Goal: Task Accomplishment & Management: Complete application form

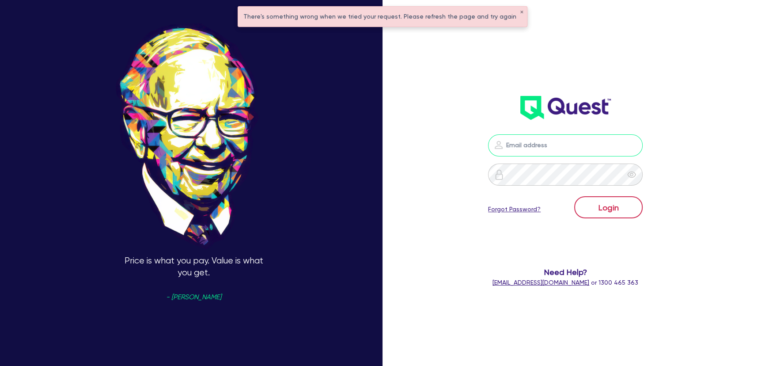
type input "[PERSON_NAME][EMAIL_ADDRESS][PERSON_NAME][DOMAIN_NAME]"
click at [595, 204] on button "Login" at bounding box center [608, 207] width 68 height 22
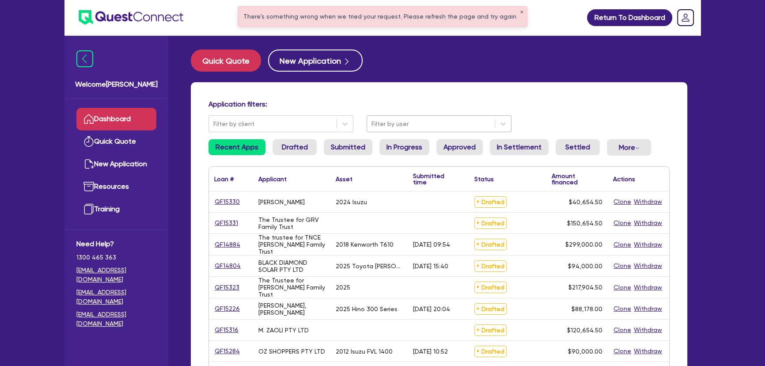
click at [406, 125] on div at bounding box center [431, 123] width 119 height 11
click at [477, 50] on div "Quick Quote New Application" at bounding box center [439, 60] width 497 height 22
click at [520, 10] on button "✕" at bounding box center [522, 12] width 4 height 4
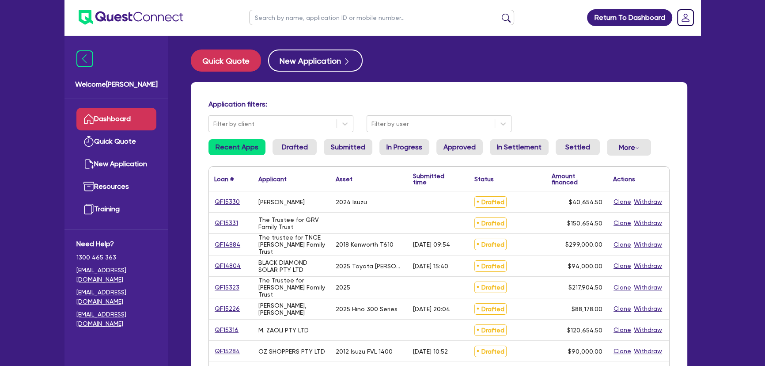
click at [421, 21] on input "text" at bounding box center [381, 17] width 265 height 15
type input "Aiden"
click at [499, 13] on button "submit" at bounding box center [506, 19] width 14 height 12
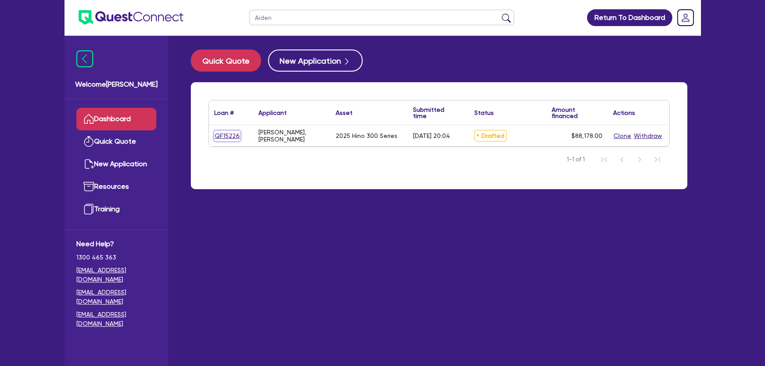
click at [232, 139] on link "QF15226" at bounding box center [227, 136] width 26 height 10
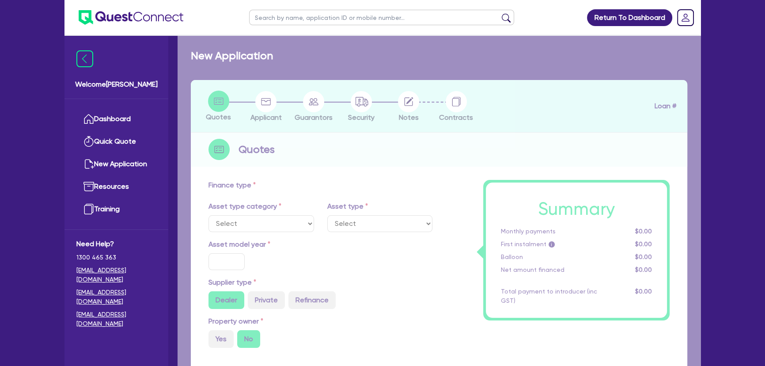
select select "PRIMARY_ASSETS"
type input "2025"
type input "87,243"
type input "3.46"
type input "3,053.51"
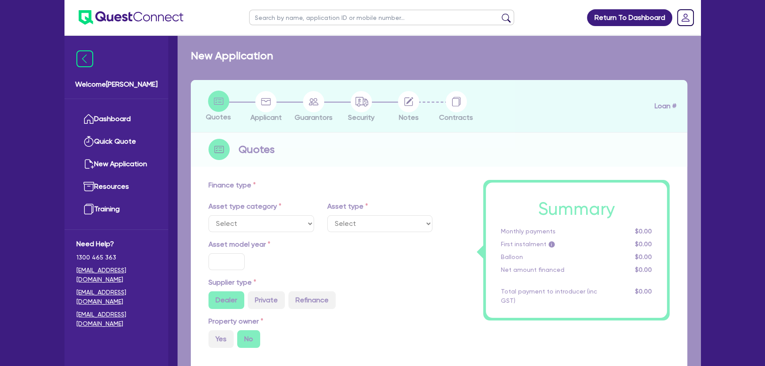
type input "16"
type input "850"
select select "HEAVY_TRUCKS"
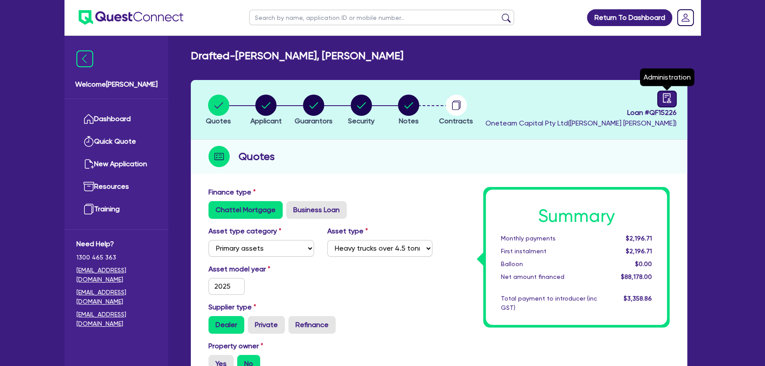
click at [671, 101] on icon "audit" at bounding box center [667, 97] width 8 height 9
select select "DRAFTED_AMENDED"
select select "Morris Finance"
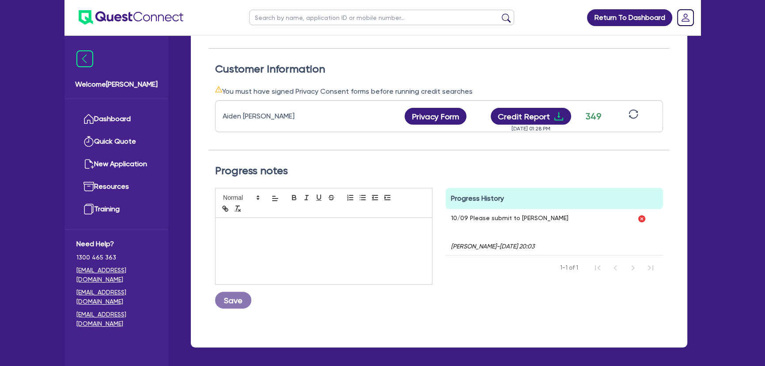
scroll to position [241, 0]
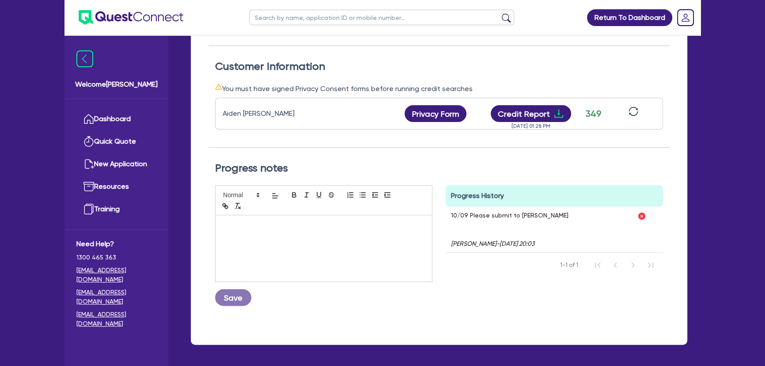
click at [632, 112] on icon "sync" at bounding box center [634, 112] width 10 height 10
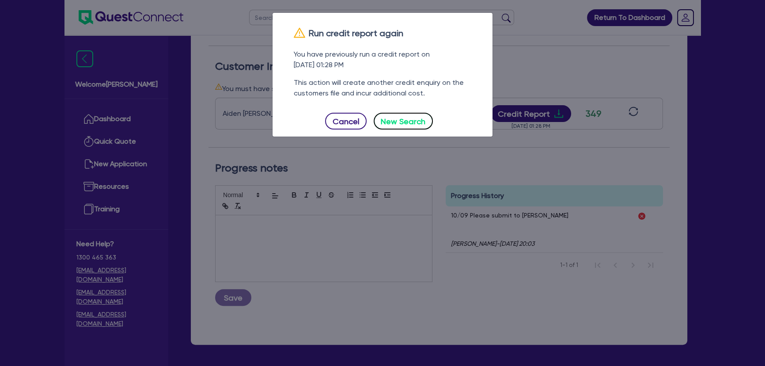
click at [403, 113] on button "New Search" at bounding box center [403, 121] width 59 height 17
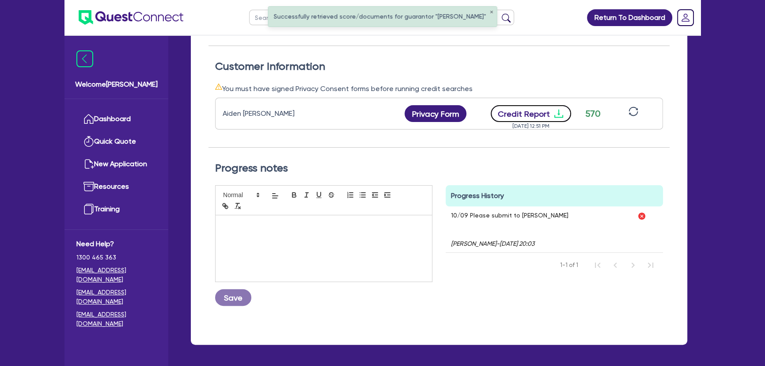
click at [555, 114] on icon "download" at bounding box center [559, 113] width 11 height 11
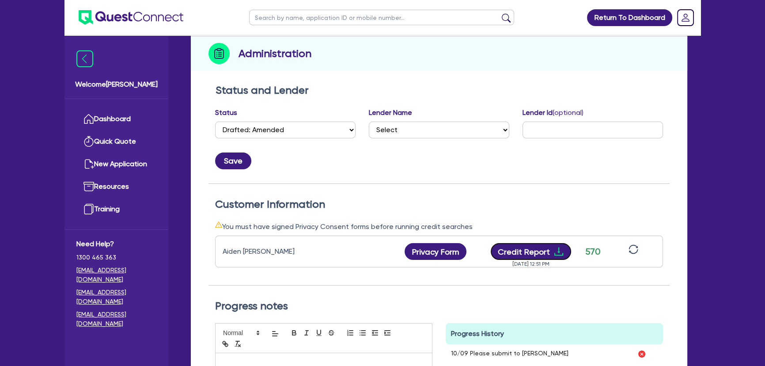
scroll to position [0, 0]
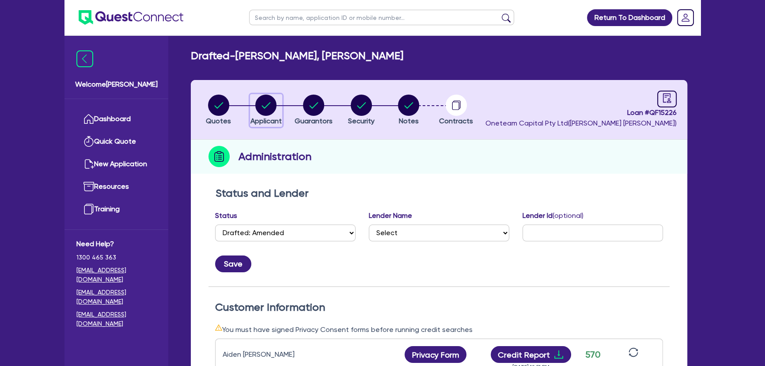
click at [262, 100] on circle "button" at bounding box center [265, 105] width 21 height 21
select select "SOLE_TRADER"
select select "BUILDING_CONSTRUCTION"
select select "TRADES_SERVICES_BUSINESSES_GOVERNMENT"
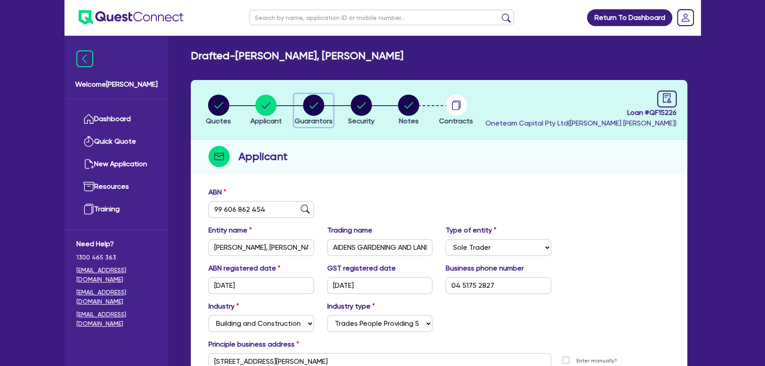
click at [312, 103] on circle "button" at bounding box center [313, 105] width 21 height 21
select select "MR"
select select "SA"
select select "SINGLE"
select select "CASH"
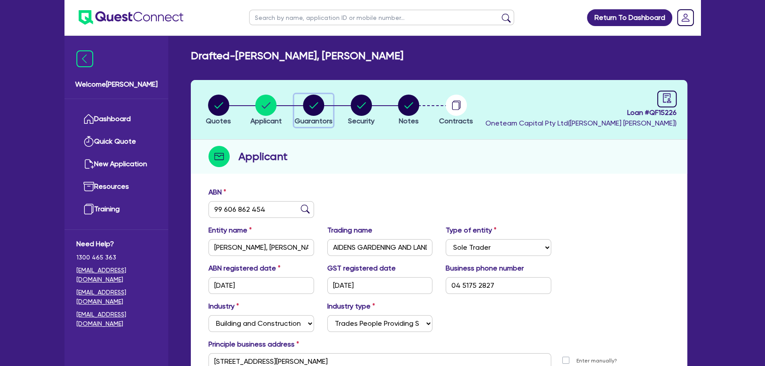
select select "VEHICLE"
select select "TRAILER"
select select "EQUIPMENT_LOAN"
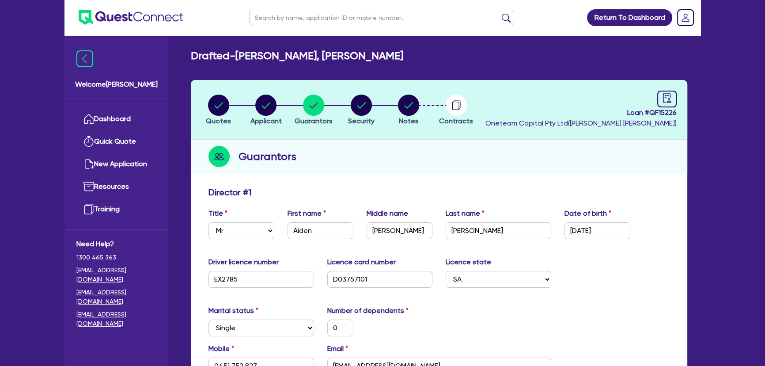
click at [339, 103] on li "Security" at bounding box center [362, 109] width 48 height 31
click at [358, 104] on circle "button" at bounding box center [361, 105] width 21 height 21
select select "PRIMARY_ASSETS"
select select "HEAVY_TRUCKS"
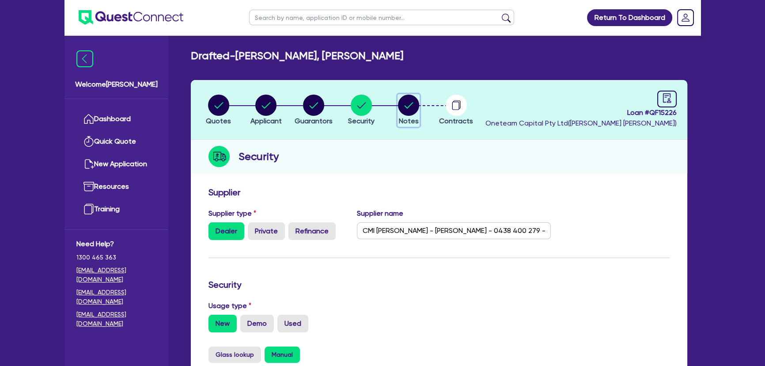
click at [419, 110] on icon "button" at bounding box center [408, 105] width 21 height 21
select select "Other"
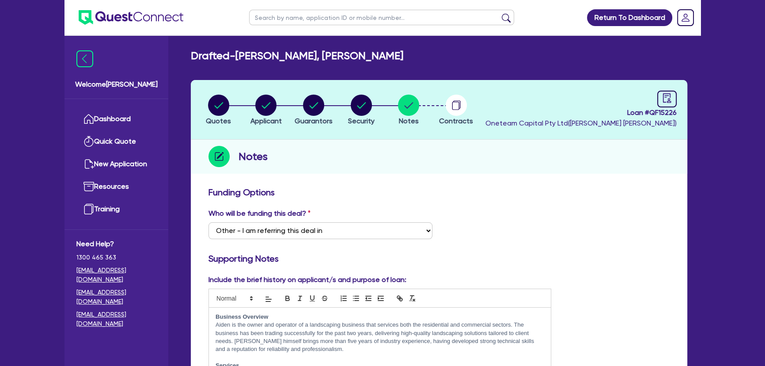
click at [678, 100] on header "Quotes Applicant Guarantors Security Notes Contracts Loan # QF15226 Oneteam Cap…" at bounding box center [439, 110] width 497 height 60
click at [674, 100] on link at bounding box center [667, 99] width 19 height 17
select select "DRAFTED_AMENDED"
select select "Morris Finance"
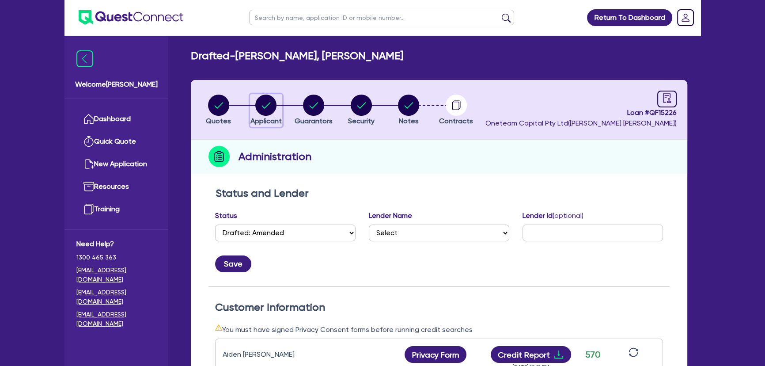
click at [277, 110] on div "button" at bounding box center [266, 105] width 31 height 21
select select "SOLE_TRADER"
select select "BUILDING_CONSTRUCTION"
select select "TRADES_SERVICES_BUSINESSES_GOVERNMENT"
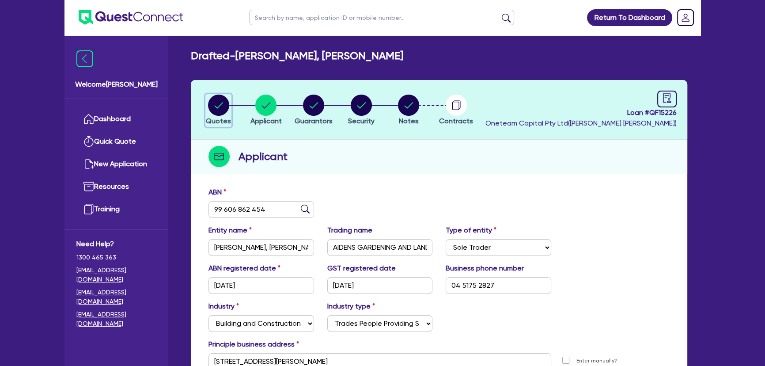
click at [217, 107] on circle "button" at bounding box center [218, 105] width 21 height 21
select select "PRIMARY_ASSETS"
select select "HEAVY_TRUCKS"
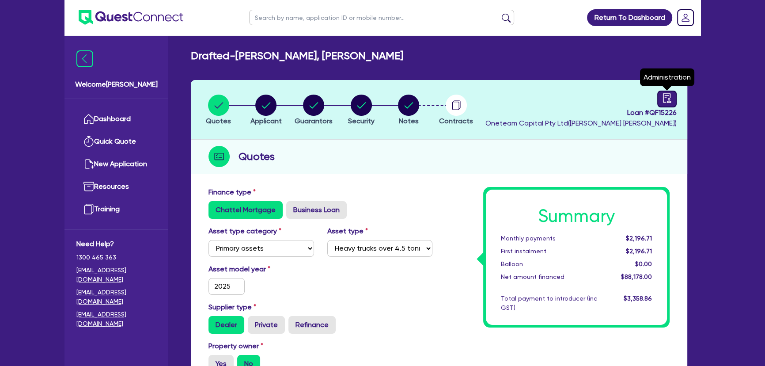
click at [662, 98] on link at bounding box center [667, 99] width 19 height 17
select select "DRAFTED_AMENDED"
select select "Morris Finance"
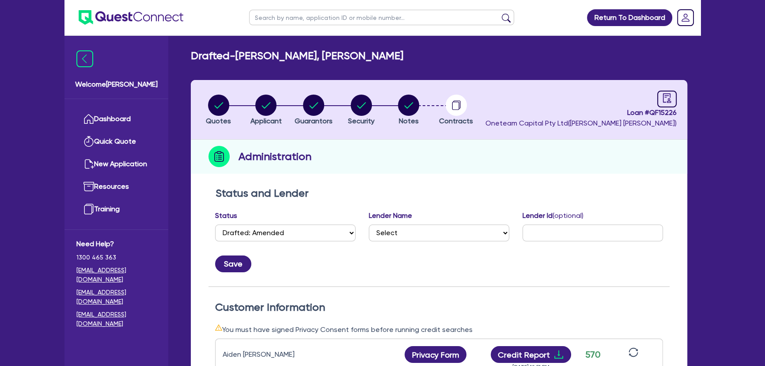
scroll to position [201, 0]
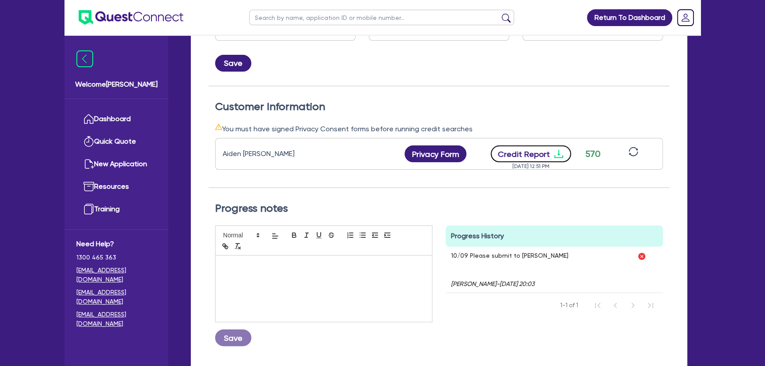
click at [558, 155] on icon "download" at bounding box center [559, 153] width 11 height 11
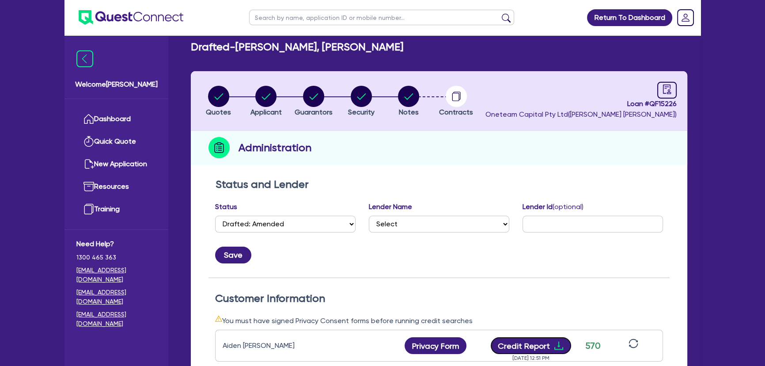
scroll to position [0, 0]
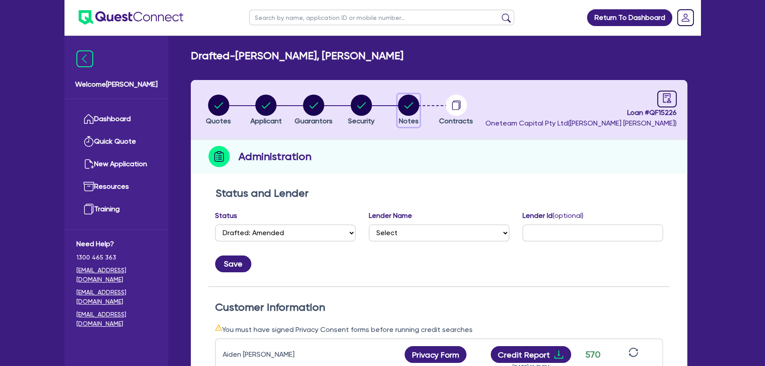
click at [413, 111] on circle "button" at bounding box center [408, 105] width 21 height 21
select select "Other"
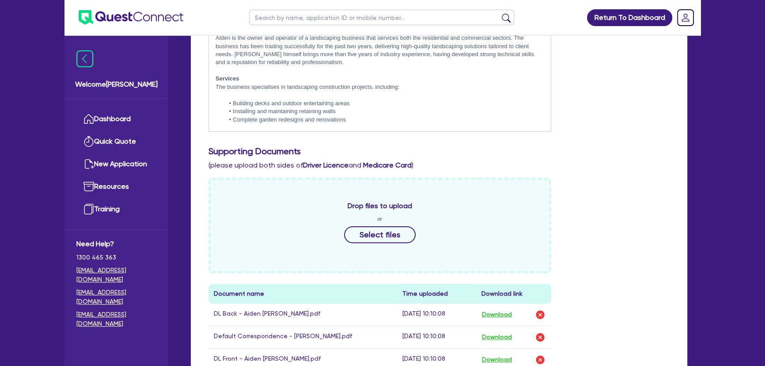
scroll to position [522, 0]
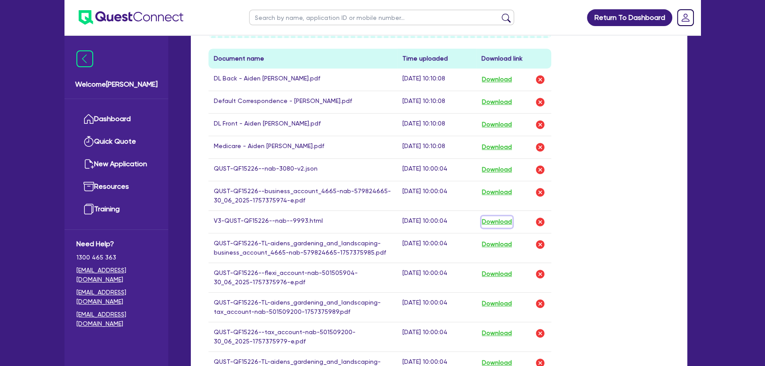
click at [505, 217] on button "Download" at bounding box center [497, 221] width 31 height 11
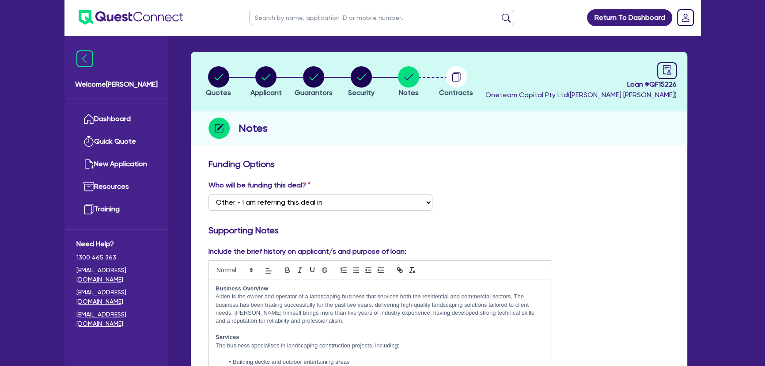
scroll to position [0, 0]
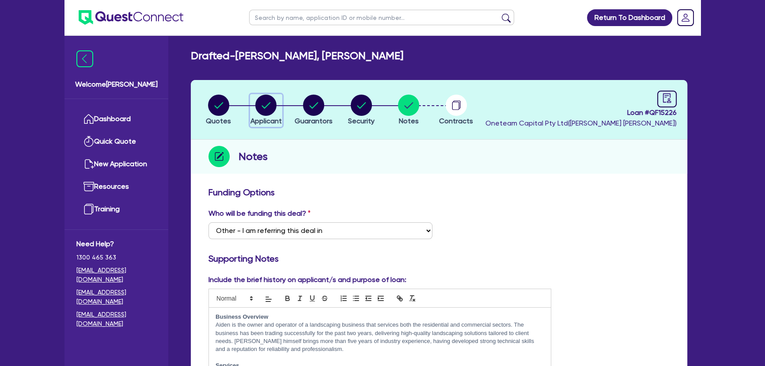
click at [252, 99] on div "button" at bounding box center [266, 105] width 31 height 21
select select "SOLE_TRADER"
select select "BUILDING_CONSTRUCTION"
select select "TRADES_SERVICES_BUSINESSES_GOVERNMENT"
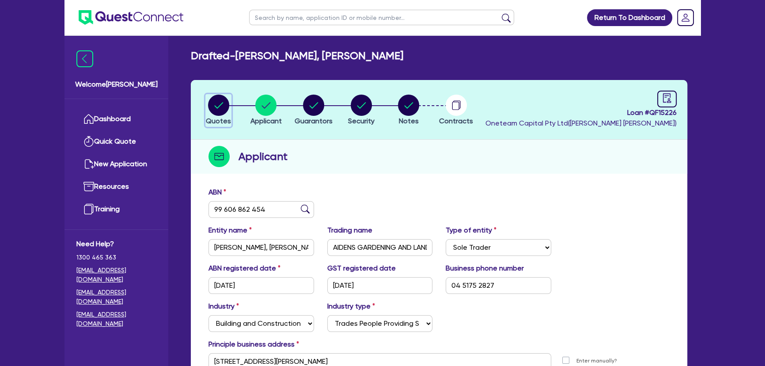
click at [218, 115] on button "Quotes" at bounding box center [218, 110] width 26 height 33
select select "PRIMARY_ASSETS"
select select "HEAVY_TRUCKS"
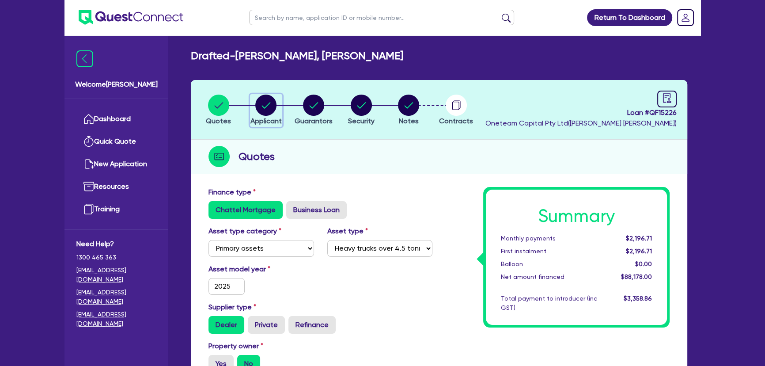
click at [265, 110] on icon "button" at bounding box center [265, 105] width 21 height 21
select select "SOLE_TRADER"
select select "BUILDING_CONSTRUCTION"
select select "TRADES_SERVICES_BUSINESSES_GOVERNMENT"
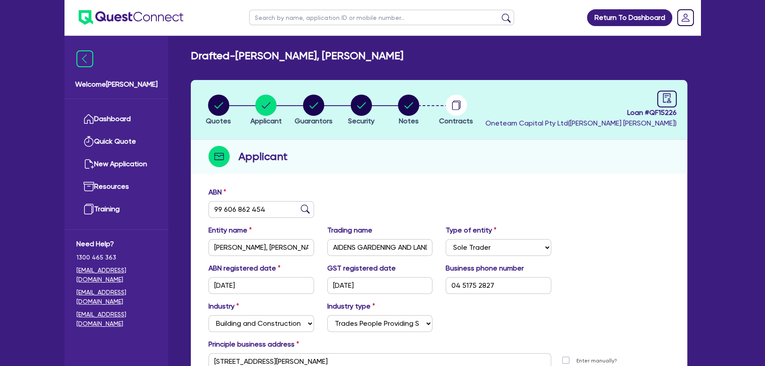
click at [295, 103] on li "Guarantors" at bounding box center [314, 109] width 48 height 31
click at [304, 103] on circle "button" at bounding box center [313, 105] width 21 height 21
select select "MR"
select select "SA"
select select "SINGLE"
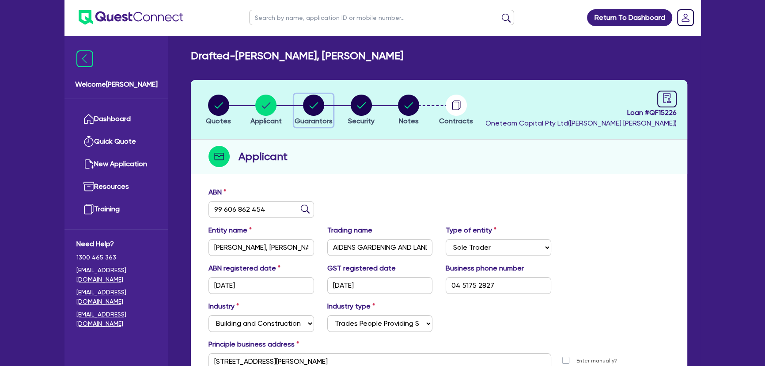
select select "CASH"
select select "VEHICLE"
select select "TRAILER"
select select "EQUIPMENT_LOAN"
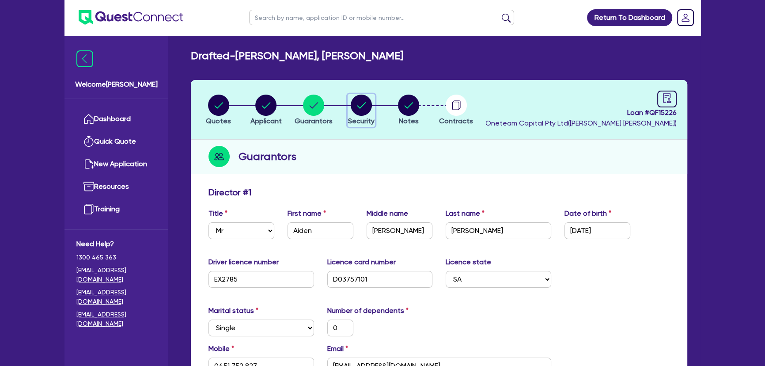
click at [372, 105] on div "button" at bounding box center [361, 105] width 27 height 21
select select "PRIMARY_ASSETS"
select select "HEAVY_TRUCKS"
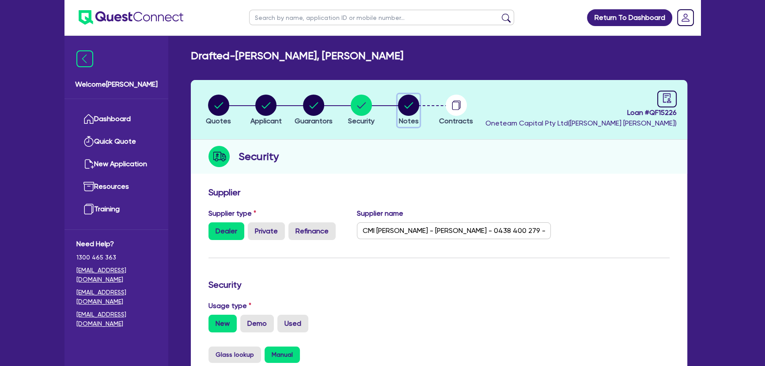
click at [412, 109] on circle "button" at bounding box center [408, 105] width 21 height 21
select select "Other"
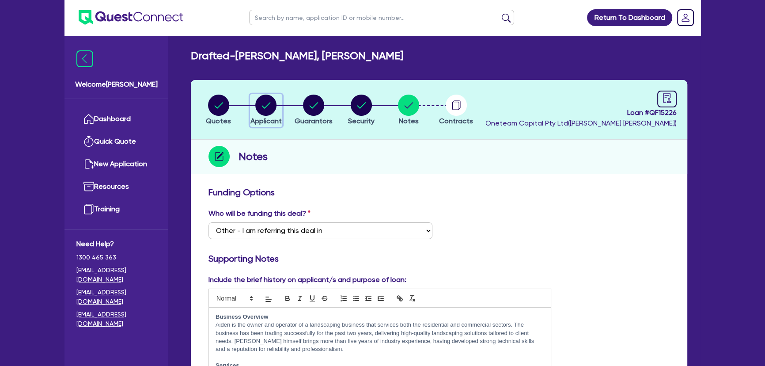
click at [264, 104] on circle "button" at bounding box center [265, 105] width 21 height 21
select select "SOLE_TRADER"
select select "BUILDING_CONSTRUCTION"
select select "TRADES_SERVICES_BUSINESSES_GOVERNMENT"
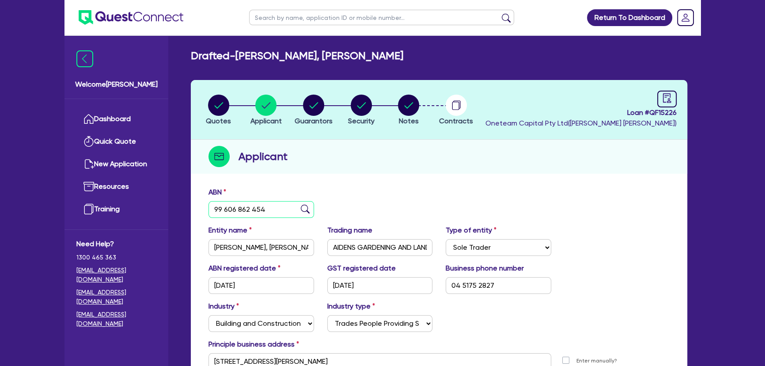
drag, startPoint x: 276, startPoint y: 206, endPoint x: 214, endPoint y: 209, distance: 61.9
click at [213, 209] on input "99 606 862 454" at bounding box center [262, 209] width 106 height 17
click at [367, 110] on circle "button" at bounding box center [361, 105] width 21 height 21
select select "PRIMARY_ASSETS"
select select "HEAVY_TRUCKS"
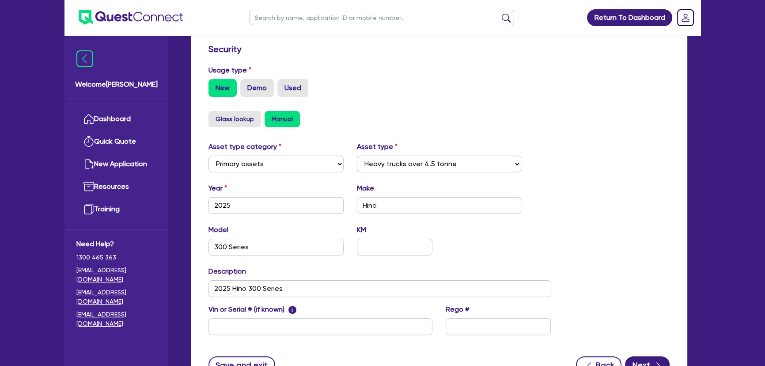
scroll to position [281, 0]
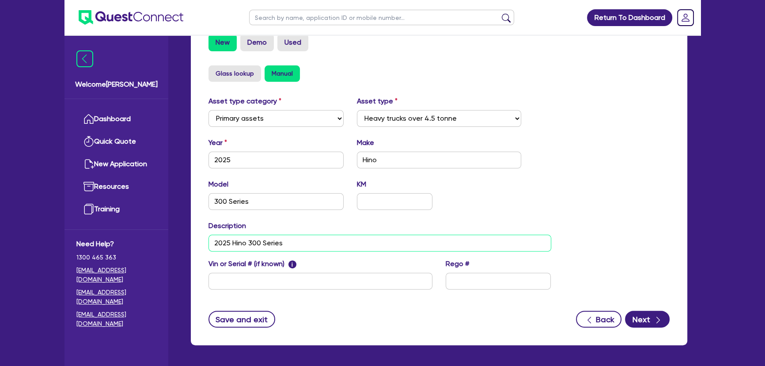
click at [320, 237] on input "2025 Hino 300 Series" at bounding box center [380, 243] width 343 height 17
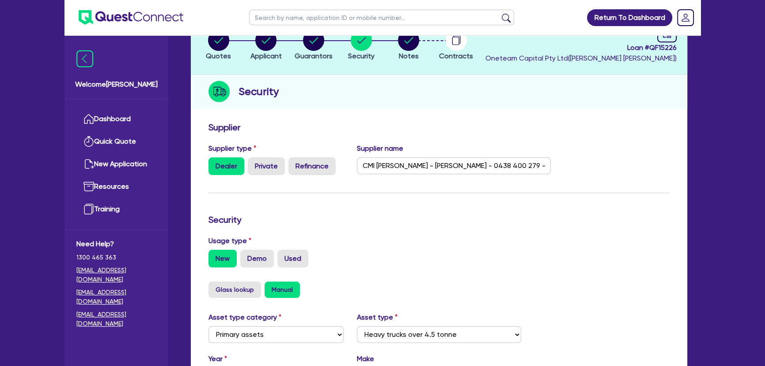
scroll to position [0, 0]
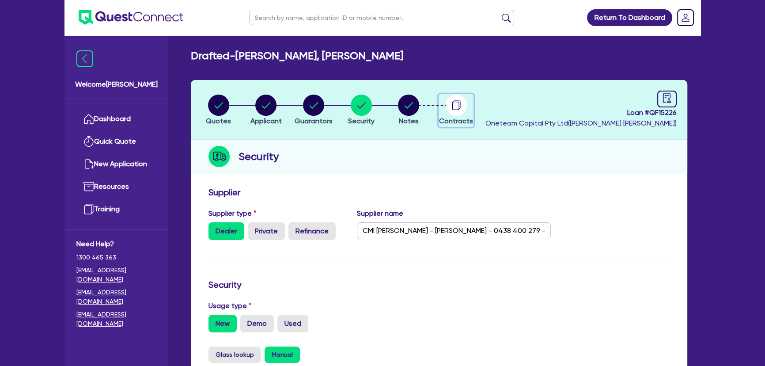
click at [459, 103] on icon "button" at bounding box center [455, 106] width 7 height 8
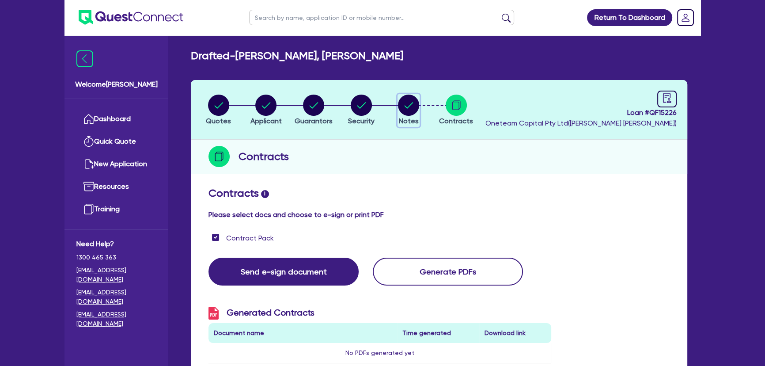
click at [411, 115] on button "Notes" at bounding box center [409, 110] width 22 height 33
select select "Other"
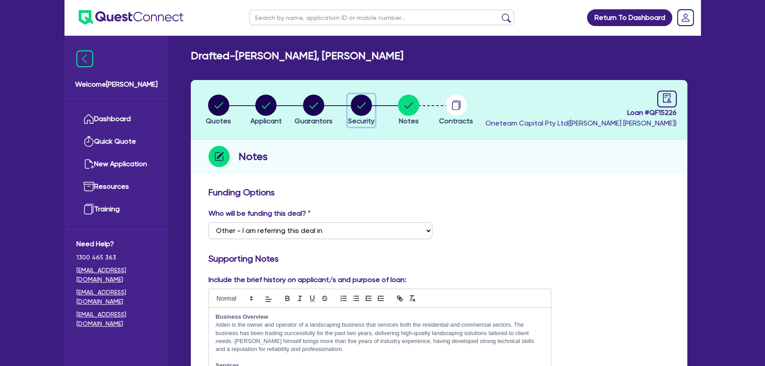
click at [354, 109] on circle "button" at bounding box center [361, 105] width 21 height 21
select select "PRIMARY_ASSETS"
select select "HEAVY_TRUCKS"
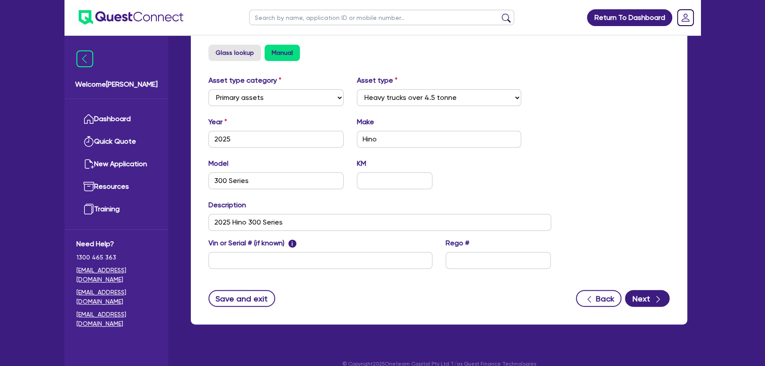
scroll to position [313, 0]
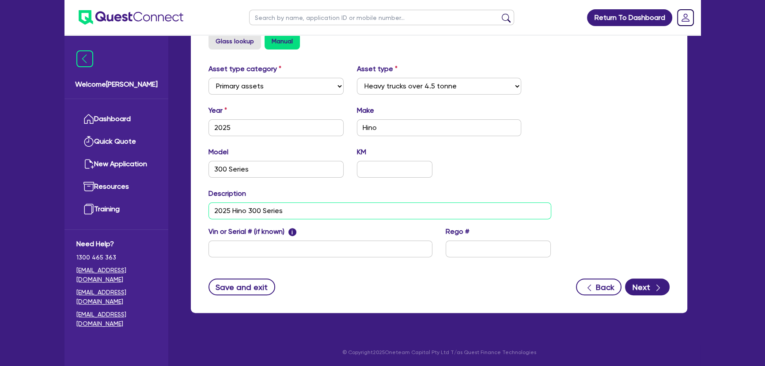
drag, startPoint x: 261, startPoint y: 211, endPoint x: 210, endPoint y: 208, distance: 51.4
click at [210, 208] on input "2025 Hino 300 Series" at bounding box center [380, 210] width 343 height 17
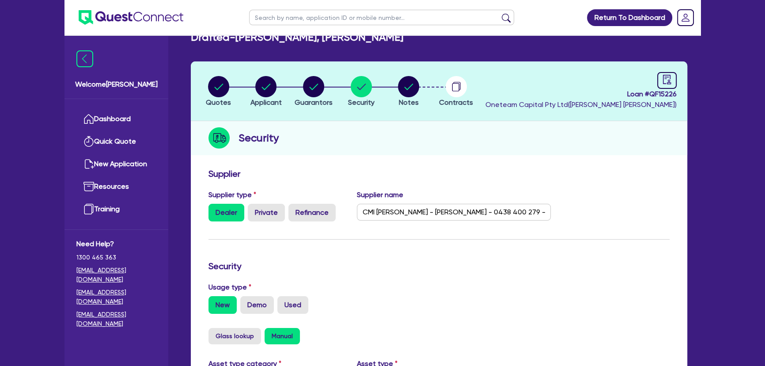
scroll to position [0, 0]
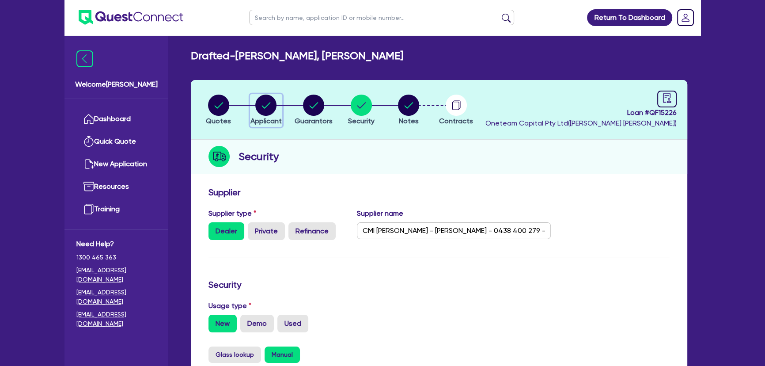
click at [271, 117] on span "Applicant" at bounding box center [266, 121] width 31 height 8
select select "SOLE_TRADER"
select select "BUILDING_CONSTRUCTION"
select select "TRADES_SERVICES_BUSINESSES_GOVERNMENT"
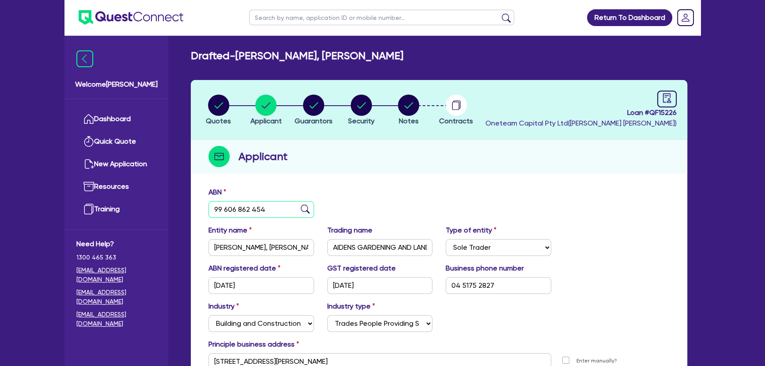
drag, startPoint x: 265, startPoint y: 213, endPoint x: 190, endPoint y: 210, distance: 75.6
click at [190, 210] on div "Quotes Applicant Guarantors Security Notes Contracts Loan # QF15226 Oneteam Cap…" at bounding box center [439, 253] width 510 height 346
click at [232, 103] on li "Quotes" at bounding box center [219, 109] width 48 height 31
click at [227, 105] on circle "button" at bounding box center [218, 105] width 21 height 21
select select "PRIMARY_ASSETS"
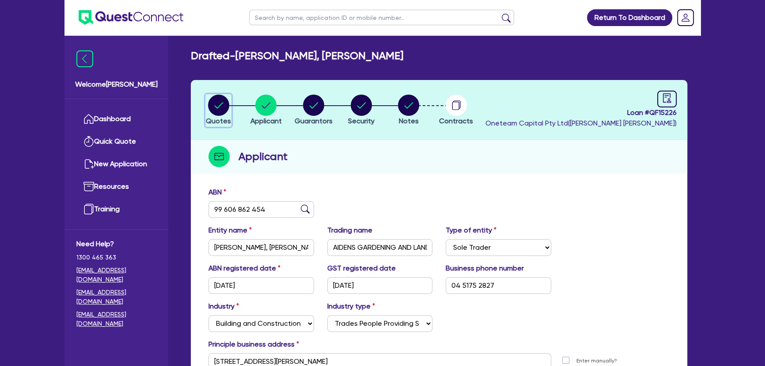
select select "HEAVY_TRUCKS"
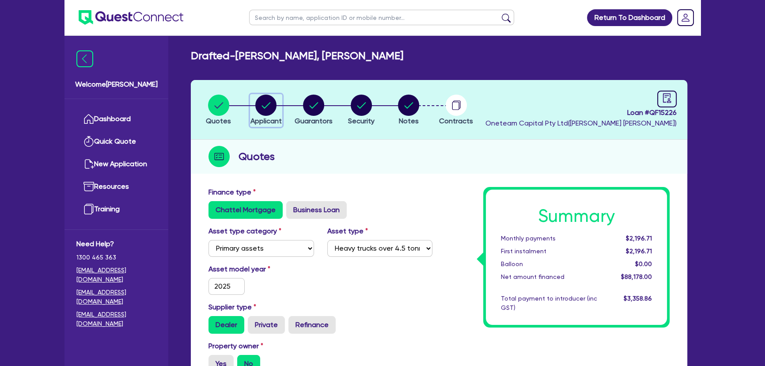
click at [266, 99] on circle "button" at bounding box center [265, 105] width 21 height 21
select select "SOLE_TRADER"
select select "BUILDING_CONSTRUCTION"
select select "TRADES_SERVICES_BUSINESSES_GOVERNMENT"
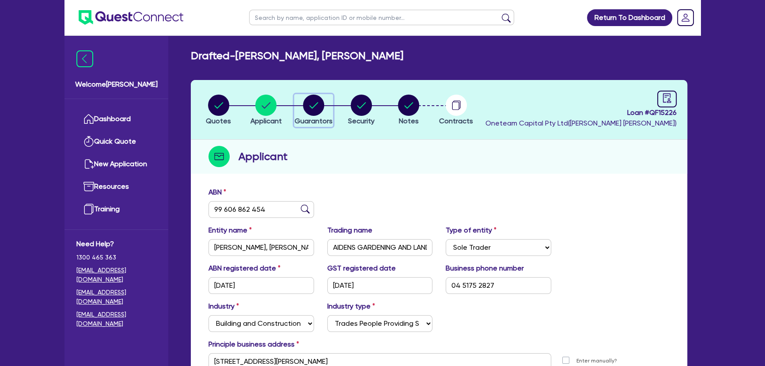
click at [304, 116] on button "Guarantors" at bounding box center [313, 110] width 39 height 33
select select "MR"
select select "SA"
select select "SINGLE"
select select "CASH"
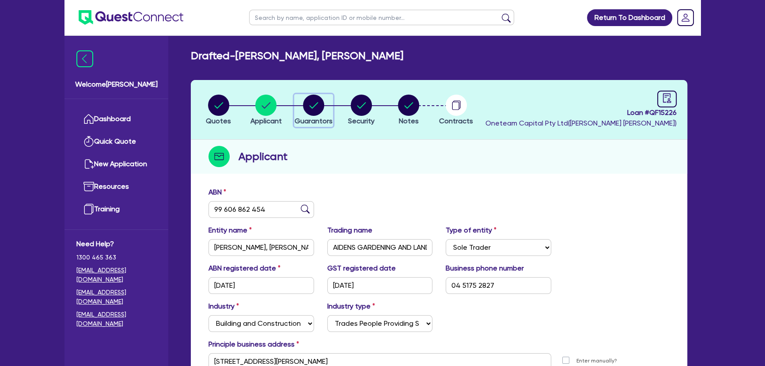
select select "VEHICLE"
select select "TRAILER"
select select "EQUIPMENT_LOAN"
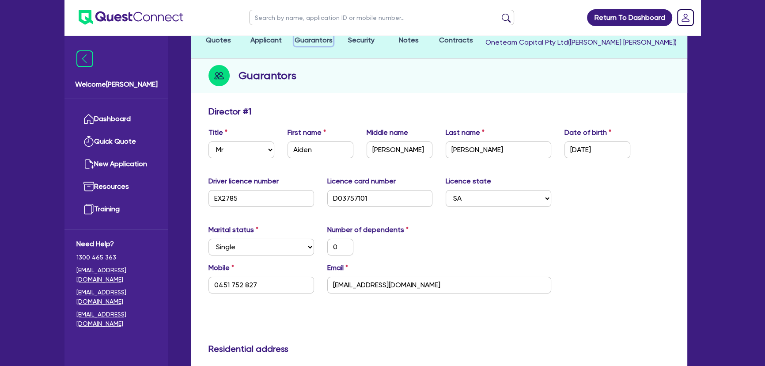
scroll to position [241, 0]
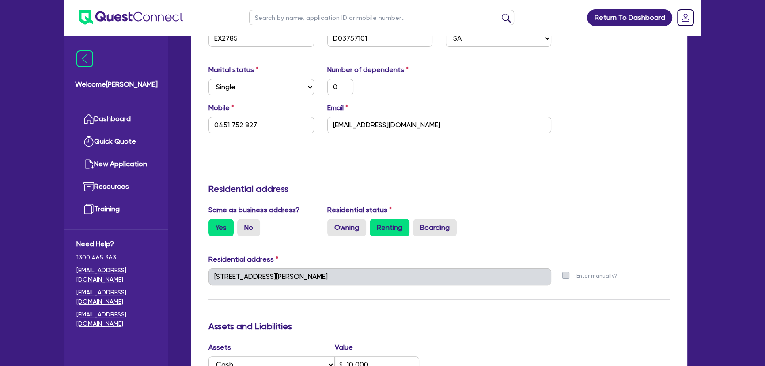
click at [203, 272] on div "7 92 Brandis Rd Munno Para West SA 5115" at bounding box center [380, 280] width 356 height 24
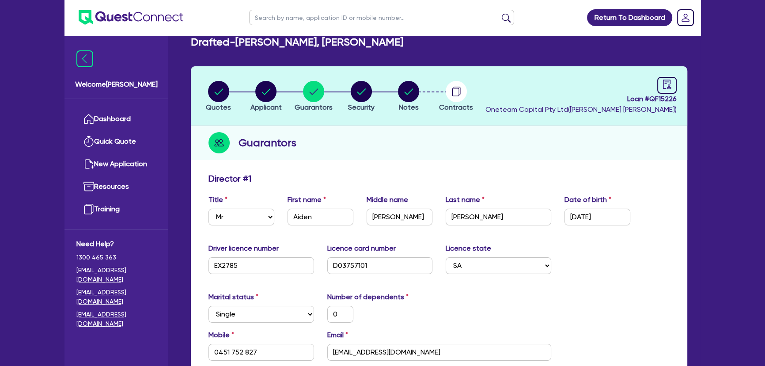
scroll to position [0, 0]
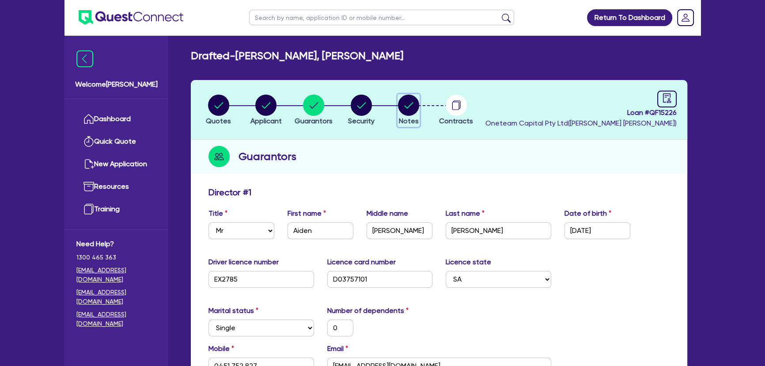
click at [410, 114] on circle "button" at bounding box center [408, 105] width 21 height 21
select select "Other"
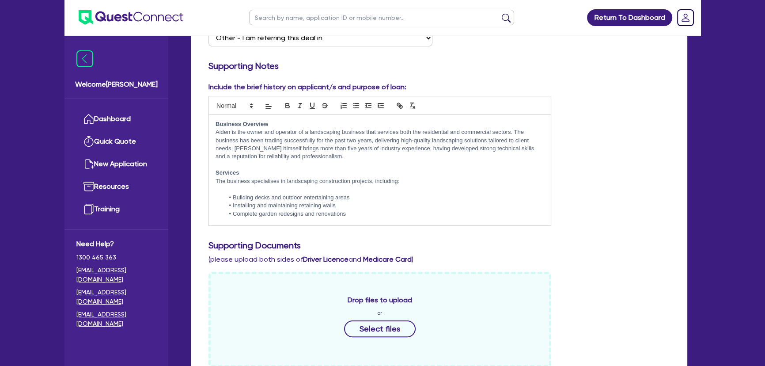
scroll to position [120, 0]
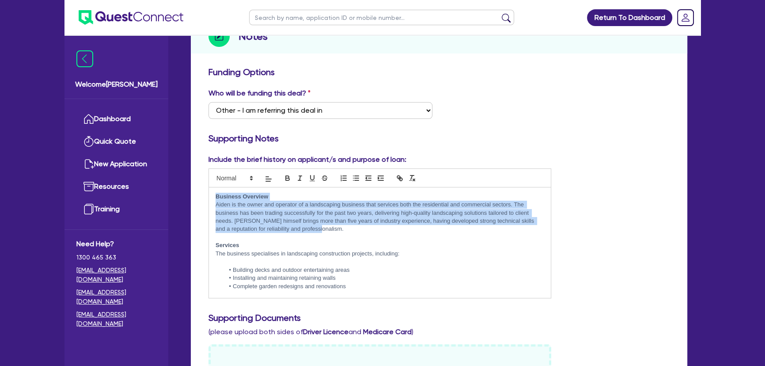
drag, startPoint x: 333, startPoint y: 229, endPoint x: 212, endPoint y: 198, distance: 125.2
click at [212, 198] on div "Business Overview Aiden is the owner and operator of a landscaping business tha…" at bounding box center [380, 242] width 342 height 110
copy div "Business Overview Aiden is the owner and operator of a landscaping business tha…"
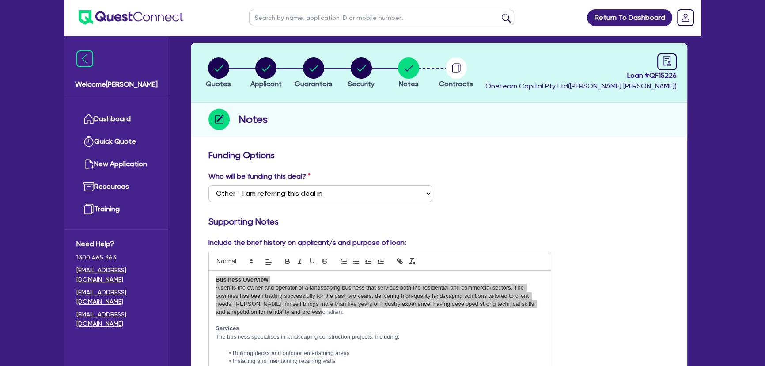
scroll to position [0, 0]
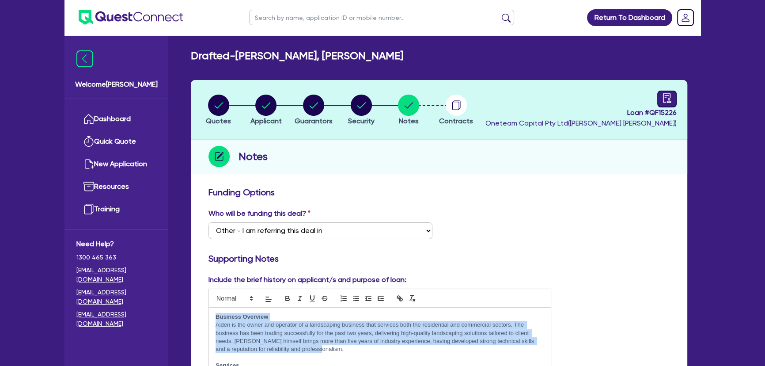
click at [661, 95] on link at bounding box center [667, 99] width 19 height 17
select select "DRAFTED_AMENDED"
select select "Morris Finance"
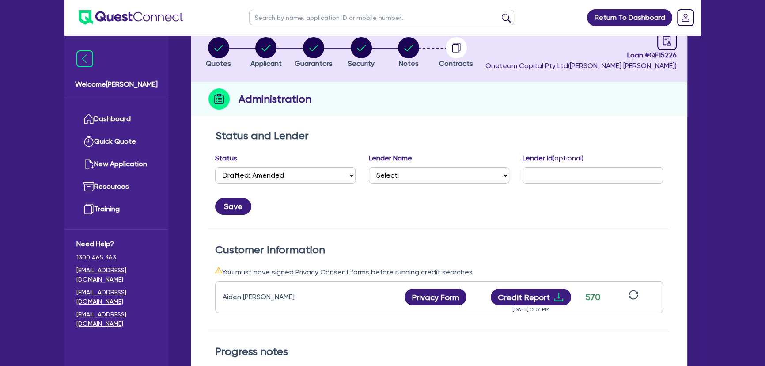
scroll to position [160, 0]
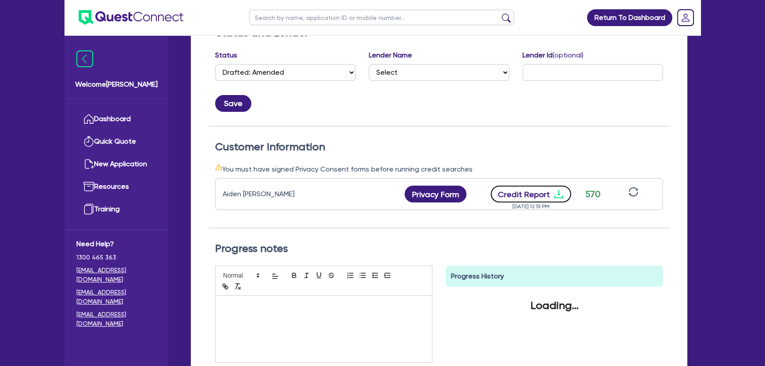
click at [555, 196] on icon "download" at bounding box center [559, 194] width 11 height 11
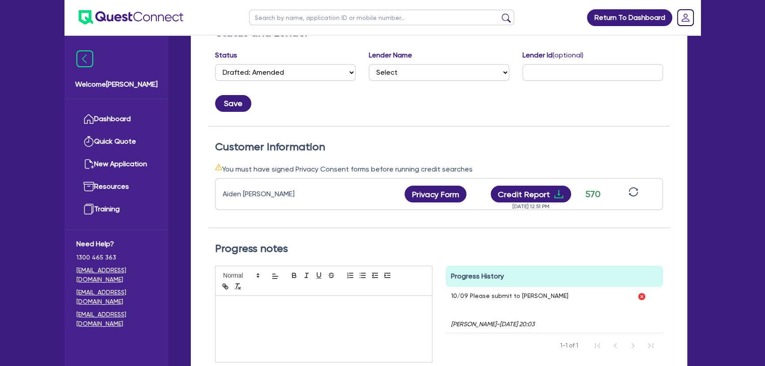
click at [121, 23] on img at bounding box center [131, 17] width 105 height 15
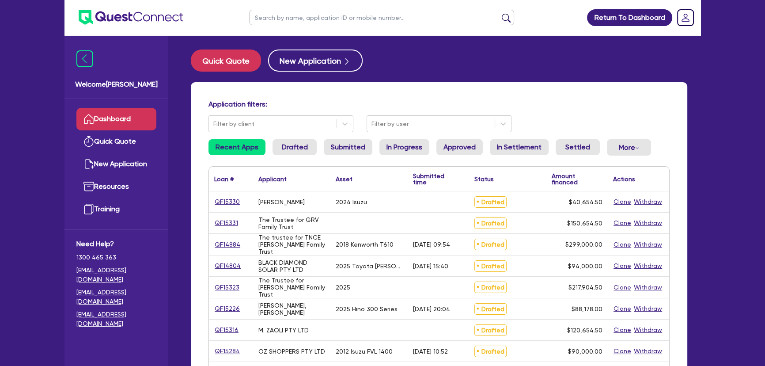
click at [306, 21] on input "text" at bounding box center [381, 17] width 265 height 15
type input "Aiden"
click at [499, 13] on button "submit" at bounding box center [506, 19] width 14 height 12
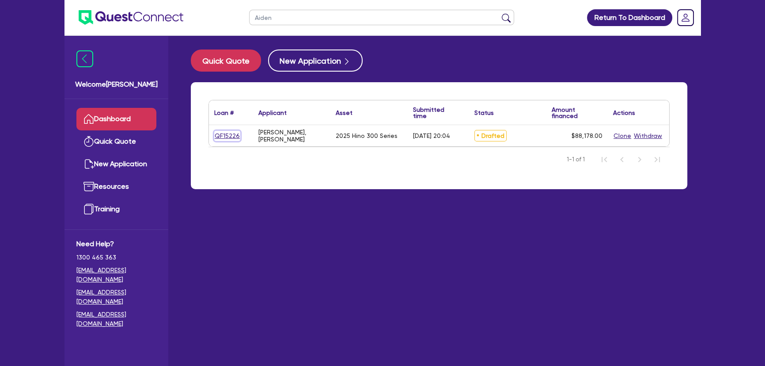
click at [235, 133] on link "QF15226" at bounding box center [227, 136] width 26 height 10
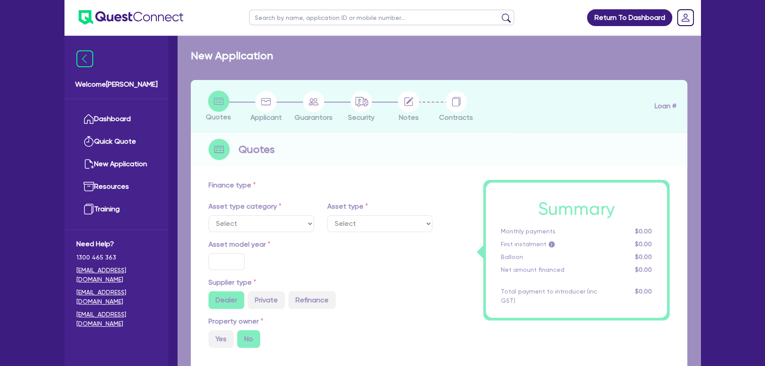
select select "PRIMARY_ASSETS"
type input "2025"
type input "87,243"
type input "3.46"
type input "3,053.51"
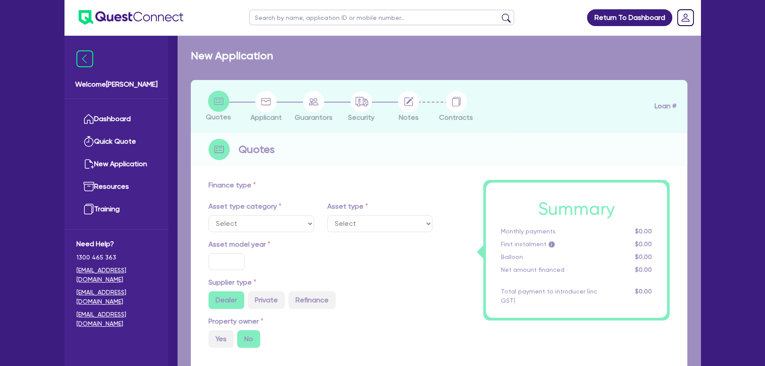
type input "16"
type input "850"
select select "HEAVY_TRUCKS"
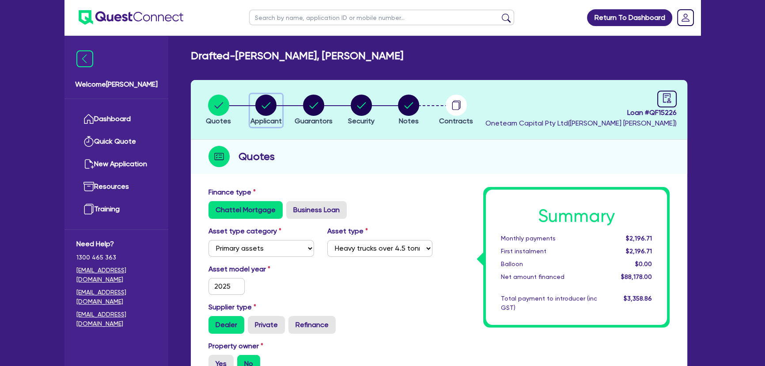
click at [270, 114] on circle "button" at bounding box center [265, 105] width 21 height 21
select select "SOLE_TRADER"
select select "BUILDING_CONSTRUCTION"
select select "TRADES_SERVICES_BUSINESSES_GOVERNMENT"
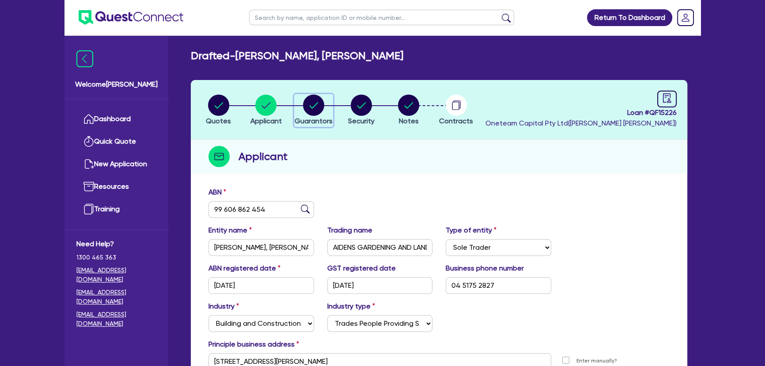
click at [330, 105] on div "button" at bounding box center [314, 105] width 38 height 21
select select "MR"
select select "SA"
select select "SINGLE"
select select "CASH"
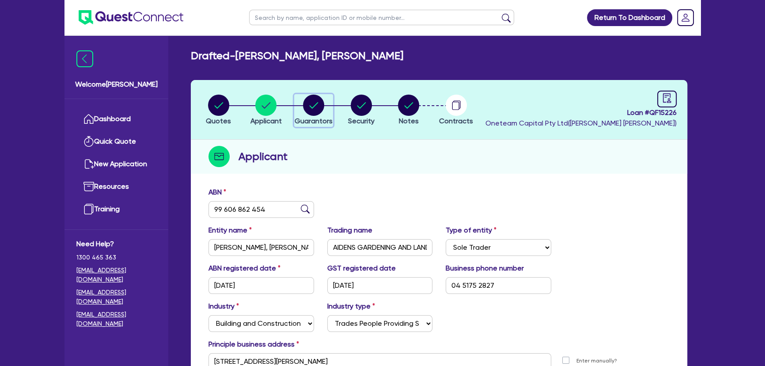
select select "VEHICLE"
select select "TRAILER"
select select "EQUIPMENT_LOAN"
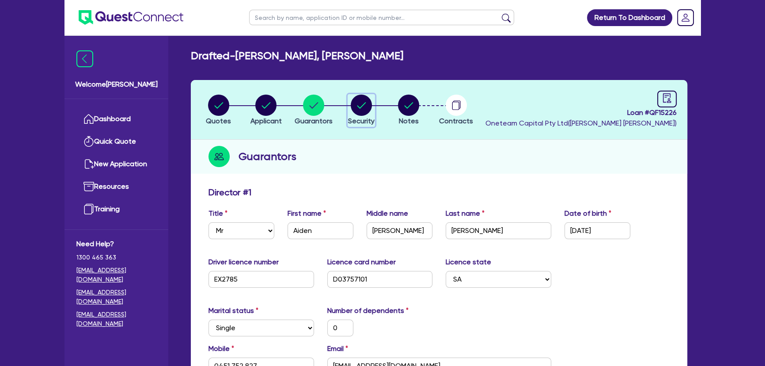
click at [374, 105] on div "button" at bounding box center [361, 105] width 27 height 21
select select "PRIMARY_ASSETS"
select select "HEAVY_TRUCKS"
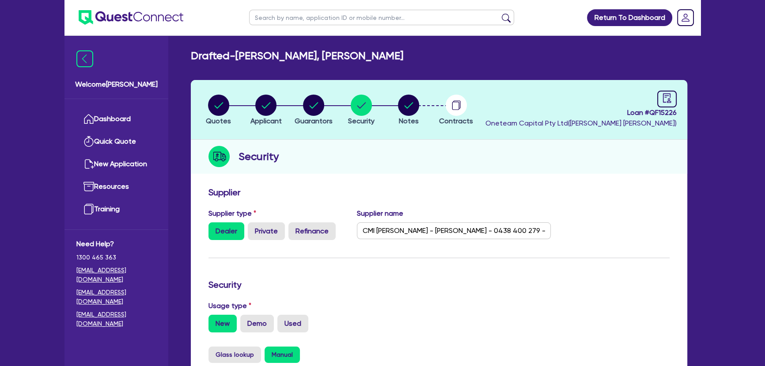
click at [390, 102] on li "Notes" at bounding box center [409, 109] width 48 height 31
click at [411, 108] on circle "button" at bounding box center [408, 105] width 21 height 21
select select "Other"
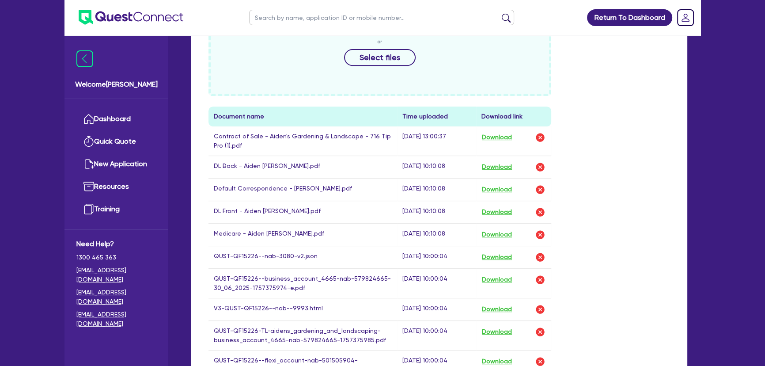
scroll to position [562, 0]
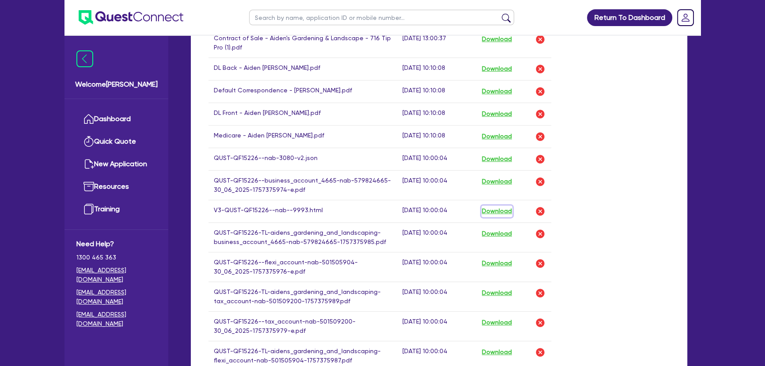
click at [494, 211] on button "Download" at bounding box center [497, 210] width 31 height 11
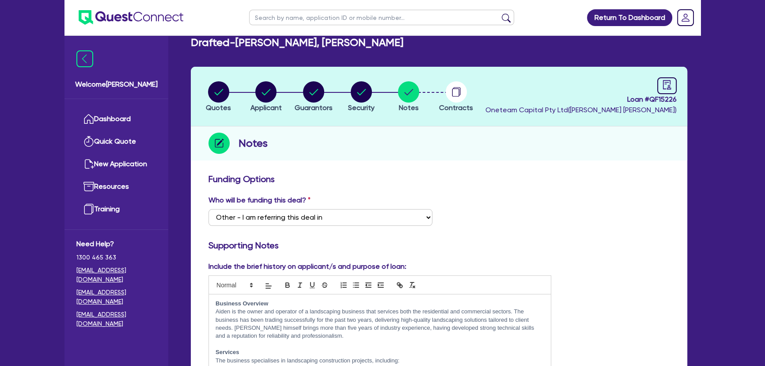
scroll to position [0, 0]
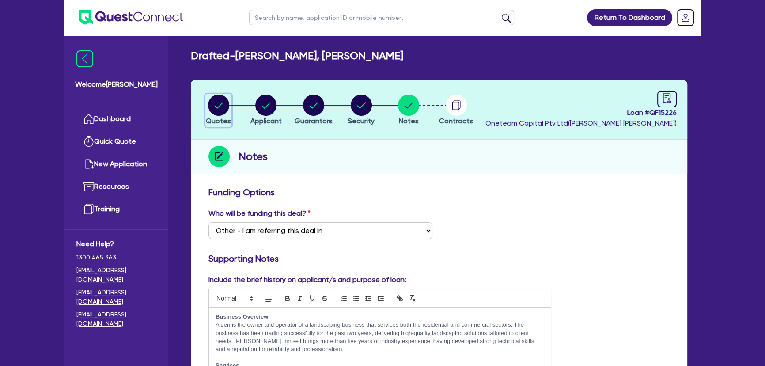
click at [226, 103] on circle "button" at bounding box center [218, 105] width 21 height 21
select select "PRIMARY_ASSETS"
select select "HEAVY_TRUCKS"
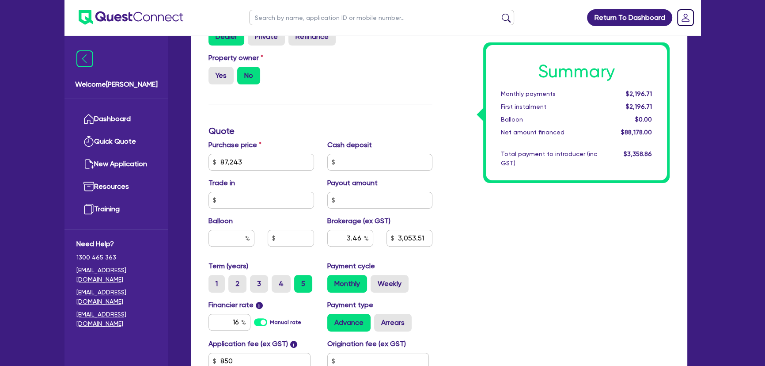
scroll to position [321, 0]
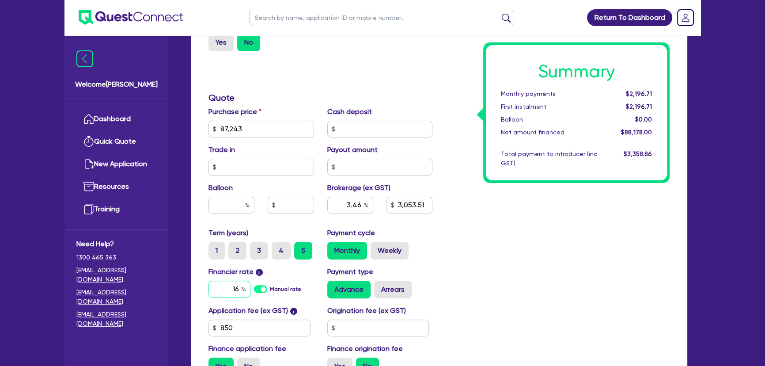
click at [225, 287] on input "16" at bounding box center [230, 289] width 42 height 17
type input "12.95"
type input "87,243"
type input "3.46"
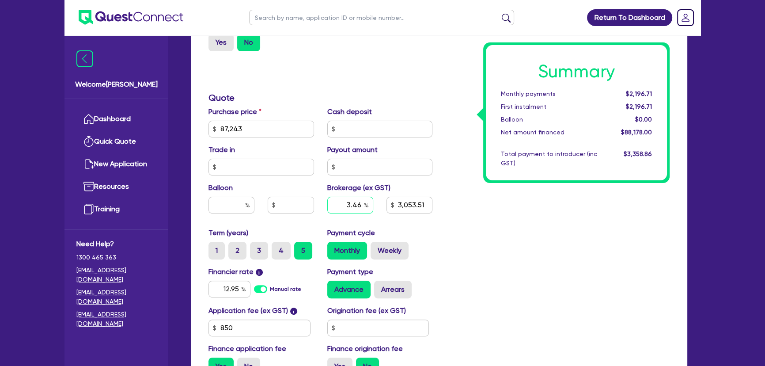
type input "3,053.51"
click at [352, 202] on input "3.46" at bounding box center [350, 205] width 46 height 17
type input "87,243"
type input "3.46"
type input "3,053.51"
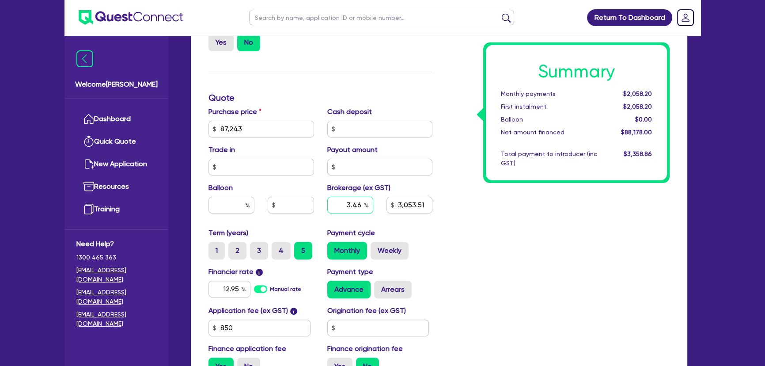
click at [351, 202] on input "3.46" at bounding box center [350, 205] width 46 height 17
type input "4"
type input "87,243"
type input "3,053.51"
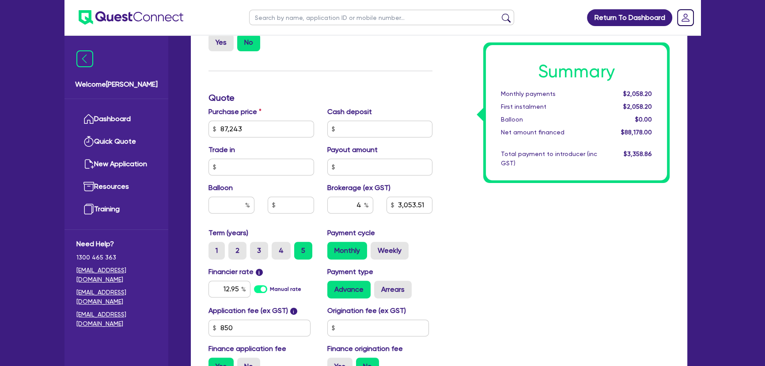
click at [476, 237] on div "Summary Monthly payments $2,058.20 First instalment $2,058.20 Balloon $0.00 Net…" at bounding box center [557, 124] width 237 height 517
type input "87,243"
type input "3,527.12"
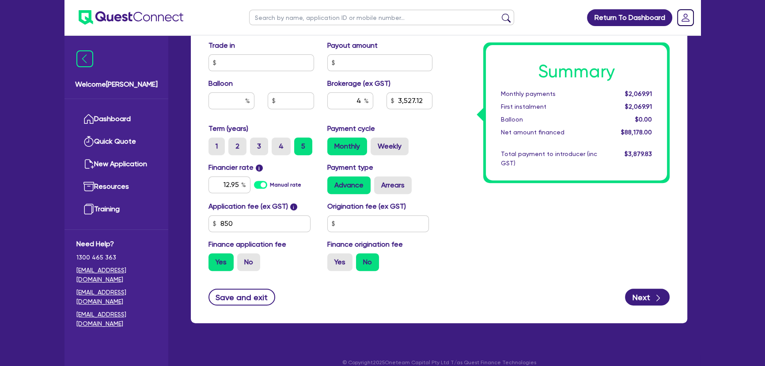
scroll to position [436, 0]
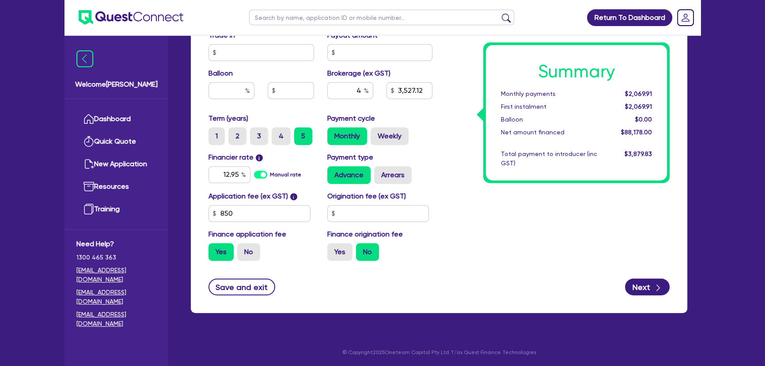
click at [500, 244] on div "Summary Monthly payments $2,069.91 First instalment $2,069.91 Balloon $0.00 Net…" at bounding box center [557, 9] width 237 height 517
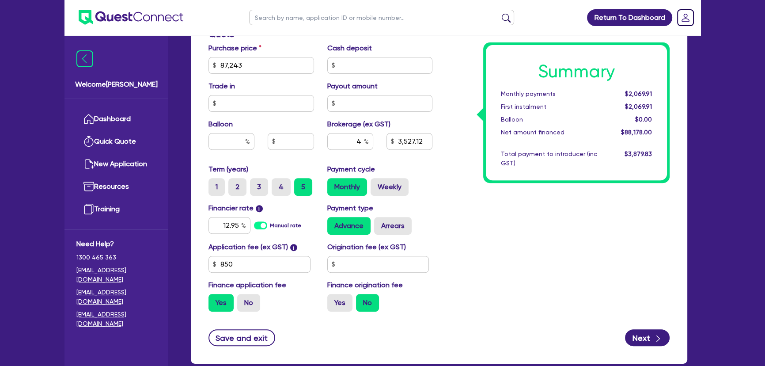
scroll to position [396, 0]
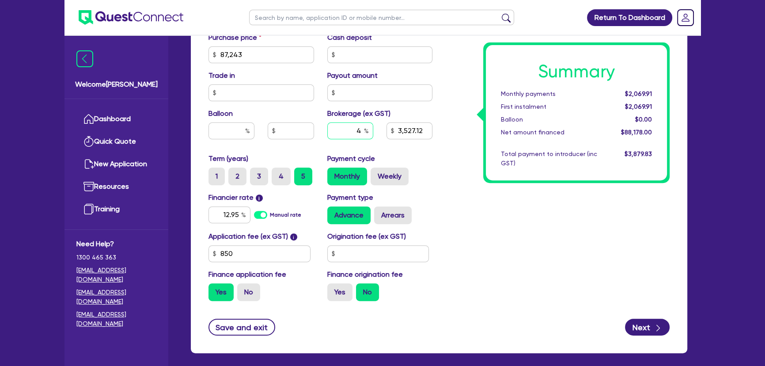
click at [358, 131] on input "4" at bounding box center [350, 130] width 46 height 17
type input "3"
type input "87,243"
type input "3,527.12"
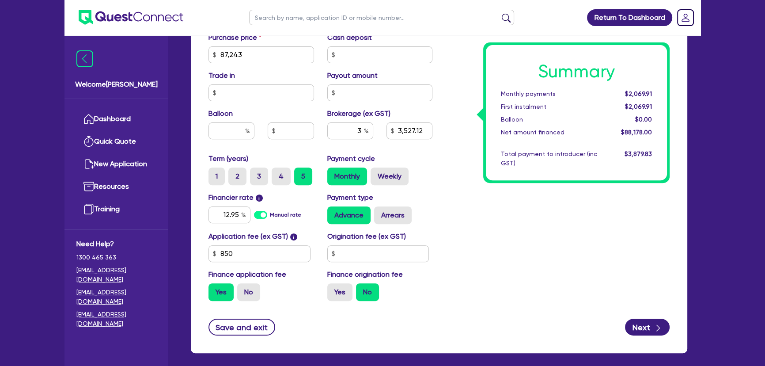
click at [514, 224] on div "Summary Monthly payments $2,069.91 First instalment $2,069.91 Balloon $0.00 Net…" at bounding box center [557, 49] width 237 height 517
type input "87,243"
type input "2,645.34"
click at [360, 133] on input "3" at bounding box center [350, 130] width 46 height 17
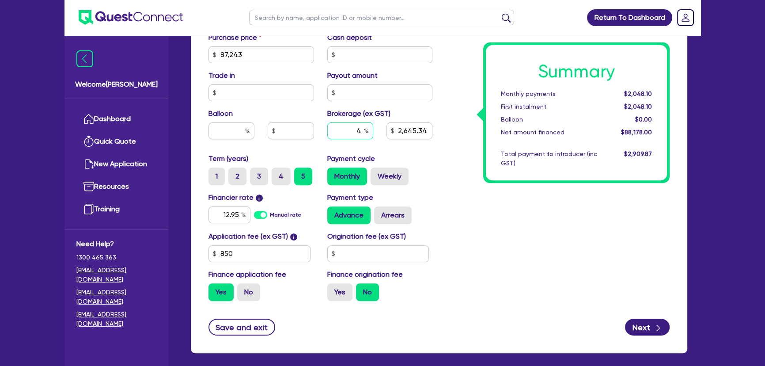
type input "4"
type input "87,243"
type input "2,645.34"
click at [425, 171] on div "Monthly Weekly" at bounding box center [380, 176] width 106 height 18
type input "87,243"
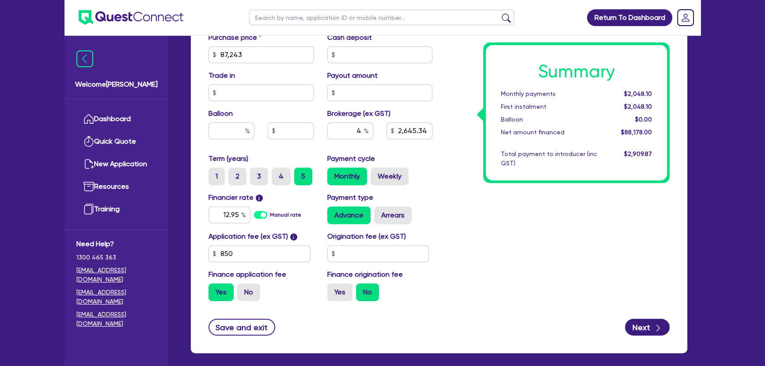
type input "3,527.12"
click at [305, 249] on input "850" at bounding box center [260, 253] width 102 height 17
type input "450"
type input "87,243"
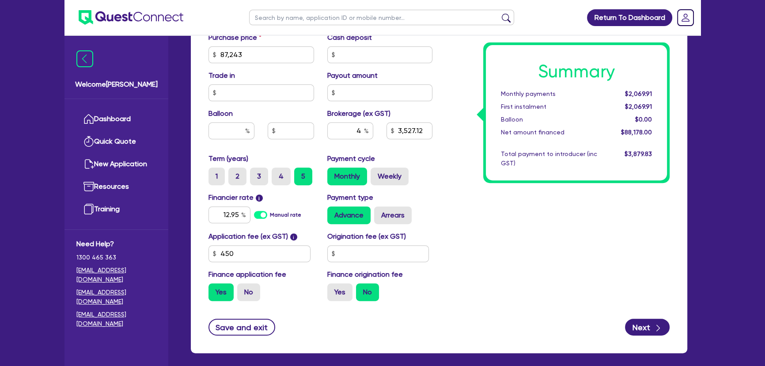
type input "3,527.12"
click at [430, 237] on div "Origination fee (ex GST)" at bounding box center [380, 246] width 119 height 31
type input "87,243"
type input "3,509.52"
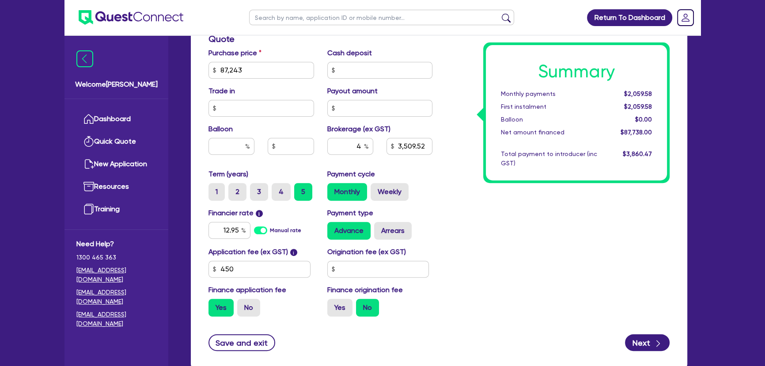
scroll to position [436, 0]
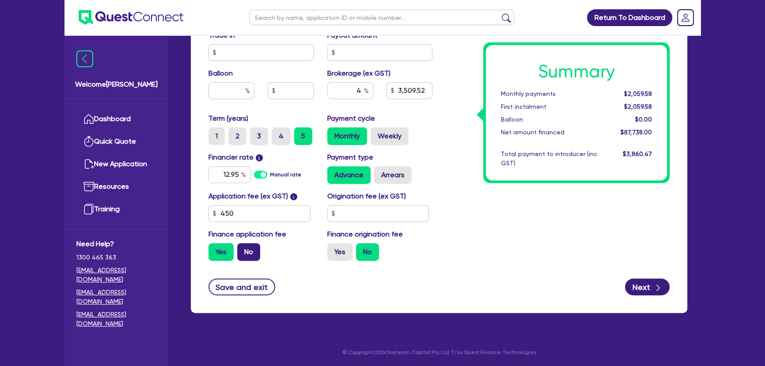
click at [248, 256] on label "No" at bounding box center [248, 252] width 23 height 18
click at [243, 249] on input "No" at bounding box center [240, 246] width 6 height 6
radio input "true"
type input "87,243"
type input "3,509.52"
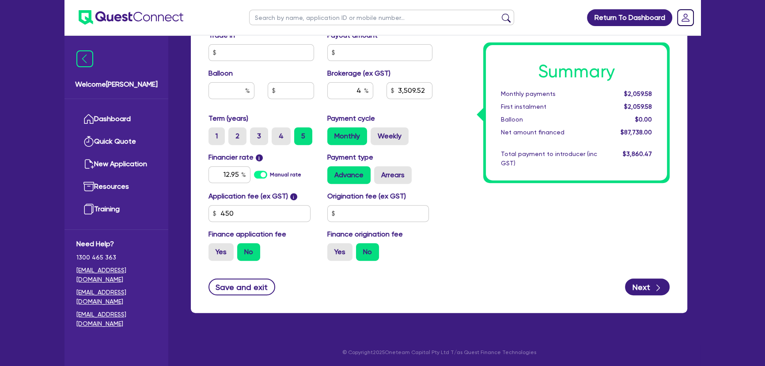
type input "87,243"
type input "3,489.72"
click at [473, 196] on div "Summary Monthly payments $2,047.96 First instalment i $2,542.96 Balloon $0.00 N…" at bounding box center [557, 9] width 237 height 517
click at [461, 284] on div "Save and exit Next" at bounding box center [439, 286] width 475 height 17
click at [637, 291] on button "Next" at bounding box center [647, 286] width 45 height 17
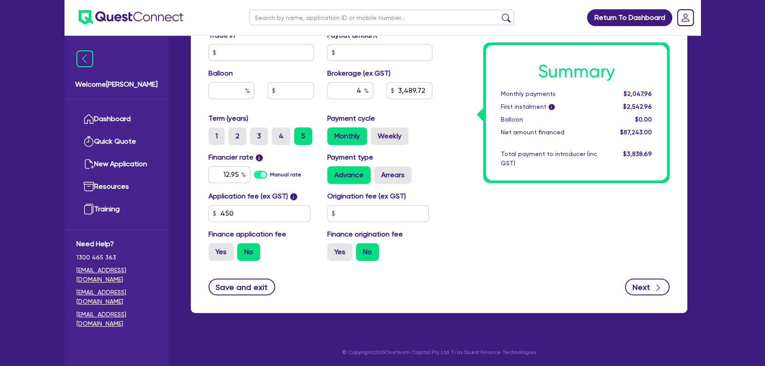
type input "87,243"
type input "3,489.72"
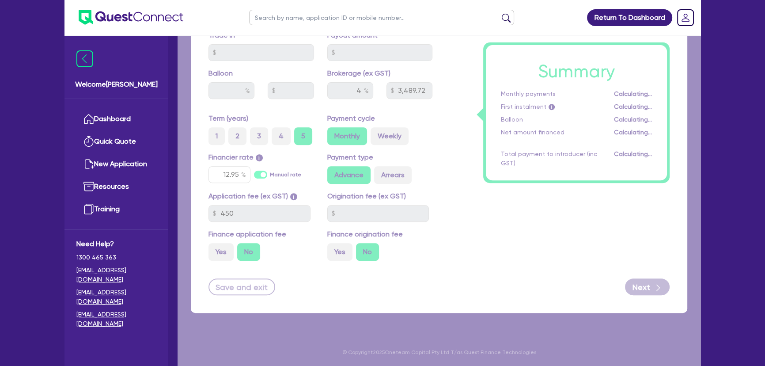
select select "SOLE_TRADER"
select select "BUILDING_CONSTRUCTION"
select select "TRADES_SERVICES_BUSINESSES_GOVERNMENT"
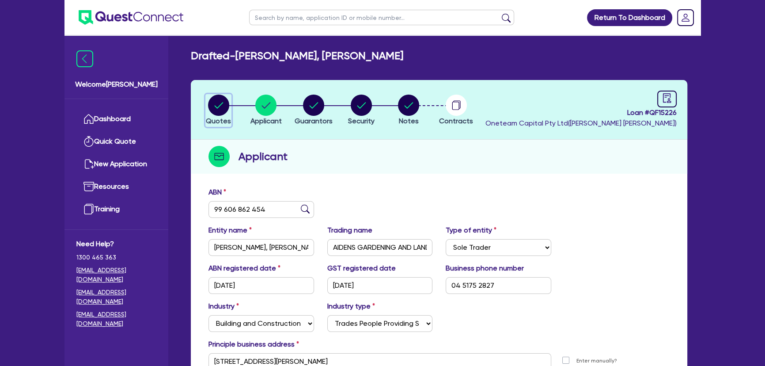
click at [214, 101] on circle "button" at bounding box center [218, 105] width 21 height 21
select select "PRIMARY_ASSETS"
select select "HEAVY_TRUCKS"
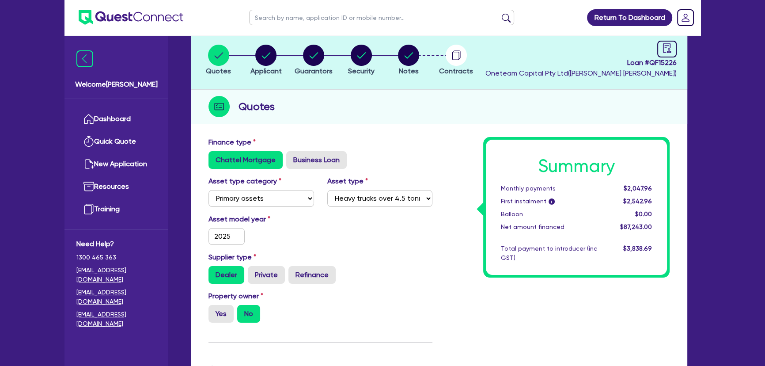
scroll to position [40, 0]
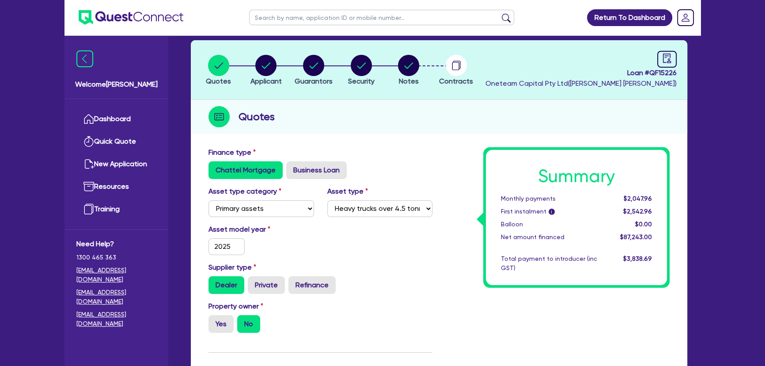
click at [144, 18] on img at bounding box center [131, 17] width 105 height 15
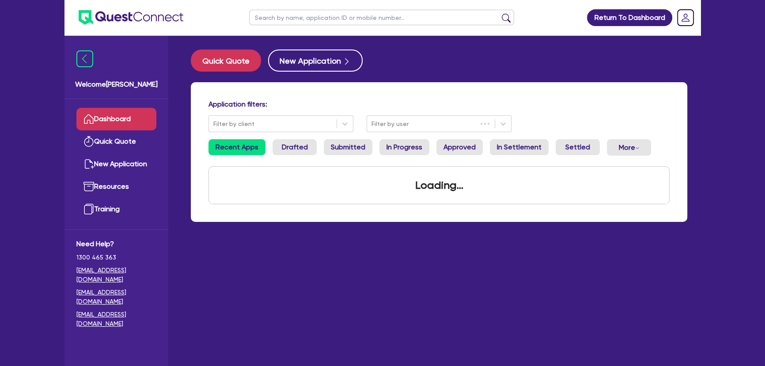
click at [273, 14] on input "text" at bounding box center [381, 17] width 265 height 15
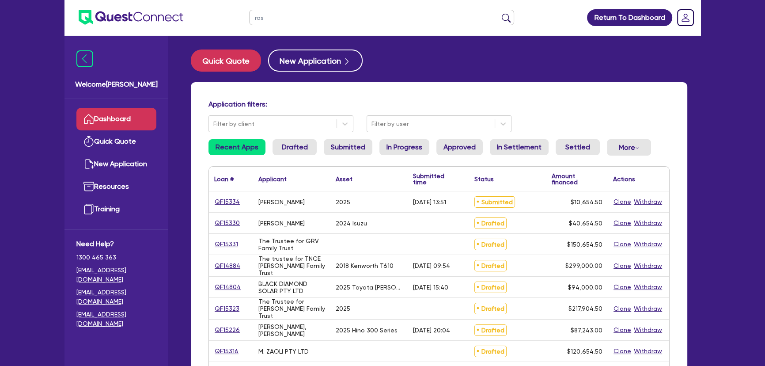
type input "ros"
click at [499, 13] on button "submit" at bounding box center [506, 19] width 14 height 12
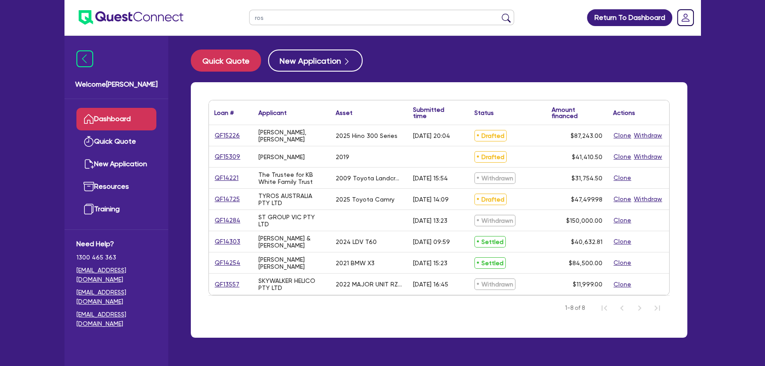
click at [235, 165] on div "QF15309" at bounding box center [231, 156] width 44 height 21
click at [233, 160] on link "QF15309" at bounding box center [227, 157] width 27 height 10
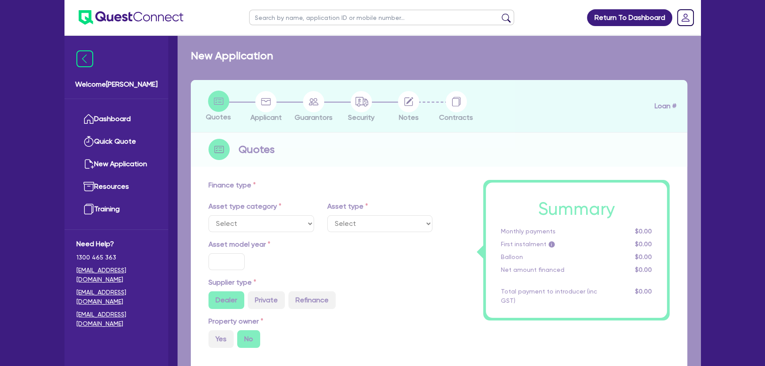
select select "PRIMARY_ASSETS"
type input "2019"
type input "50,756"
type input "10,000"
type input "6"
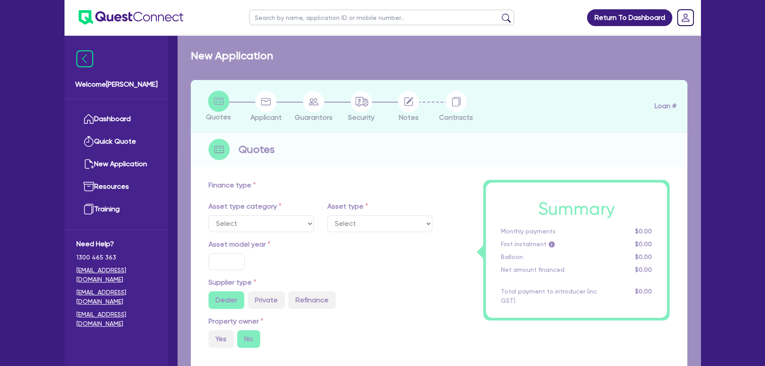
type input "2,484.63"
type input "9.15"
select select "HEAVY_TRUCKS"
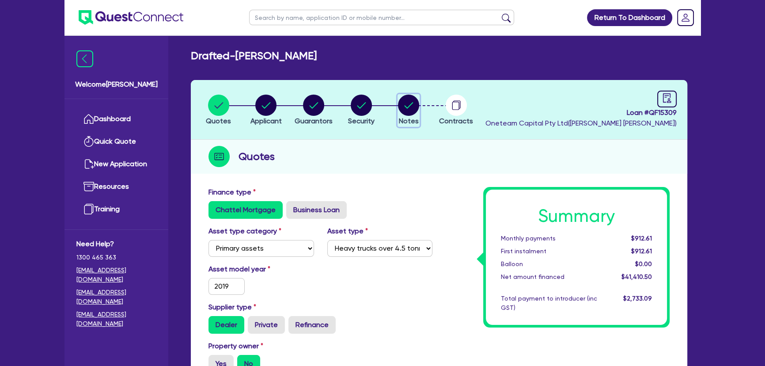
click at [403, 114] on icon "button" at bounding box center [408, 105] width 21 height 21
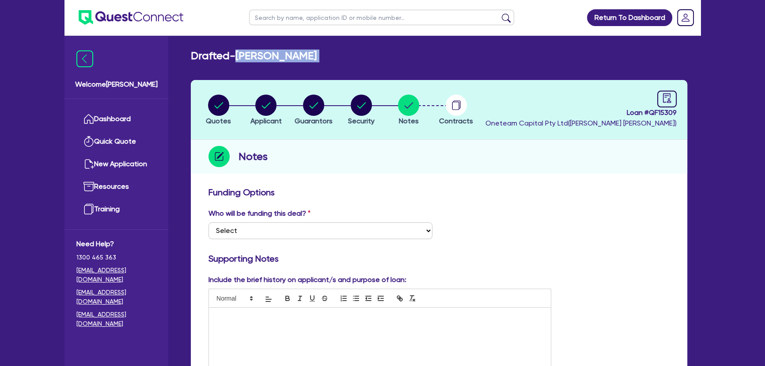
drag, startPoint x: 332, startPoint y: 64, endPoint x: 240, endPoint y: 61, distance: 91.5
copy div "Rosario Catanzaro Quotes Applicant Guarantors Security Notes Contracts"
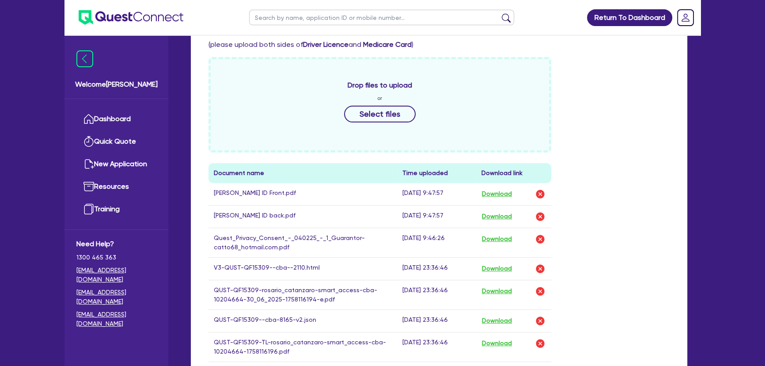
scroll to position [361, 0]
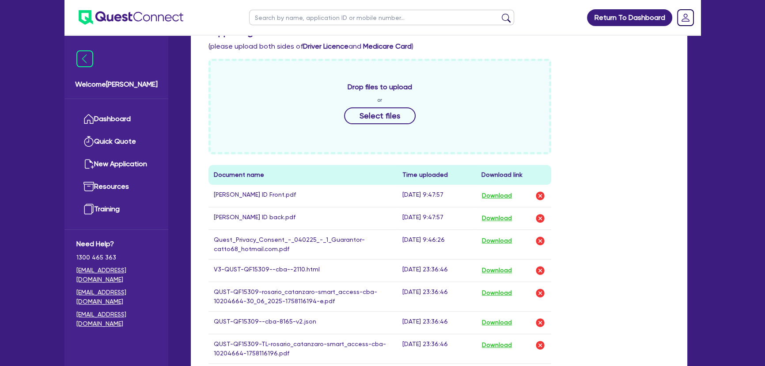
click at [367, 132] on div "Drop files to upload or Select files" at bounding box center [380, 106] width 343 height 95
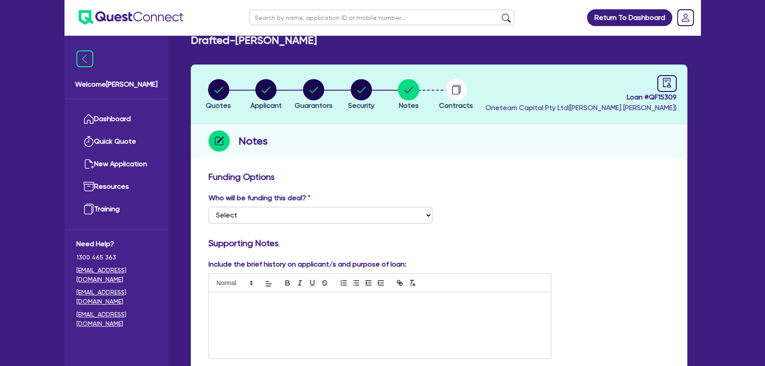
scroll to position [0, 0]
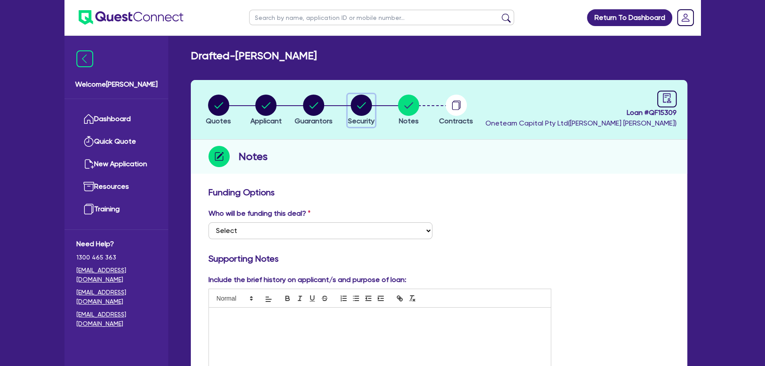
click at [369, 95] on icon "button" at bounding box center [361, 105] width 21 height 21
select select "PRIMARY_ASSETS"
select select "HEAVY_TRUCKS"
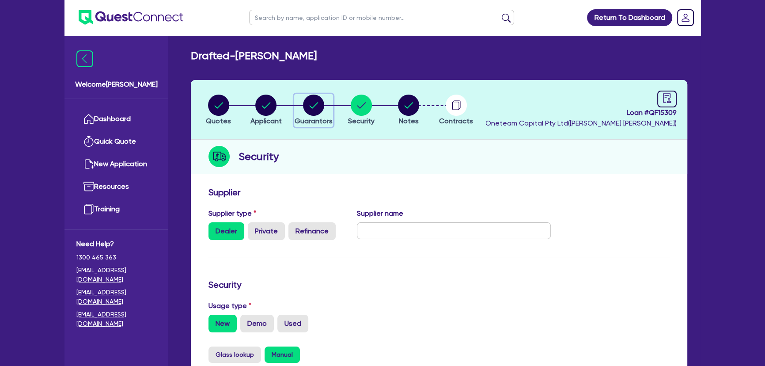
click at [320, 118] on span "Guarantors" at bounding box center [314, 121] width 38 height 8
select select "MR"
select select "NSW"
select select "MARRIED"
select select "CASH"
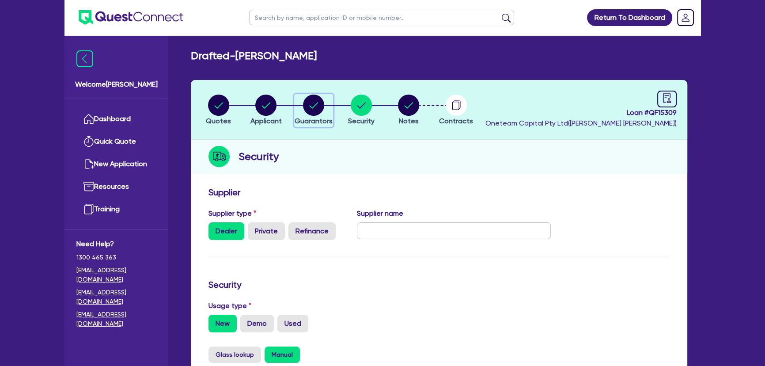
select select "VEHICLE"
select select "OTHER"
select select "HOUSEHOLD_PERSONAL"
select select "OTHER"
select select "VEHICLE_LOAN"
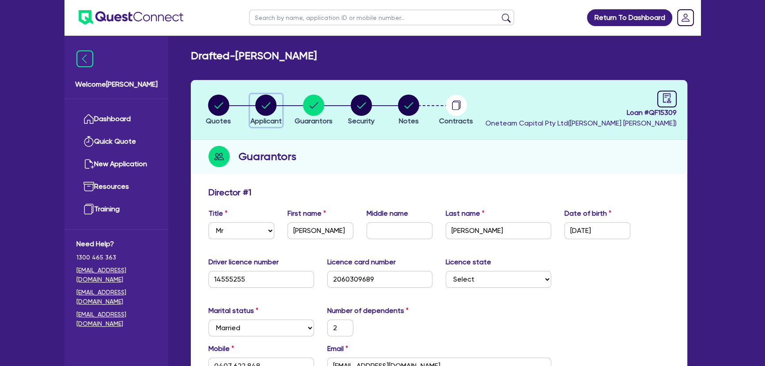
click at [264, 112] on circle "button" at bounding box center [265, 105] width 21 height 21
select select "SOLE_TRADER"
select select "BUILDING_CONSTRUCTION"
select select "BUSINESSES_CONSTRUCTION_SERVICES"
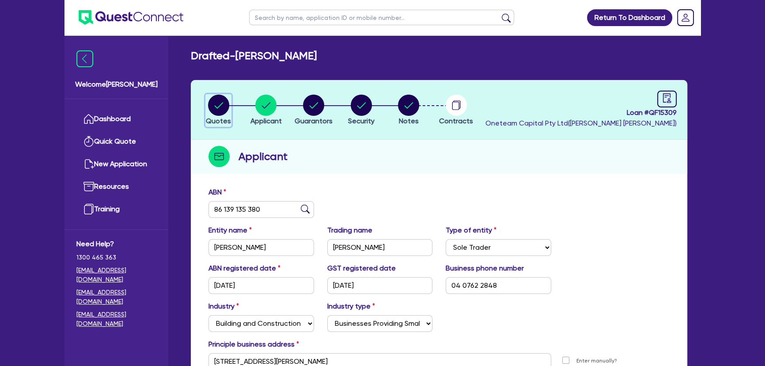
click at [218, 118] on span "Quotes" at bounding box center [218, 121] width 25 height 8
select select "PRIMARY_ASSETS"
select select "HEAVY_TRUCKS"
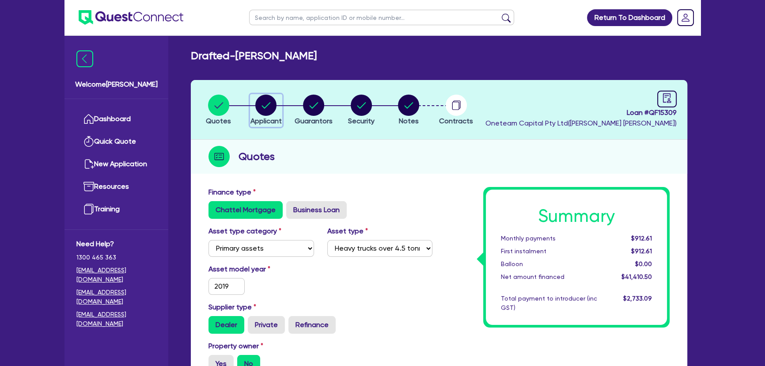
click at [280, 110] on div "button" at bounding box center [266, 105] width 31 height 21
select select "SOLE_TRADER"
select select "BUILDING_CONSTRUCTION"
select select "BUSINESSES_CONSTRUCTION_SERVICES"
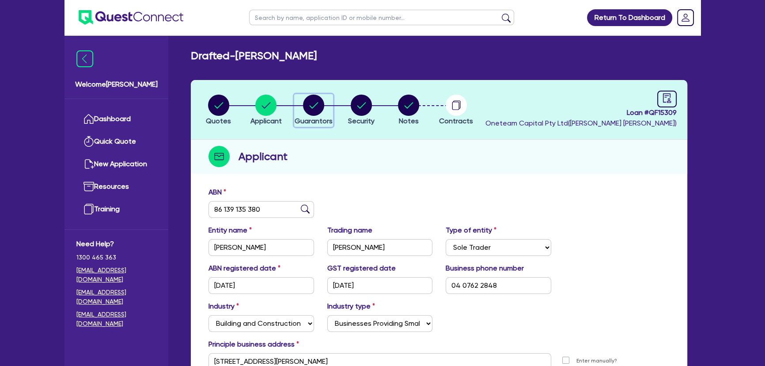
click at [299, 110] on div "button" at bounding box center [314, 105] width 38 height 21
select select "MR"
select select "NSW"
select select "MARRIED"
select select "CASH"
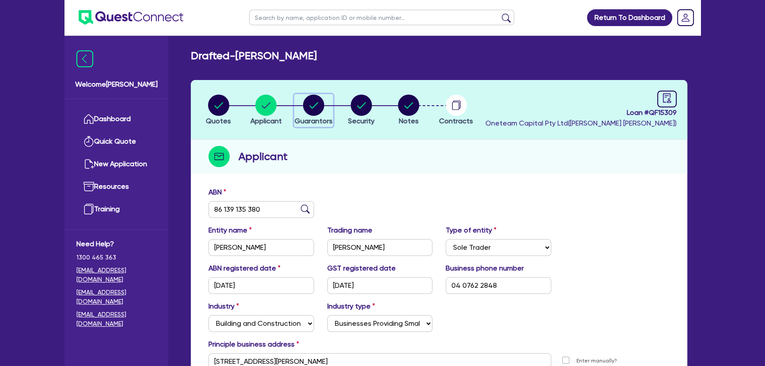
select select "VEHICLE"
select select "OTHER"
select select "HOUSEHOLD_PERSONAL"
select select "OTHER"
select select "VEHICLE_LOAN"
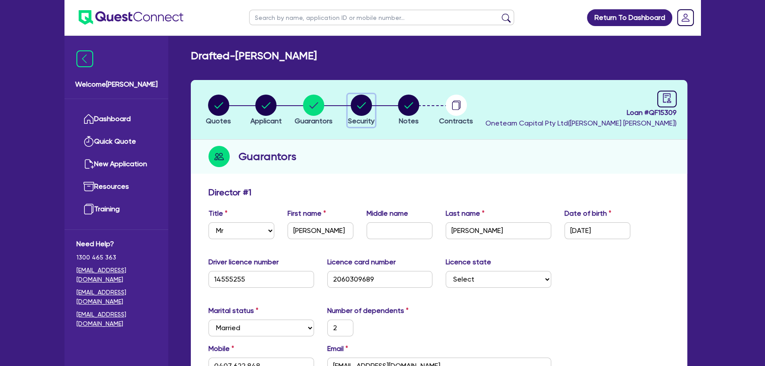
click at [357, 112] on circle "button" at bounding box center [361, 105] width 21 height 21
select select "PRIMARY_ASSETS"
select select "HEAVY_TRUCKS"
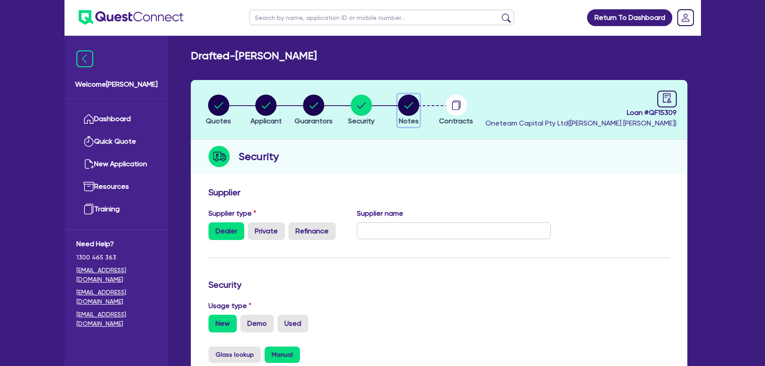
click at [407, 114] on circle "button" at bounding box center [408, 105] width 21 height 21
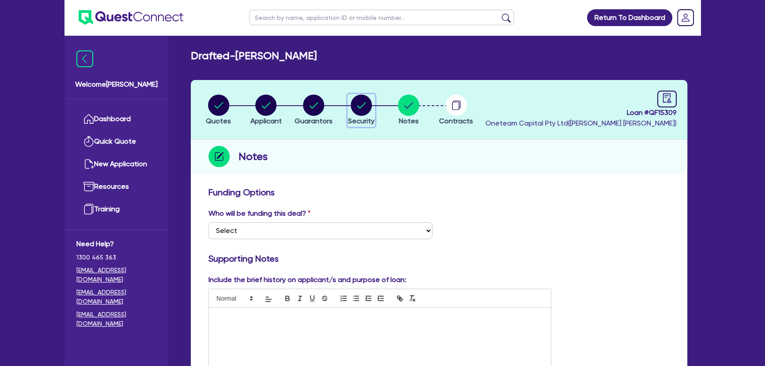
click at [366, 112] on circle "button" at bounding box center [361, 105] width 21 height 21
select select "PRIMARY_ASSETS"
select select "HEAVY_TRUCKS"
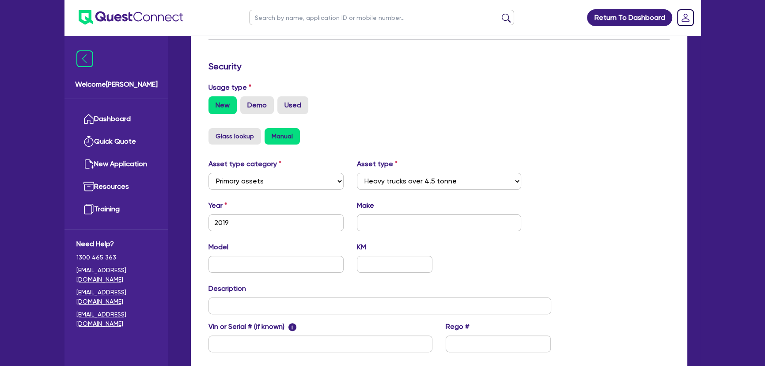
scroll to position [201, 0]
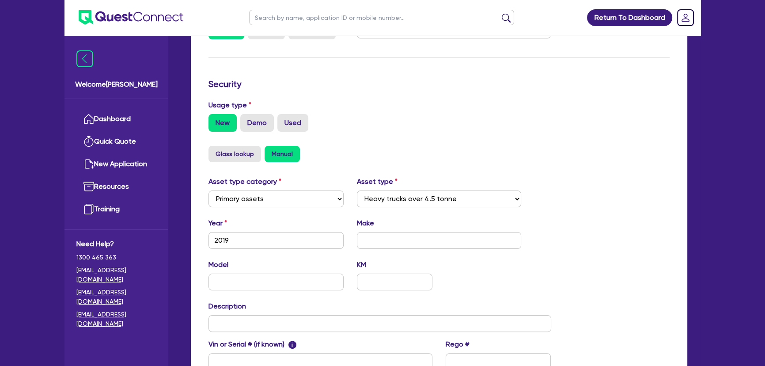
click at [375, 248] on div "Year 2019 Make" at bounding box center [380, 237] width 356 height 38
click at [367, 239] on input "text" at bounding box center [439, 240] width 165 height 17
type input "Taughliner"
click at [273, 279] on input "text" at bounding box center [276, 282] width 135 height 17
click at [259, 323] on input "text" at bounding box center [380, 323] width 343 height 17
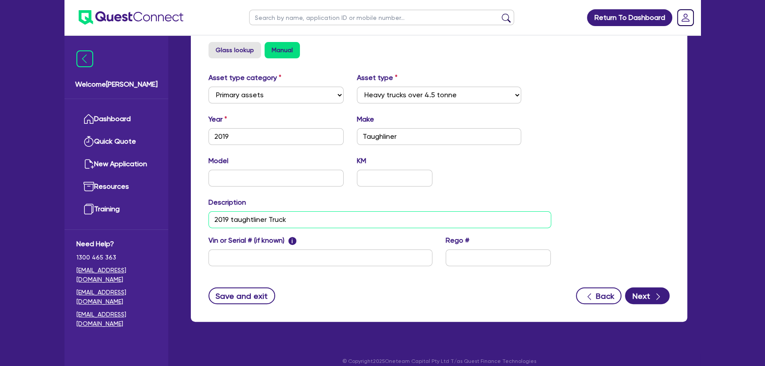
scroll to position [313, 0]
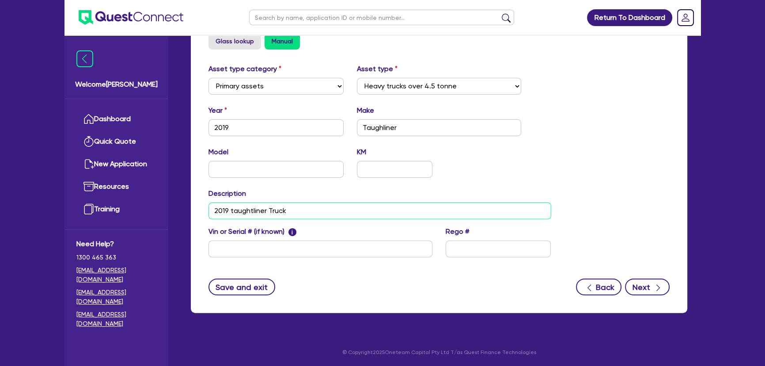
type input "2019 taughtliner Truck"
click at [647, 284] on button "Next" at bounding box center [647, 286] width 45 height 17
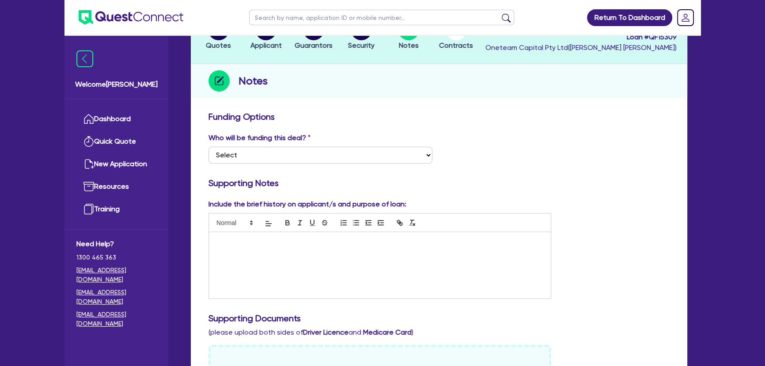
scroll to position [241, 0]
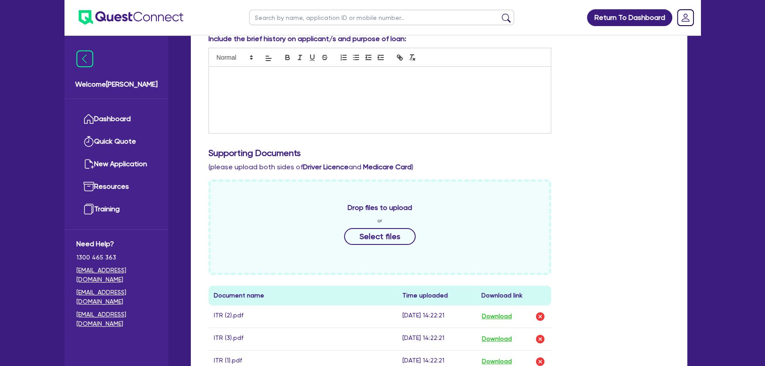
click at [308, 109] on div at bounding box center [380, 100] width 342 height 66
click at [488, 318] on button "Download" at bounding box center [497, 316] width 31 height 11
click at [493, 336] on button "Download" at bounding box center [497, 338] width 31 height 11
click at [495, 358] on button "Download" at bounding box center [497, 361] width 31 height 11
click at [395, 77] on p "Rosario has started up his own transport company" at bounding box center [380, 76] width 329 height 8
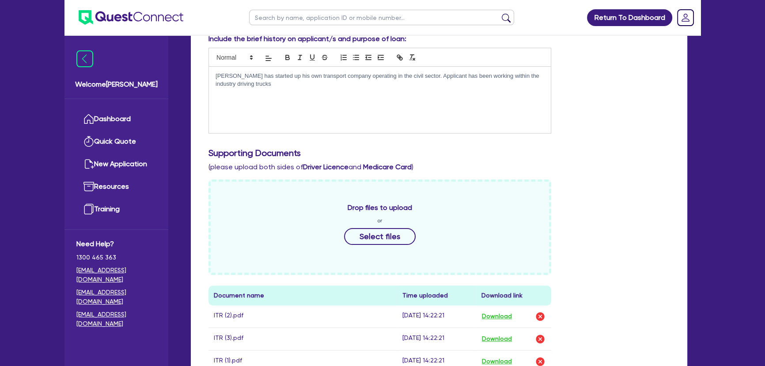
click at [270, 88] on div "Rosario has started up his own transport company operating in the civil sector.…" at bounding box center [380, 100] width 342 height 66
click at [464, 95] on p "Rosario has started up his own transport company operating in the civil sector.…" at bounding box center [380, 84] width 329 height 24
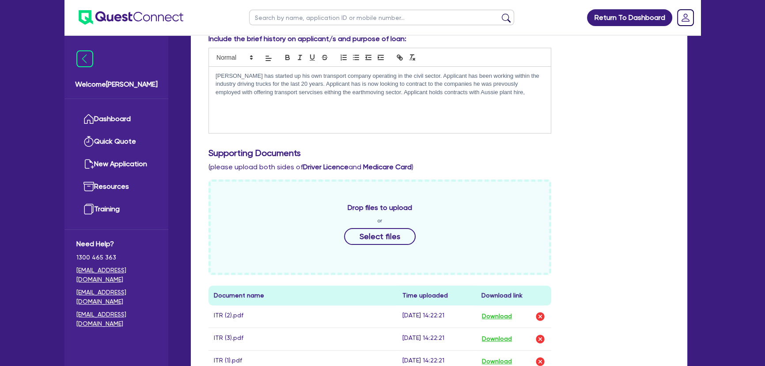
click at [535, 84] on p "Rosario has started up his own transport company operating in the civil sector.…" at bounding box center [380, 84] width 329 height 24
click at [519, 94] on p "Rosario has started up his own transport company operating in the civil sector.…" at bounding box center [380, 84] width 329 height 24
click at [545, 92] on div "Rosario has started up his own transport company operating in the civil sector.…" at bounding box center [380, 100] width 342 height 66
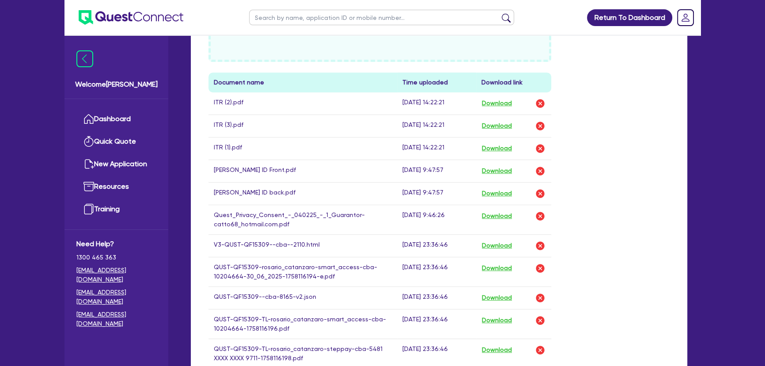
scroll to position [402, 0]
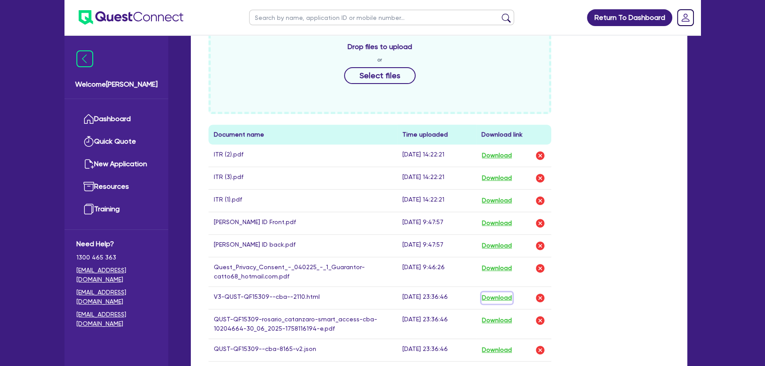
click at [504, 293] on button "Download" at bounding box center [497, 297] width 31 height 11
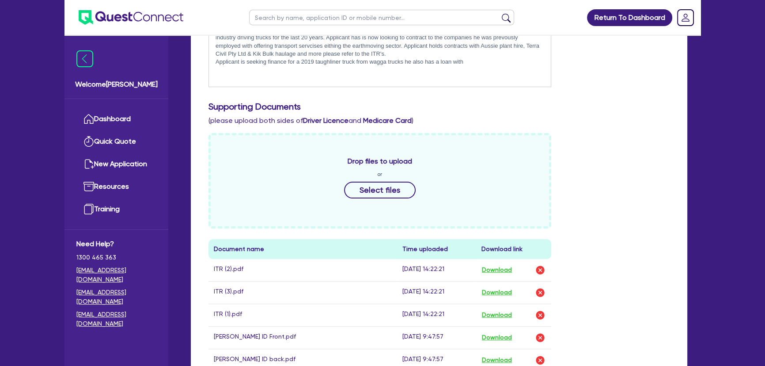
scroll to position [201, 0]
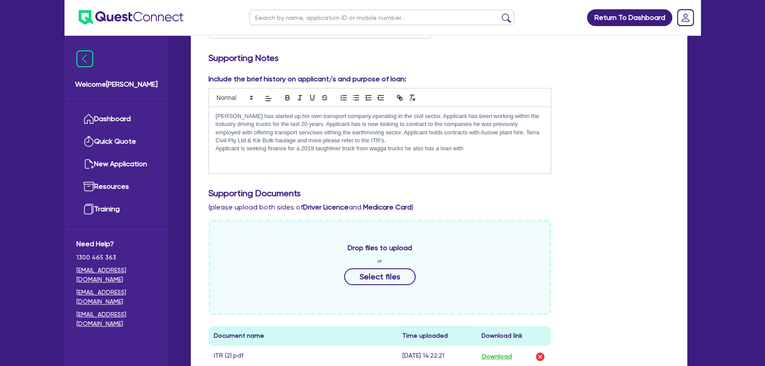
click at [467, 152] on p "Applicant is seeking finance for a 2019 taughliner truck from wagga trucks he a…" at bounding box center [380, 149] width 329 height 8
click at [434, 155] on p "Applicant is seeking finance for a 2019 taughliner truck from wagga trucks he a…" at bounding box center [380, 153] width 329 height 16
click at [434, 156] on p "Applicant is seeking finance for a 2019 taughliner truck from wagga trucks he a…" at bounding box center [380, 153] width 329 height 16
click at [446, 156] on p "Applicant is seeking finance for a 2019 taughliner truck from wagga trucks he a…" at bounding box center [380, 153] width 329 height 16
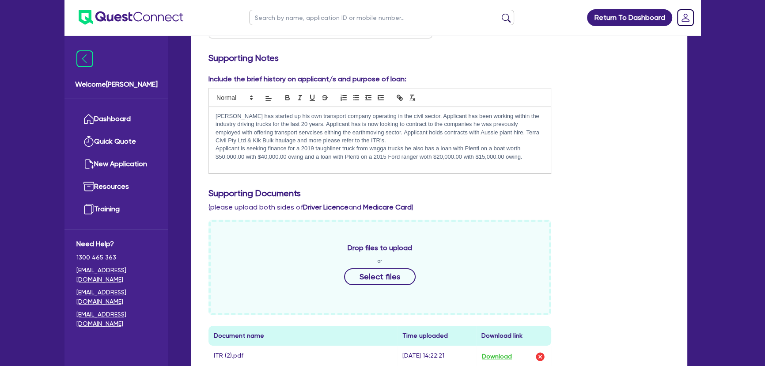
click at [524, 155] on p "Applicant is seeking finance for a 2019 taughliner truck from wagga trucks he a…" at bounding box center [380, 153] width 329 height 16
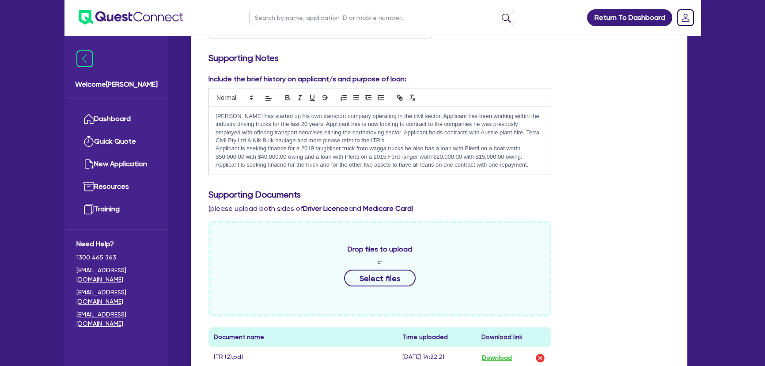
drag, startPoint x: 543, startPoint y: 163, endPoint x: 216, endPoint y: 114, distance: 331.1
click at [216, 114] on div "Rosario has started up his own transport company operating in the civil sector.…" at bounding box center [380, 141] width 342 height 68
copy div "Rosario has started up his own transport company operating in the civil sector.…"
click at [386, 156] on p "Applicant is seeking finance for a 2019 taughliner truck from wagga trucks he a…" at bounding box center [380, 153] width 329 height 16
drag, startPoint x: 511, startPoint y: 162, endPoint x: 202, endPoint y: 114, distance: 313.1
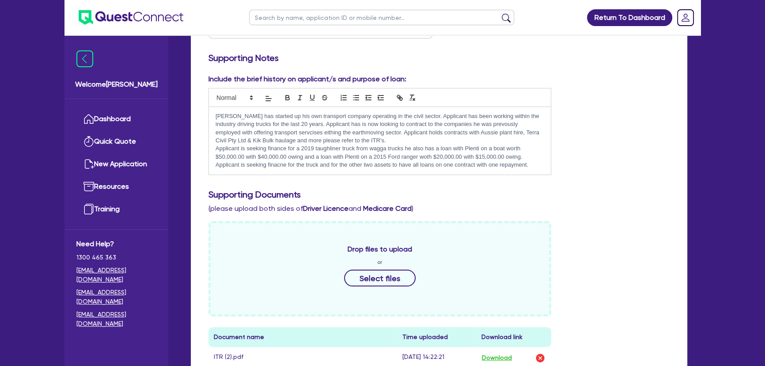
click at [202, 114] on div "Include the brief history on applicant/s and purpose of loan: Rosario has start…" at bounding box center [380, 124] width 356 height 101
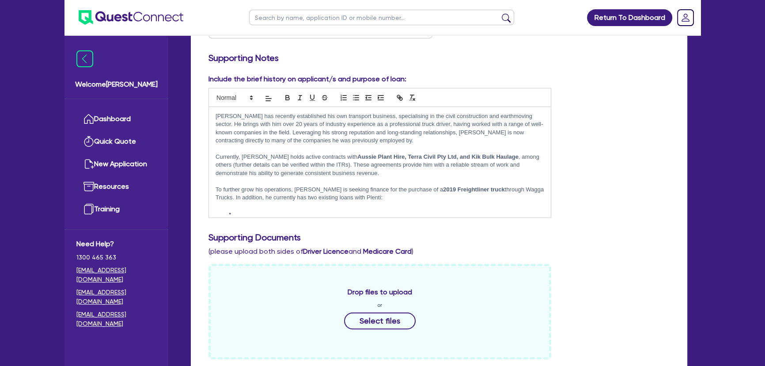
scroll to position [97, 0]
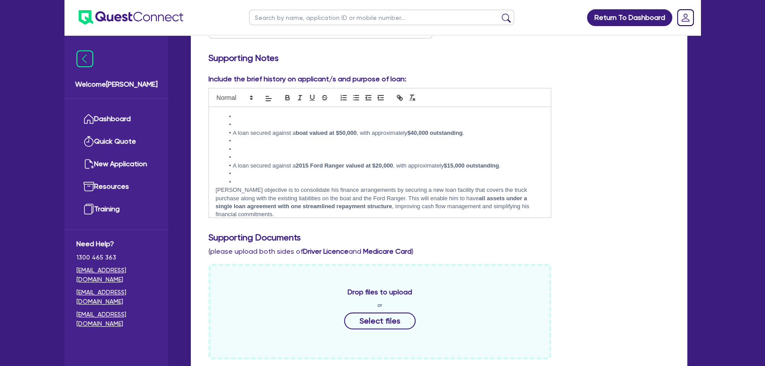
click at [254, 180] on li at bounding box center [384, 182] width 320 height 8
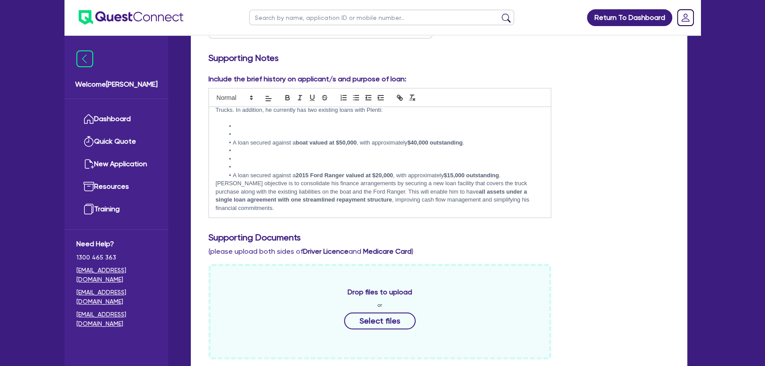
click at [246, 166] on li at bounding box center [384, 167] width 320 height 8
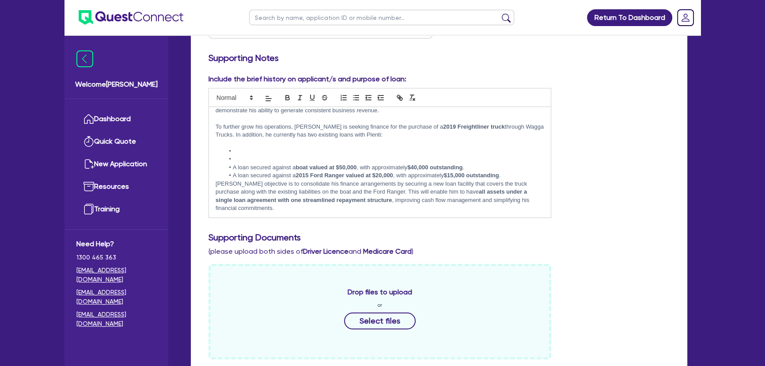
click at [249, 156] on li at bounding box center [384, 159] width 320 height 8
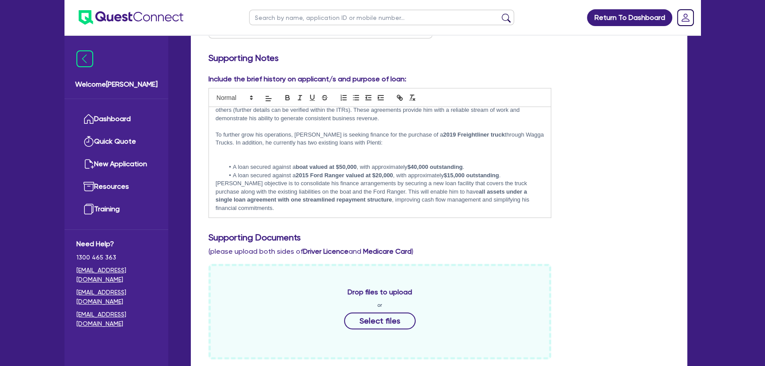
scroll to position [47, 0]
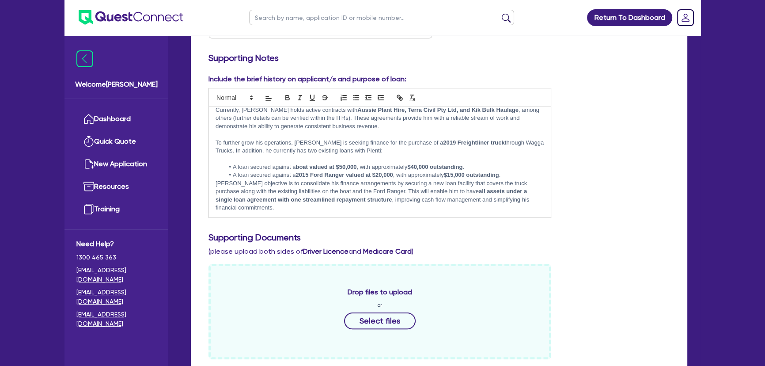
click at [510, 173] on li "A loan secured against a 2015 Ford Ranger valued at $20,000 , with approximatel…" at bounding box center [384, 175] width 320 height 8
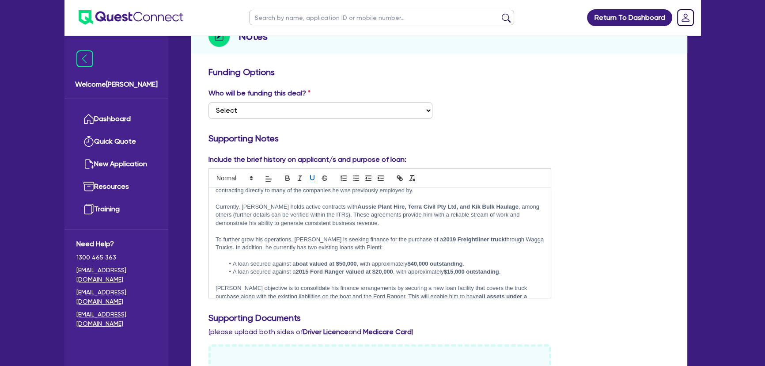
scroll to position [55, 0]
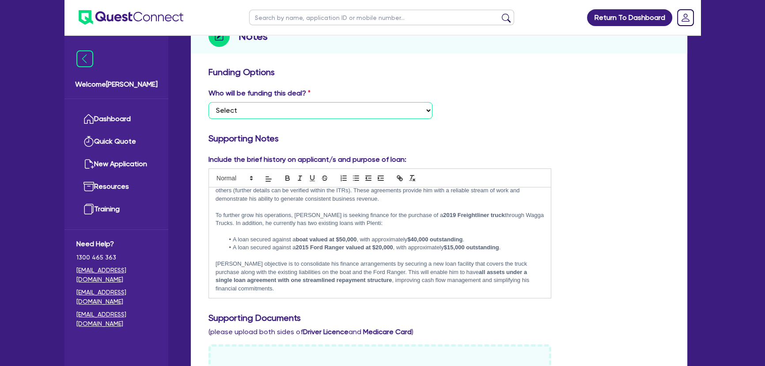
click at [286, 107] on select "Select I want Quest to fund 100% I will fund 100% I will co-fund with Quest Oth…" at bounding box center [321, 110] width 224 height 17
select select "Quest Finance - Own Book"
click at [209, 102] on select "Select I want Quest to fund 100% I will fund 100% I will co-fund with Quest Oth…" at bounding box center [321, 110] width 224 height 17
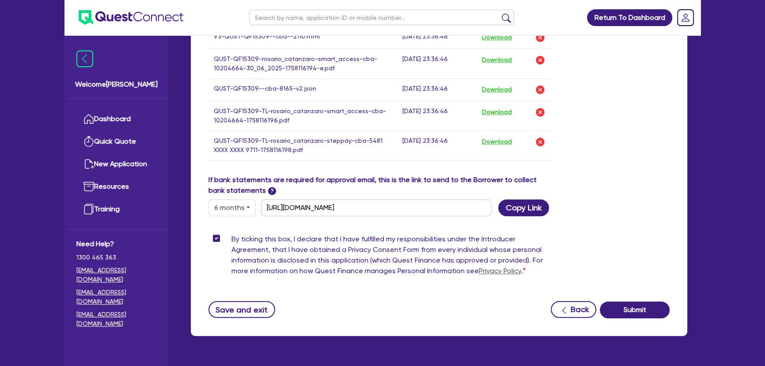
scroll to position [728, 0]
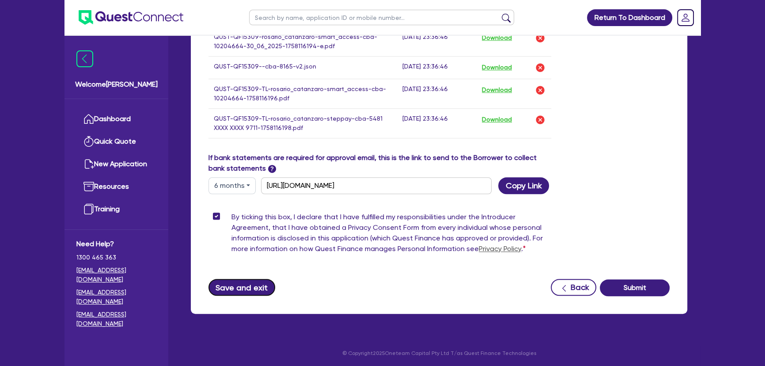
click at [253, 279] on button "Save and exit" at bounding box center [242, 287] width 67 height 17
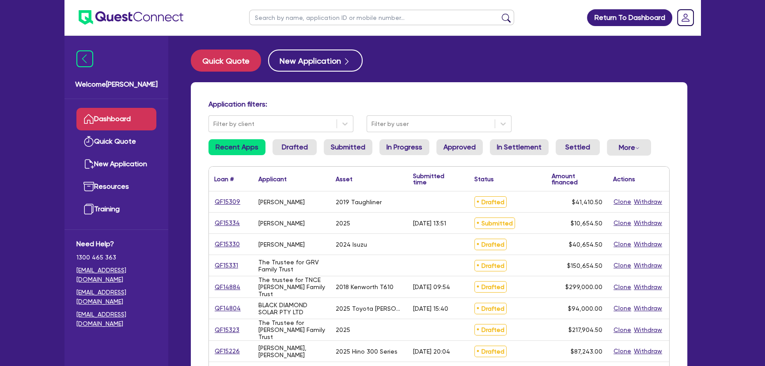
click at [217, 192] on div "QF15309" at bounding box center [231, 201] width 44 height 21
click at [221, 198] on link "QF15309" at bounding box center [227, 202] width 27 height 10
select select "PRIMARY_ASSETS"
select select "HEAVY_TRUCKS"
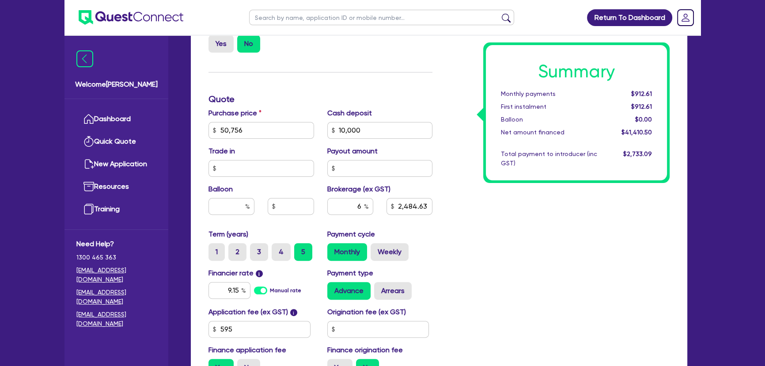
scroll to position [321, 0]
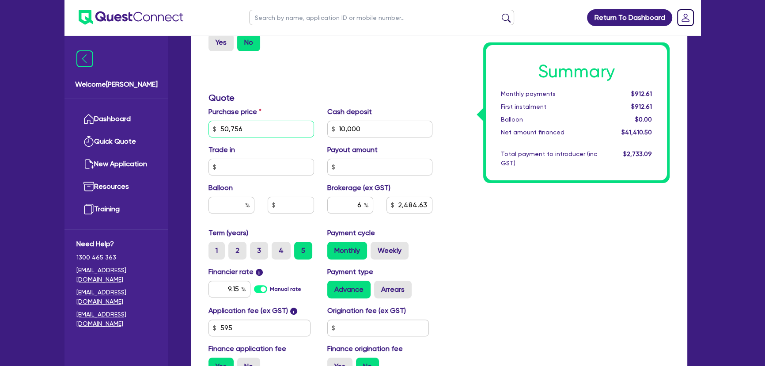
click at [271, 124] on input "50,756" at bounding box center [262, 129] width 106 height 17
click at [271, 125] on input "50,756" at bounding box center [262, 129] width 106 height 17
type input "110,756"
type input "10,000"
type input "2,484.63"
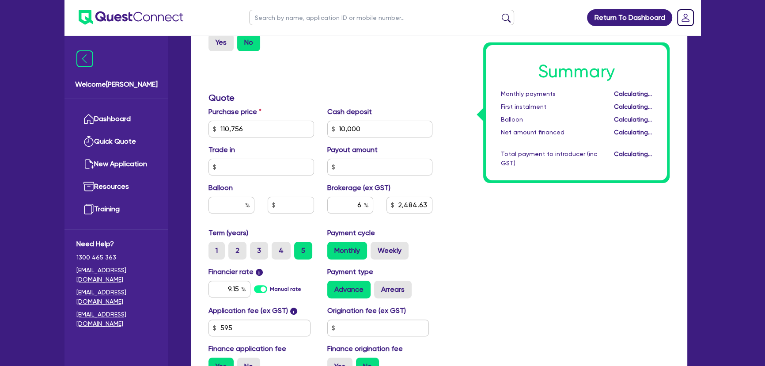
click at [544, 248] on div "Summary Monthly payments Calculating... First instalment Calculating... Balloon…" at bounding box center [557, 124] width 237 height 517
type input "10,000"
type input "6,084.63"
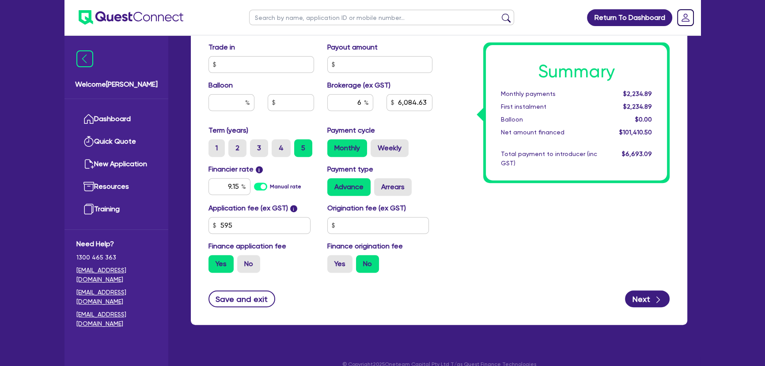
scroll to position [436, 0]
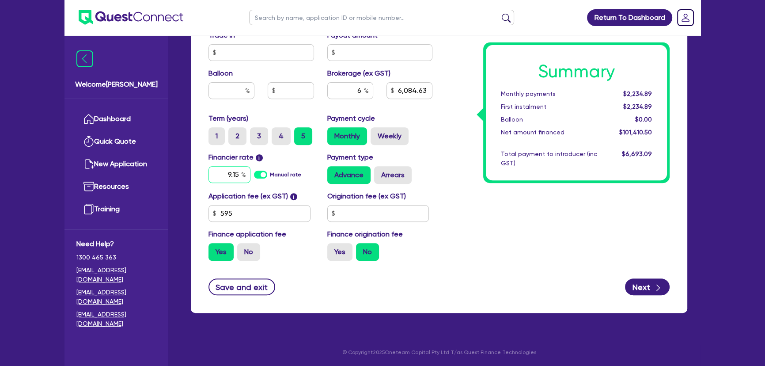
click at [225, 179] on input "9.15" at bounding box center [230, 174] width 42 height 17
type input "17.95"
type input "10,000"
click at [358, 91] on input "6" at bounding box center [350, 90] width 46 height 17
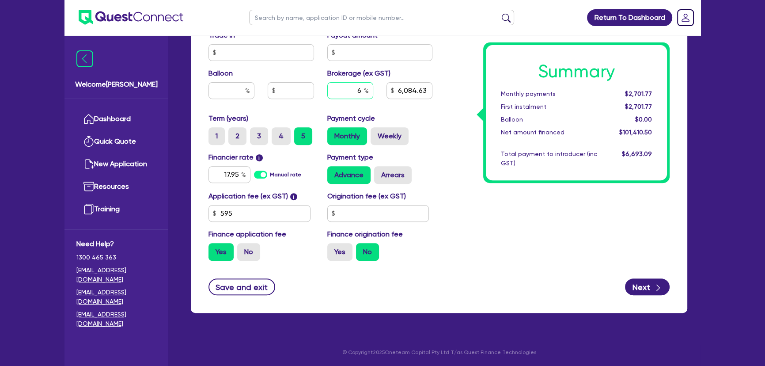
click at [357, 91] on input "6" at bounding box center [350, 90] width 46 height 17
click at [569, 258] on div "Summary Monthly payments $2,701.77 First instalment $2,701.77 Balloon $0.00 Net…" at bounding box center [557, 9] width 237 height 517
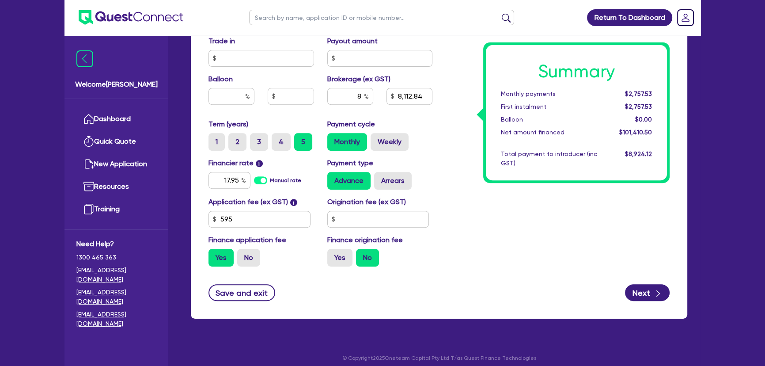
scroll to position [396, 0]
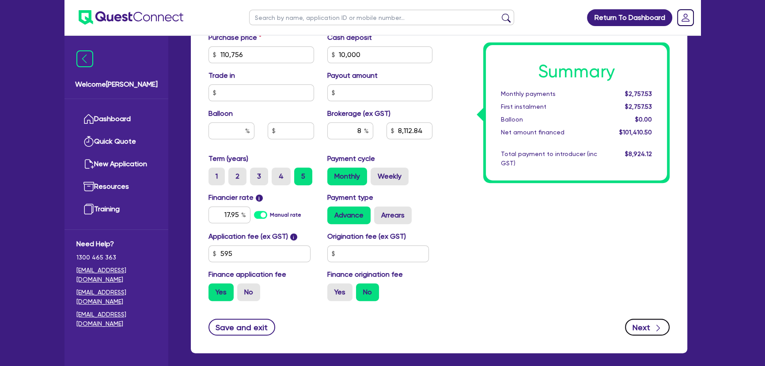
click at [648, 331] on button "Next" at bounding box center [647, 327] width 45 height 17
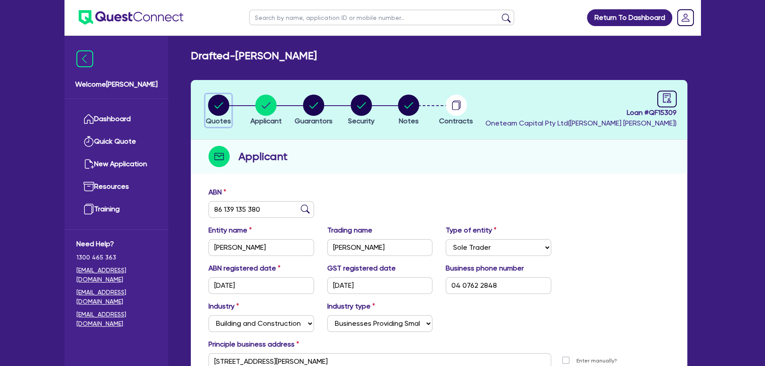
click at [225, 110] on circle "button" at bounding box center [218, 105] width 21 height 21
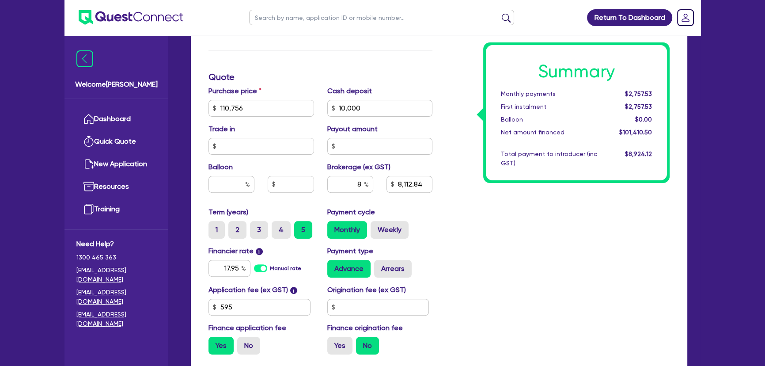
scroll to position [436, 0]
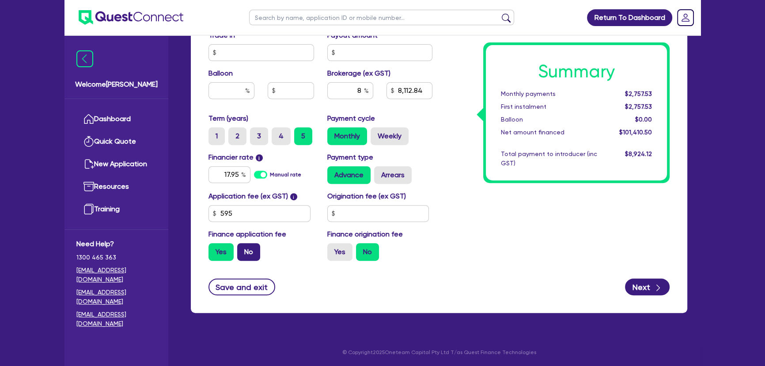
click at [258, 255] on label "No" at bounding box center [248, 252] width 23 height 18
click at [243, 249] on input "No" at bounding box center [240, 246] width 6 height 6
click at [660, 290] on icon "button" at bounding box center [658, 287] width 9 height 9
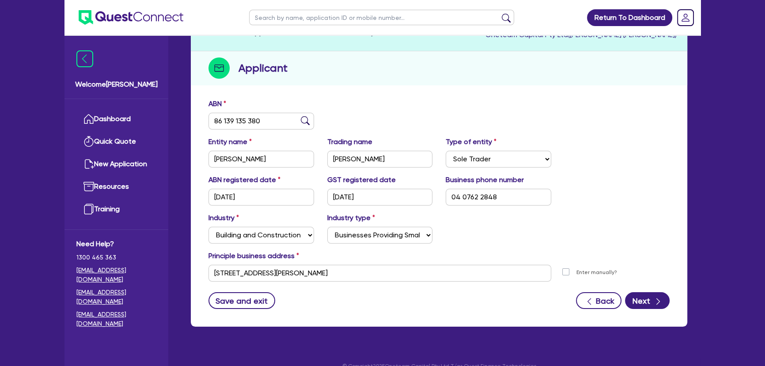
scroll to position [102, 0]
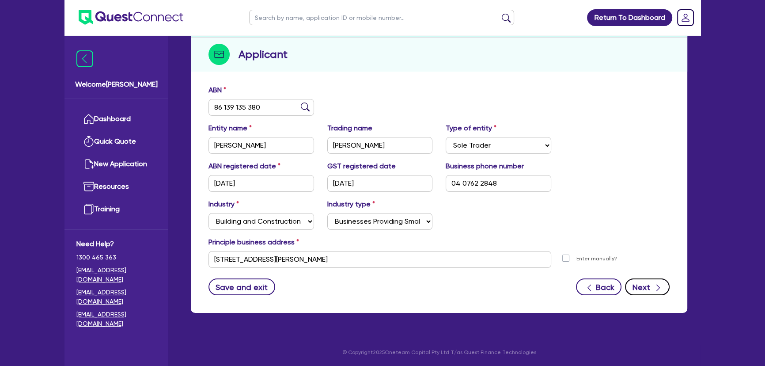
click at [647, 287] on button "Next" at bounding box center [647, 286] width 45 height 17
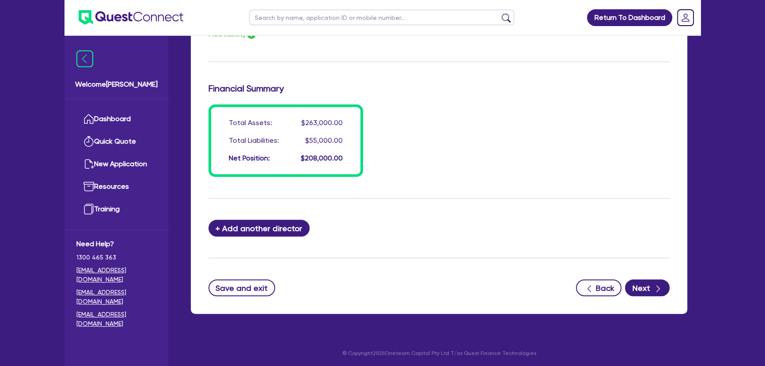
scroll to position [746, 0]
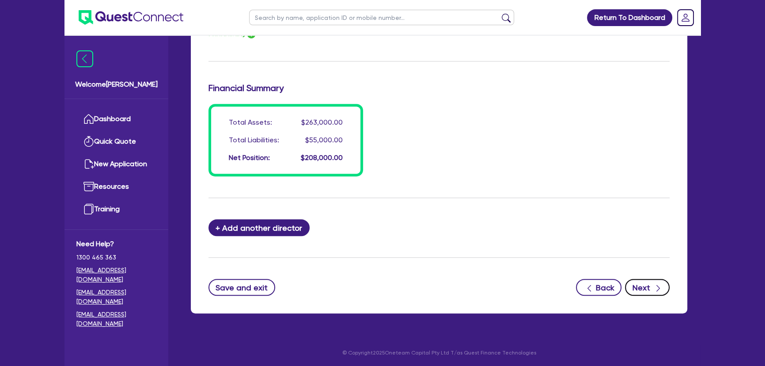
click at [653, 289] on div "button" at bounding box center [658, 287] width 10 height 11
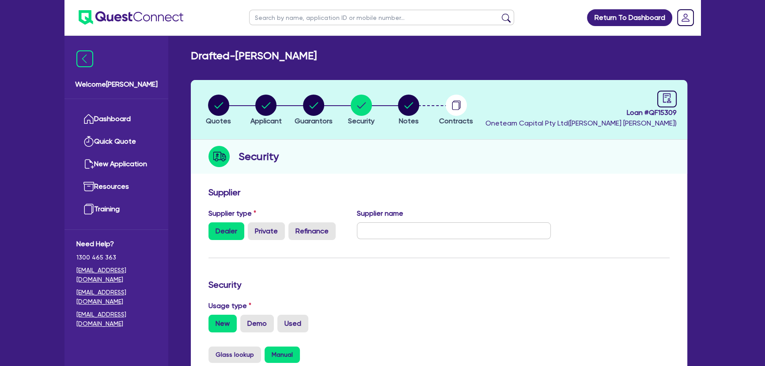
scroll to position [281, 0]
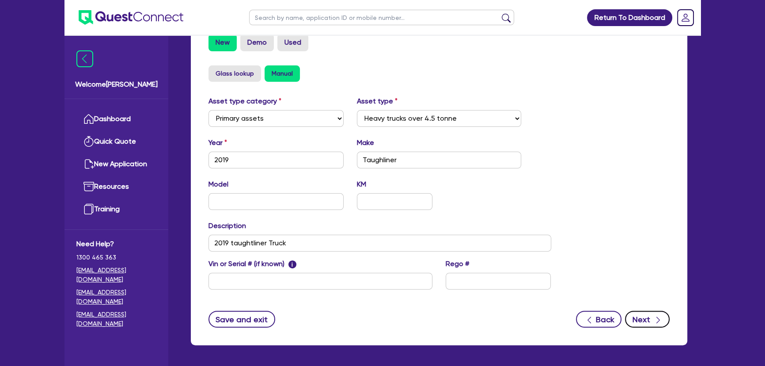
click at [645, 316] on button "Next" at bounding box center [647, 319] width 45 height 17
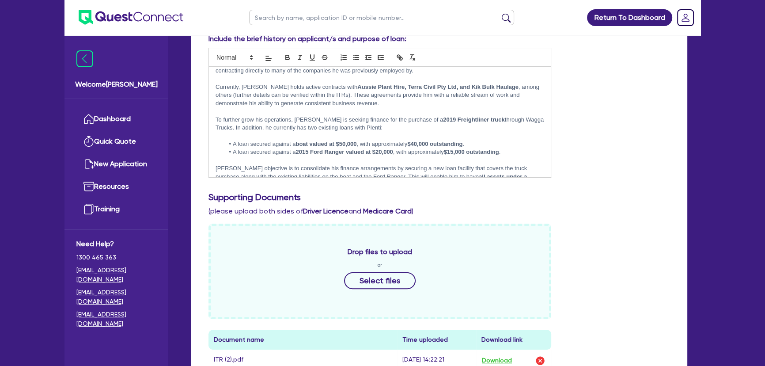
scroll to position [55, 0]
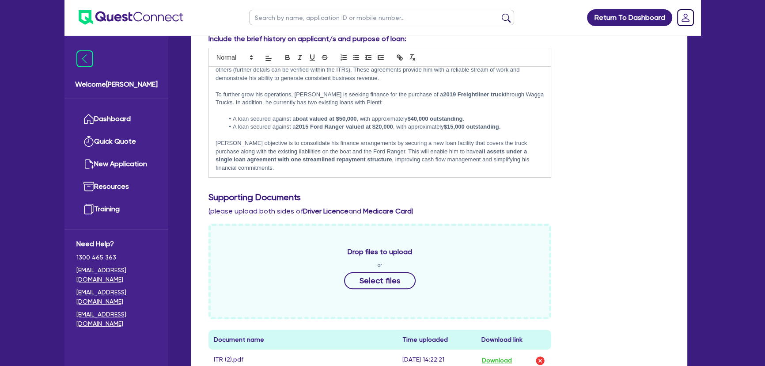
click at [260, 166] on p "Rosario’s objective is to consolidate his finance arrangements by securing a ne…" at bounding box center [380, 155] width 329 height 33
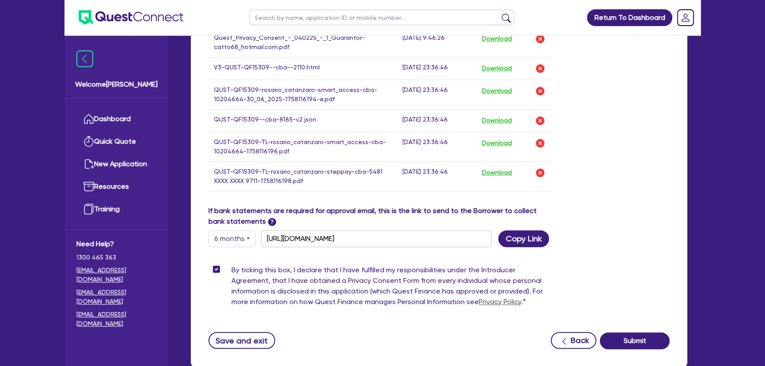
scroll to position [728, 0]
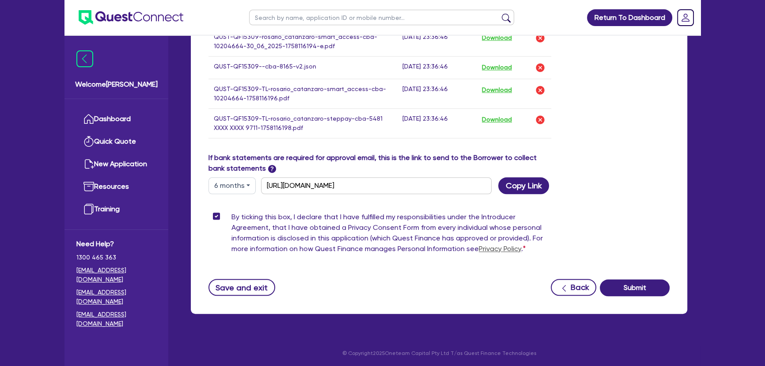
click at [272, 281] on div "Save and exit" at bounding box center [242, 287] width 67 height 17
click at [257, 283] on button "Save and exit" at bounding box center [242, 287] width 67 height 17
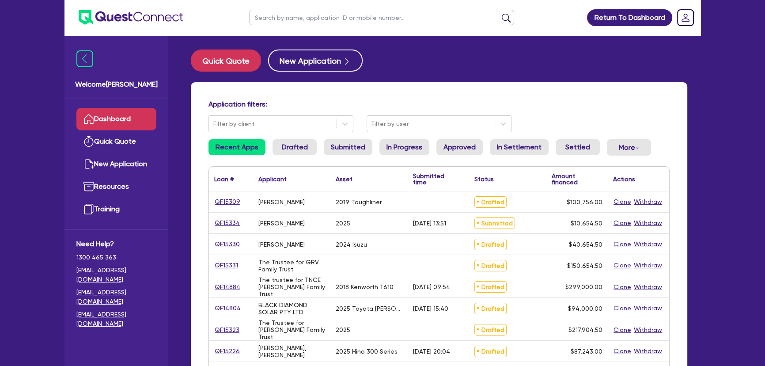
click at [235, 207] on div "QF15309" at bounding box center [231, 201] width 44 height 21
click at [237, 199] on link "QF15309" at bounding box center [227, 202] width 27 height 10
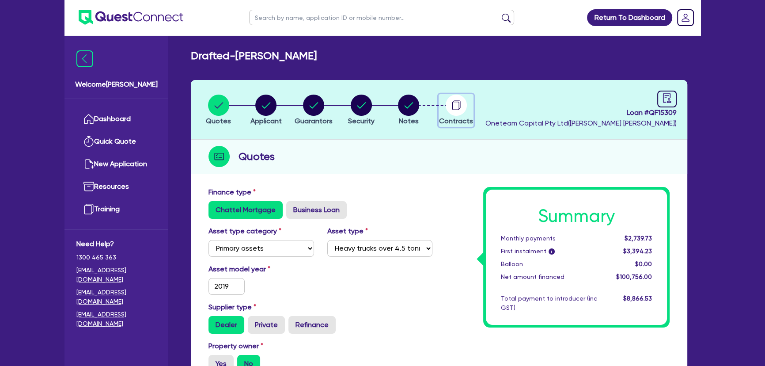
click at [460, 102] on icon "button" at bounding box center [456, 104] width 7 height 8
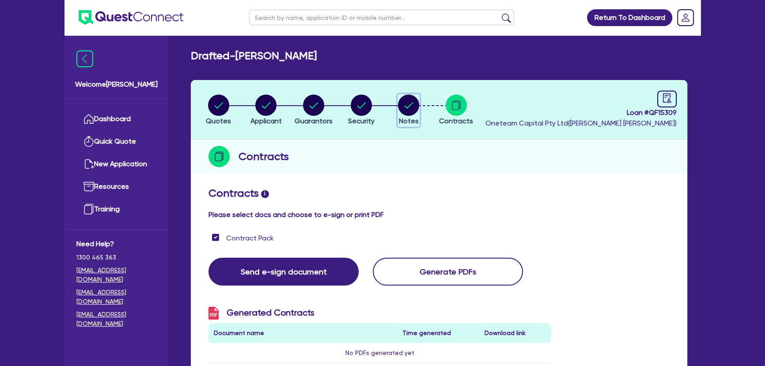
click at [410, 110] on circle "button" at bounding box center [408, 105] width 21 height 21
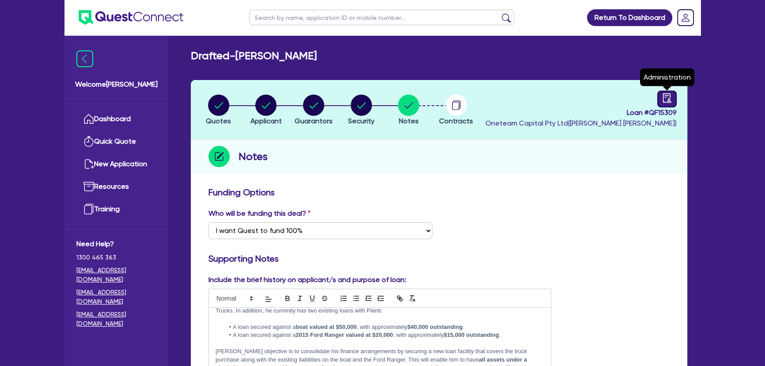
click at [662, 102] on icon "audit" at bounding box center [667, 98] width 10 height 10
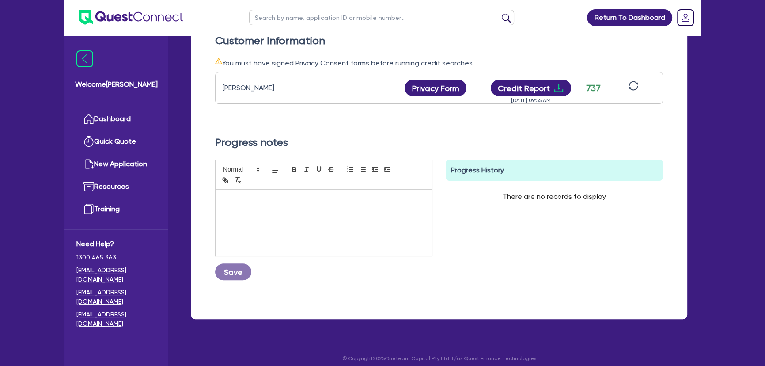
scroll to position [31, 0]
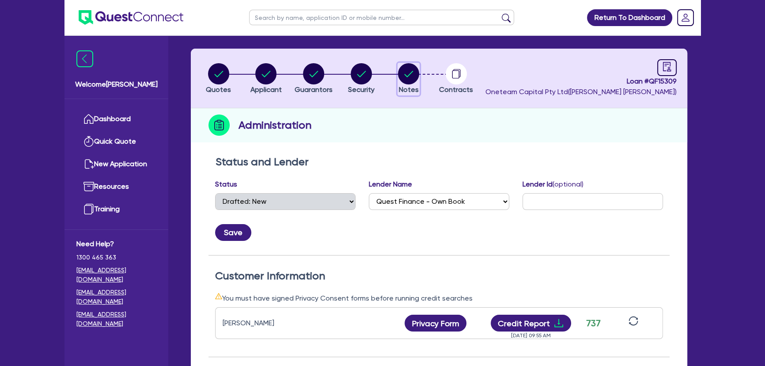
click at [409, 80] on circle "button" at bounding box center [408, 73] width 21 height 21
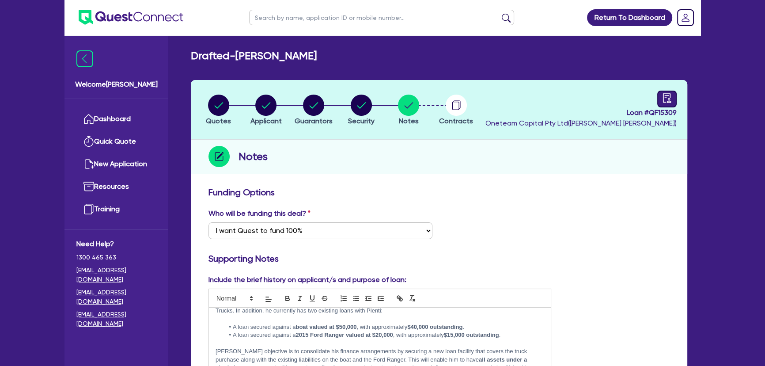
click at [660, 101] on link at bounding box center [667, 99] width 19 height 17
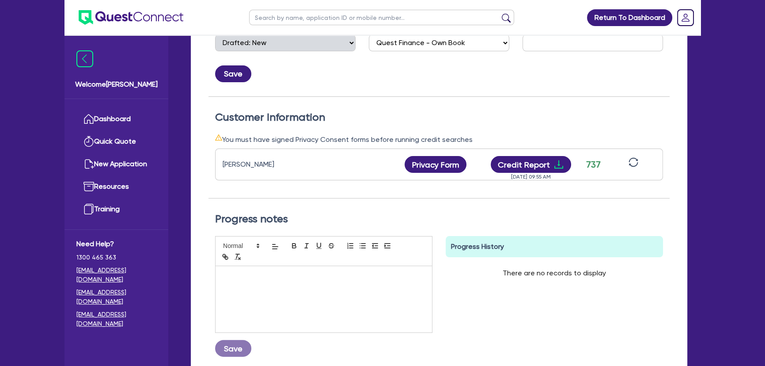
scroll to position [273, 0]
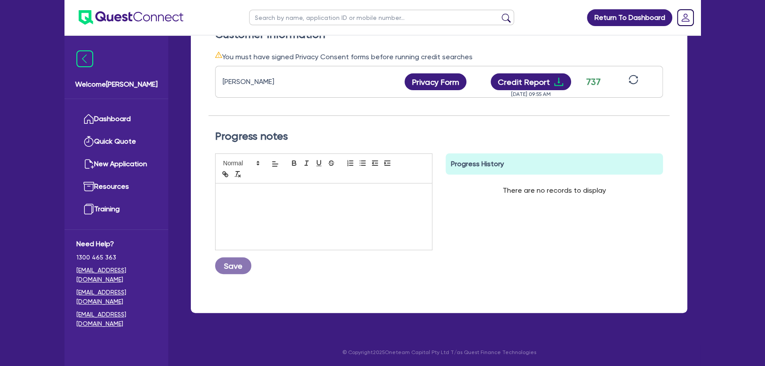
click at [384, 202] on div at bounding box center [324, 216] width 217 height 66
click at [238, 274] on div "19/09 Submitting to Quest Save" at bounding box center [324, 217] width 231 height 128
click at [239, 269] on button "Save" at bounding box center [233, 265] width 36 height 17
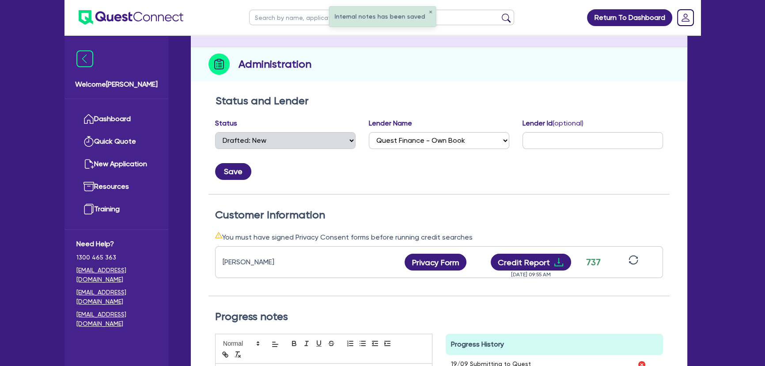
scroll to position [0, 0]
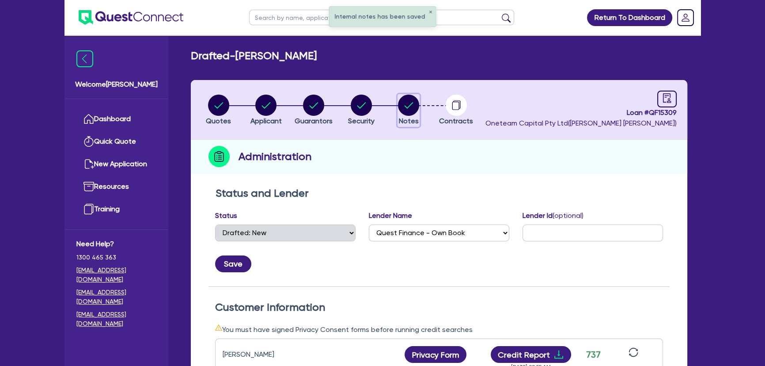
click at [411, 115] on button "Notes" at bounding box center [409, 110] width 22 height 33
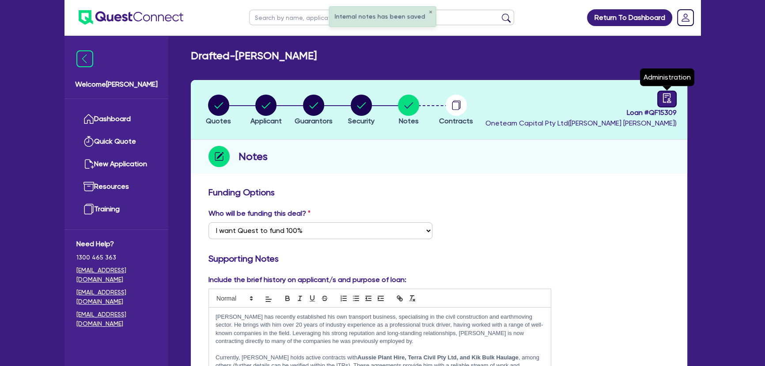
click at [658, 93] on link at bounding box center [667, 99] width 19 height 17
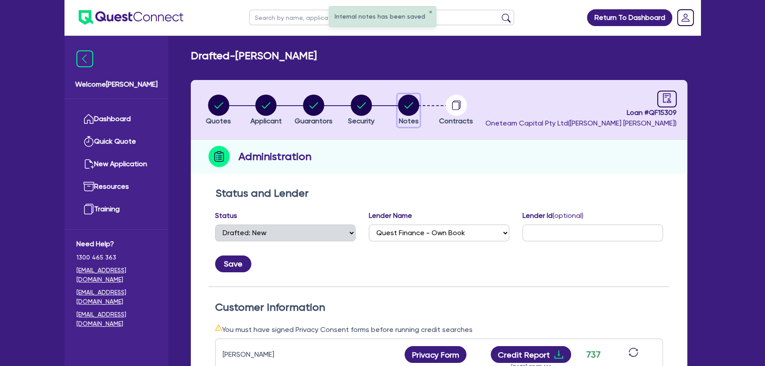
click at [405, 95] on icon "button" at bounding box center [408, 105] width 21 height 21
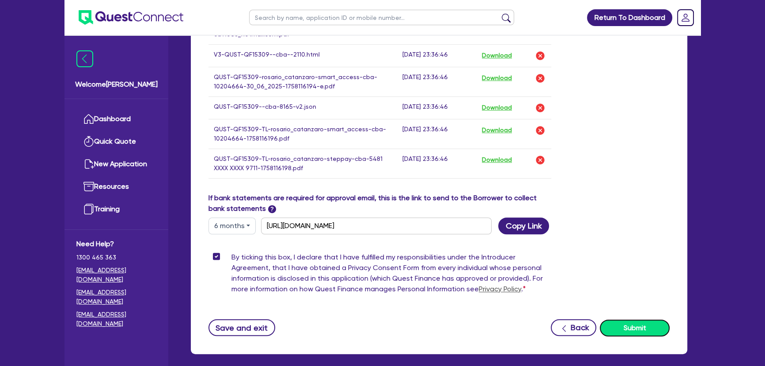
click at [638, 322] on button "Submit" at bounding box center [635, 328] width 70 height 17
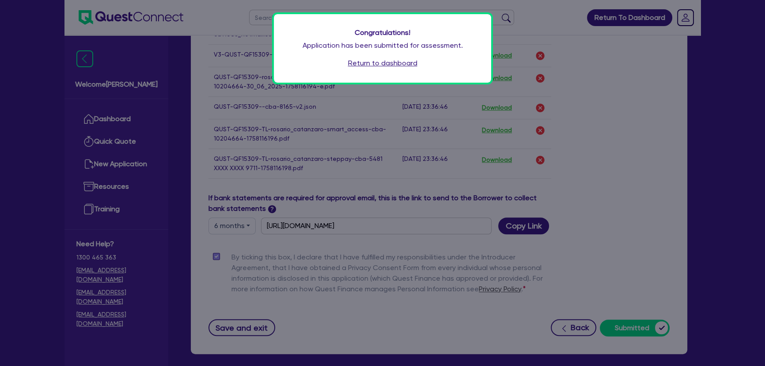
click at [373, 64] on link "Return to dashboard" at bounding box center [382, 63] width 69 height 11
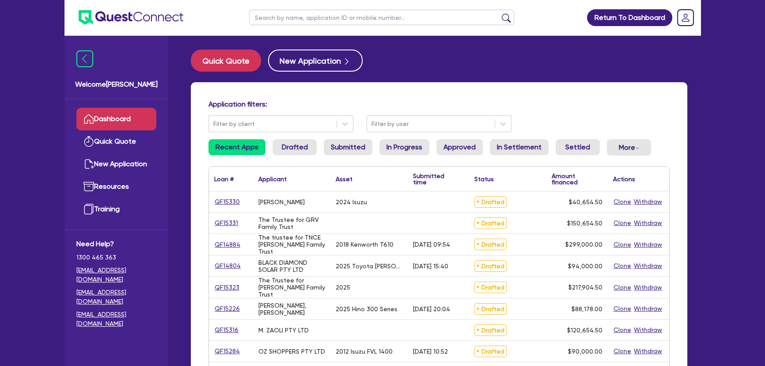
click at [363, 15] on input "text" at bounding box center [381, 17] width 265 height 15
type input "m"
click at [373, 22] on input "text" at bounding box center [381, 17] width 265 height 15
type input "Hall Civil"
click at [509, 17] on button "submit" at bounding box center [506, 19] width 14 height 12
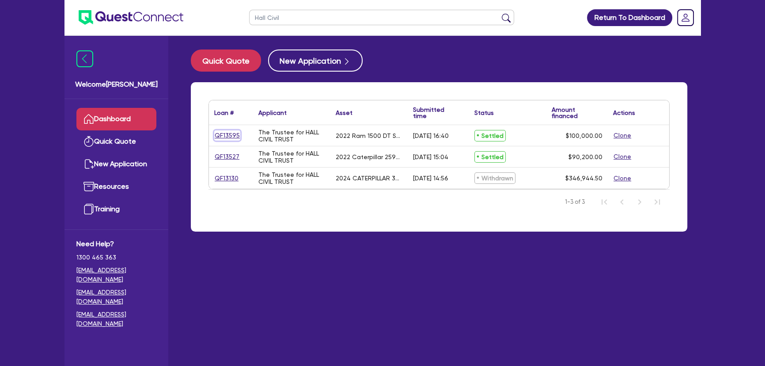
click at [235, 135] on link "QF13595" at bounding box center [227, 135] width 26 height 10
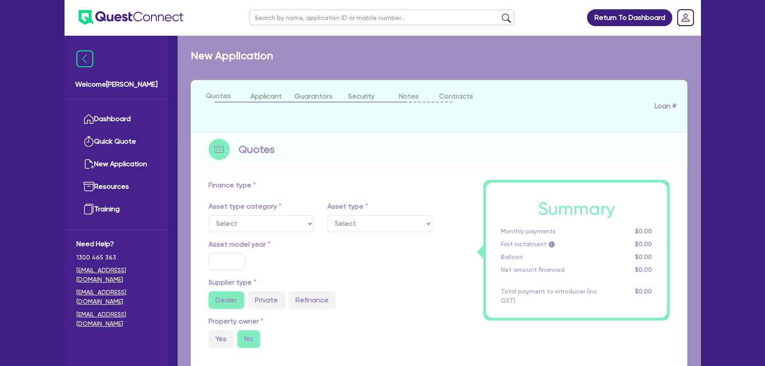
select select "CARS_AND_LIGHT_TRUCKS"
type input "2022"
type input "200,000"
type input "100,000"
type input "2"
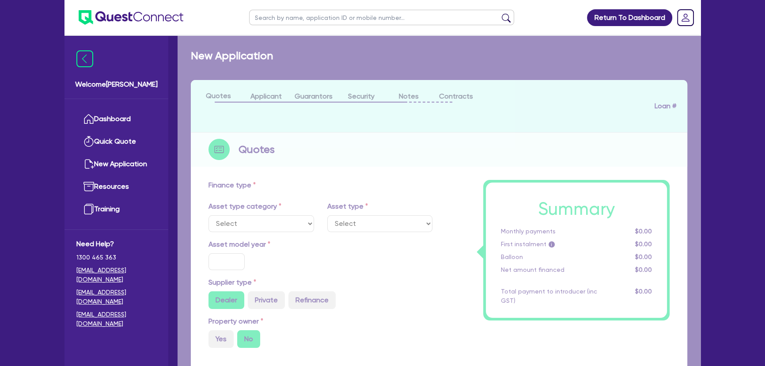
type input "2,000"
type input "7.69"
type input "445.45"
select select "PASSENGER_VEHICLES"
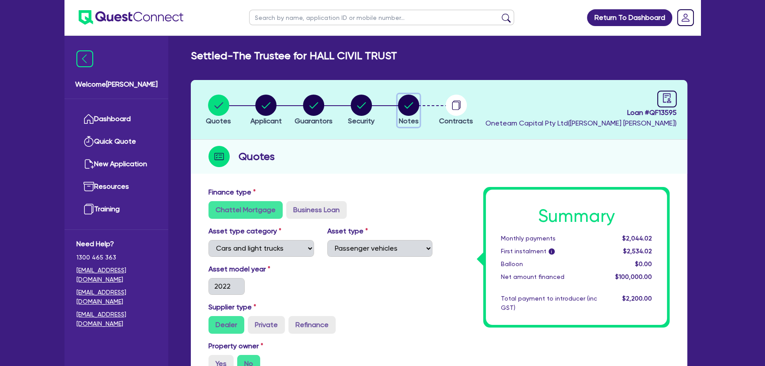
click at [409, 107] on circle "button" at bounding box center [408, 105] width 21 height 21
select select "Other"
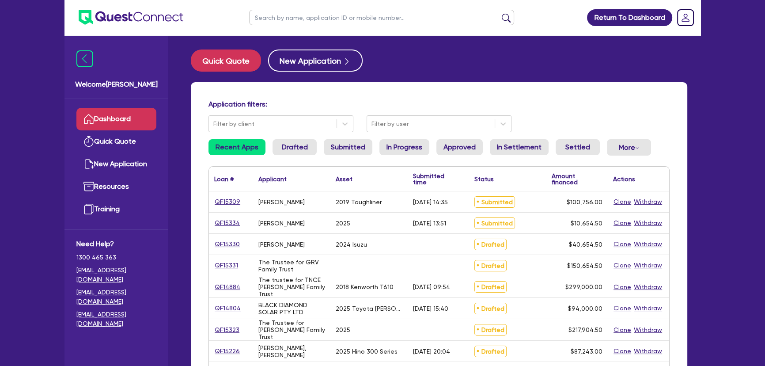
click at [229, 195] on div "QF15309" at bounding box center [231, 201] width 44 height 21
click at [228, 200] on link "QF15309" at bounding box center [227, 202] width 27 height 10
select select "PRIMARY_ASSETS"
select select "HEAVY_TRUCKS"
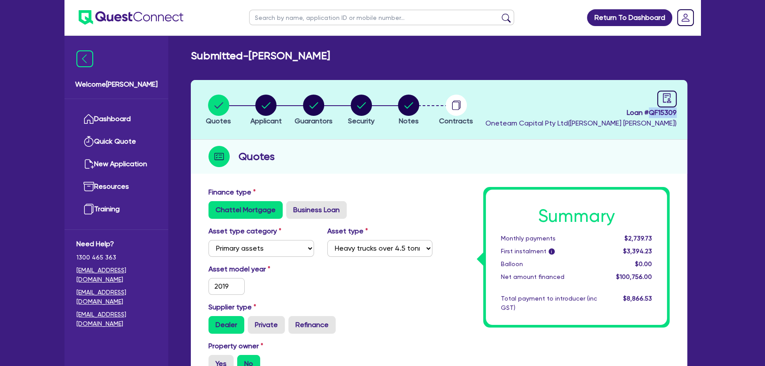
drag, startPoint x: 673, startPoint y: 117, endPoint x: 700, endPoint y: 115, distance: 27.0
copy span "QF15309"
click at [120, 17] on img at bounding box center [131, 17] width 105 height 15
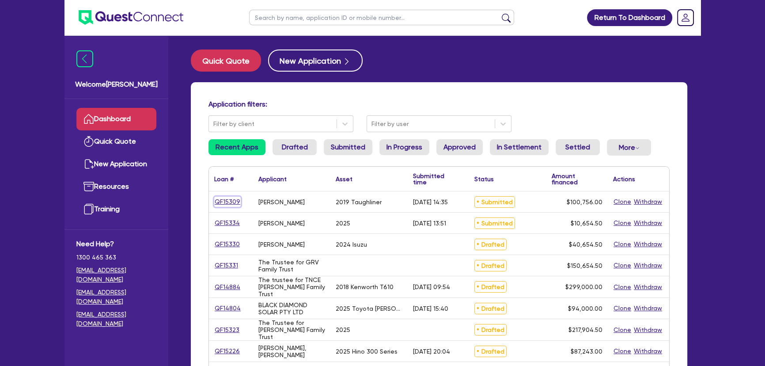
click at [226, 203] on link "QF15309" at bounding box center [227, 202] width 27 height 10
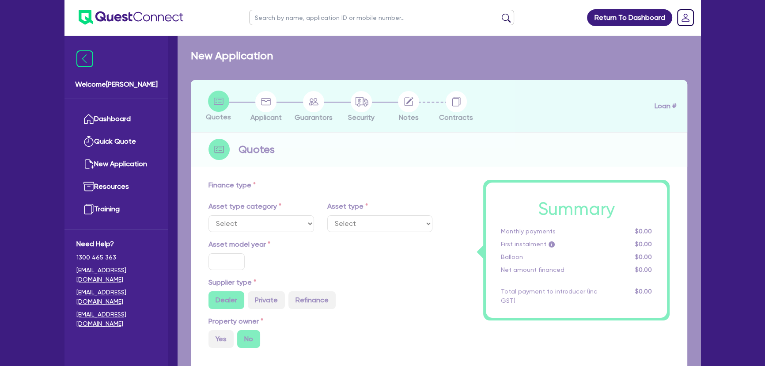
select select "PRIMARY_ASSETS"
type input "2019"
type input "110,756"
type input "10,000"
type input "8"
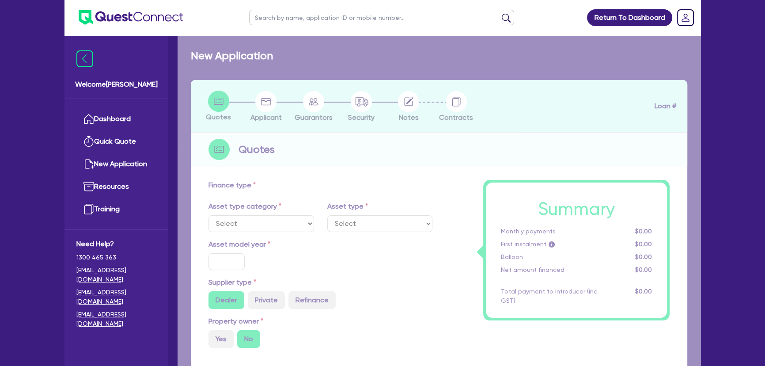
type input "8,060.48"
type input "17.95"
select select "HEAVY_TRUCKS"
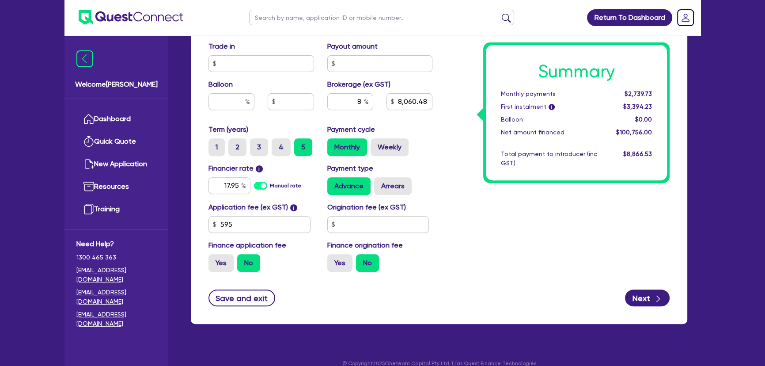
scroll to position [436, 0]
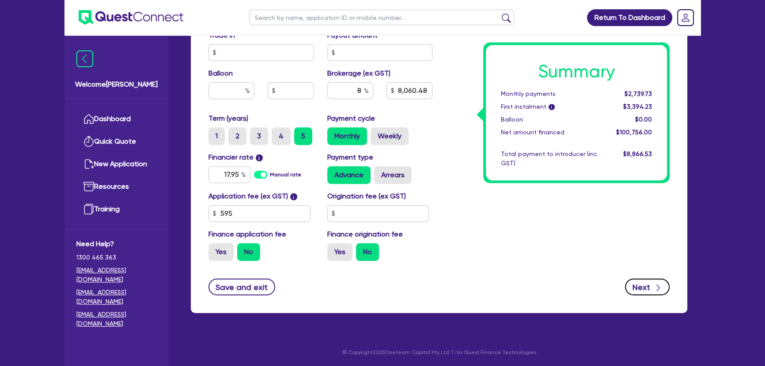
click at [644, 281] on button "Next" at bounding box center [647, 286] width 45 height 17
select select "SOLE_TRADER"
select select "BUILDING_CONSTRUCTION"
select select "BUSINESSES_CONSTRUCTION_SERVICES"
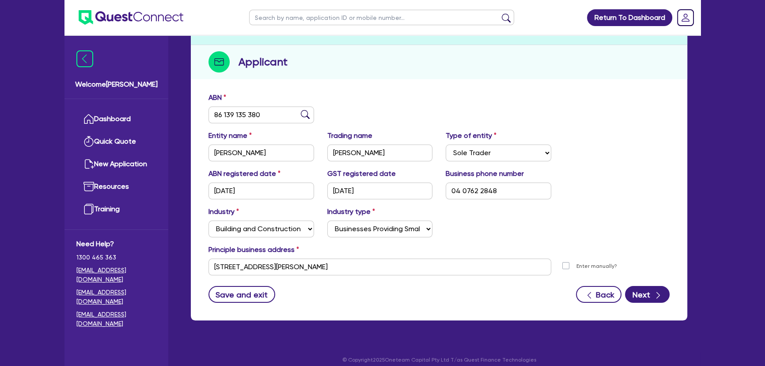
scroll to position [102, 0]
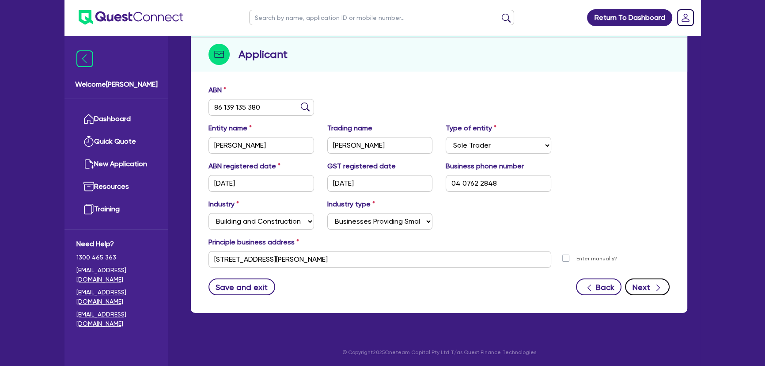
click at [639, 282] on button "Next" at bounding box center [647, 286] width 45 height 17
select select "MR"
select select "NSW"
select select "MARRIED"
select select "CASH"
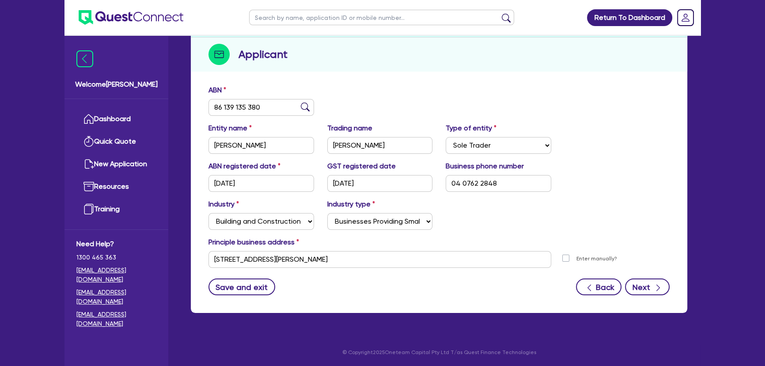
select select "VEHICLE"
select select "OTHER"
select select "HOUSEHOLD_PERSONAL"
select select "OTHER"
select select "VEHICLE_LOAN"
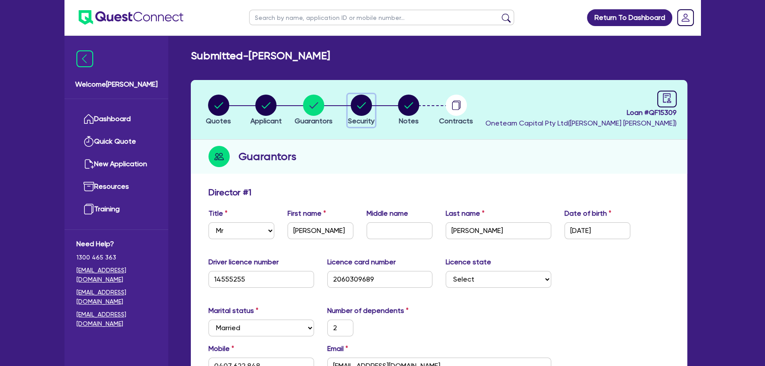
click at [362, 111] on circle "button" at bounding box center [361, 105] width 21 height 21
select select "PRIMARY_ASSETS"
select select "HEAVY_TRUCKS"
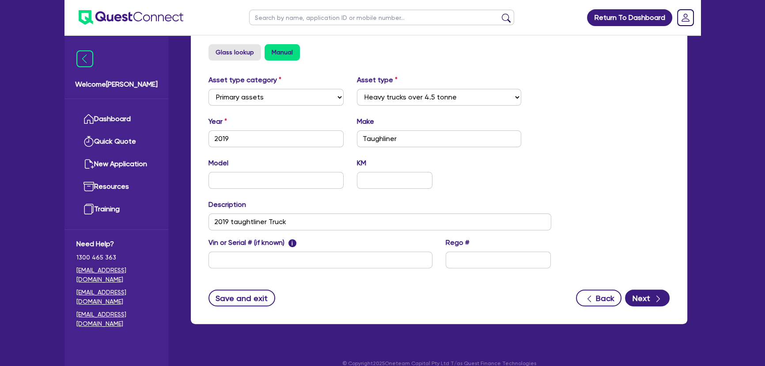
scroll to position [313, 0]
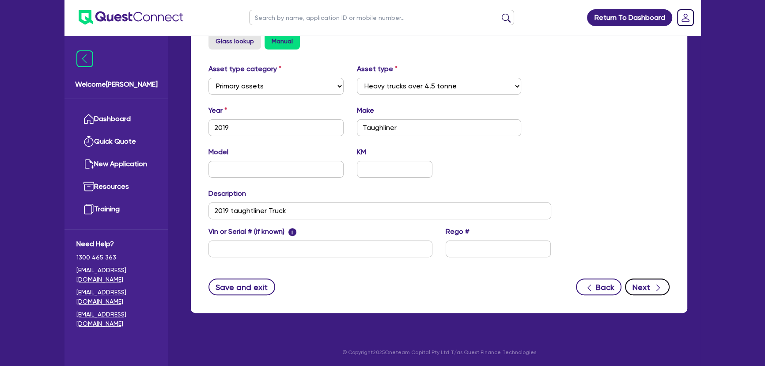
click at [648, 285] on button "Next" at bounding box center [647, 286] width 45 height 17
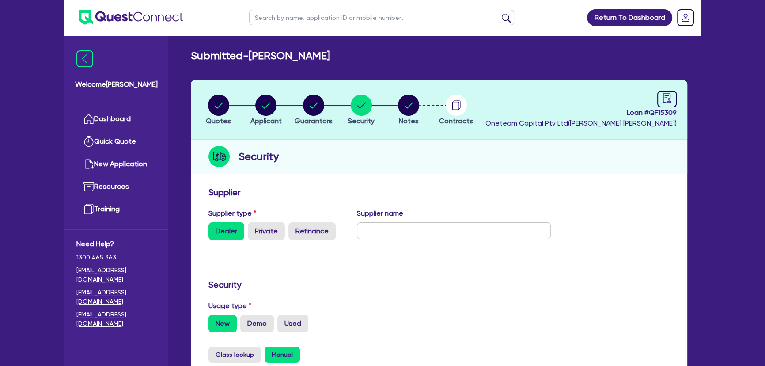
select select "Quest Finance - Own Book"
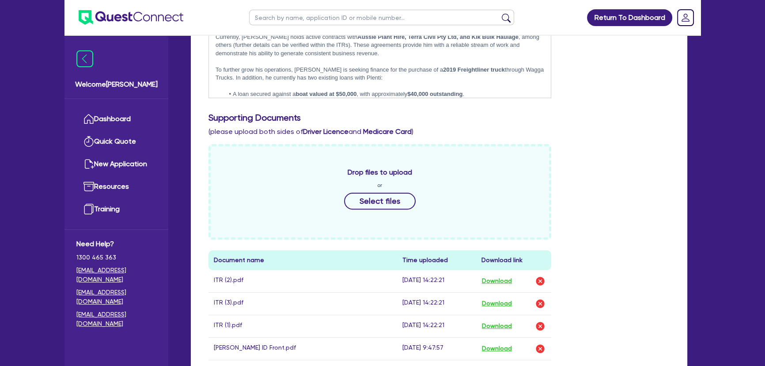
scroll to position [442, 0]
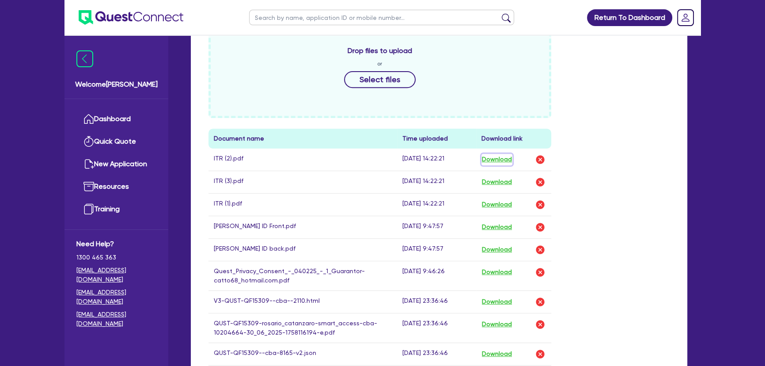
click at [493, 159] on button "Download" at bounding box center [497, 159] width 31 height 11
click at [491, 181] on button "Download" at bounding box center [497, 181] width 31 height 11
click at [493, 206] on button "Download" at bounding box center [497, 204] width 31 height 11
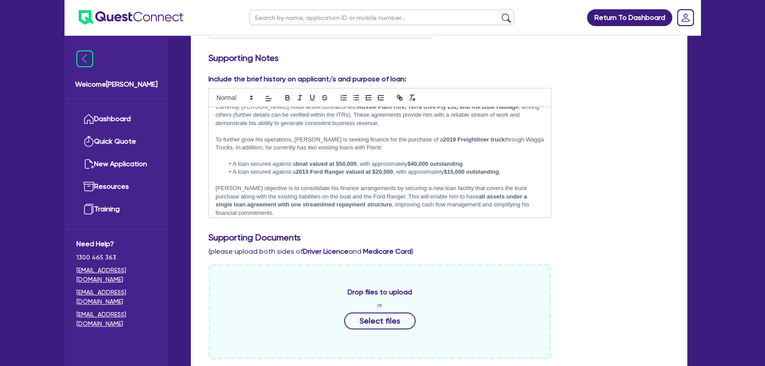
scroll to position [87, 0]
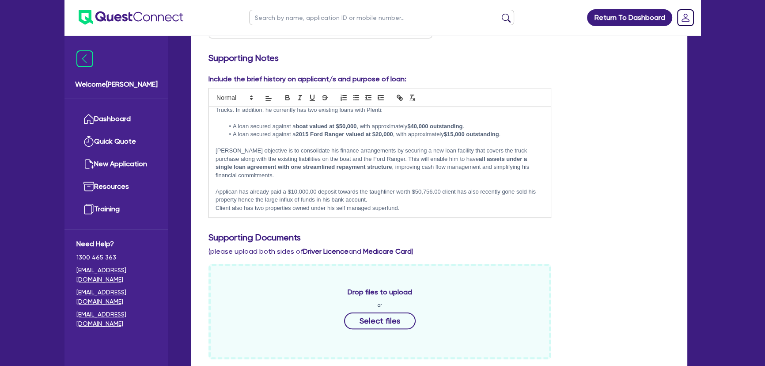
click at [409, 206] on p "Client also has two properties owned under his self managed superfund." at bounding box center [380, 208] width 329 height 8
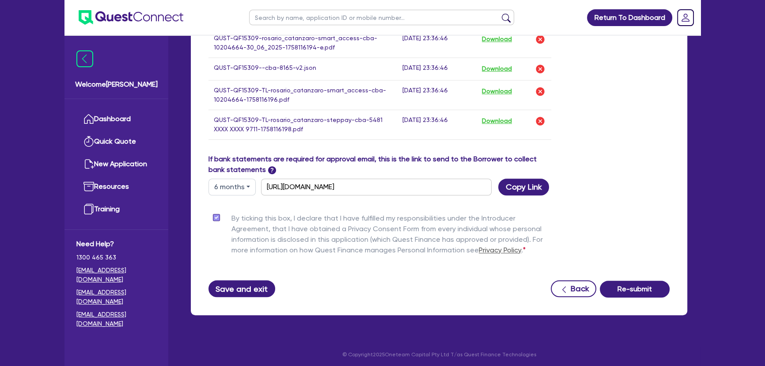
scroll to position [728, 0]
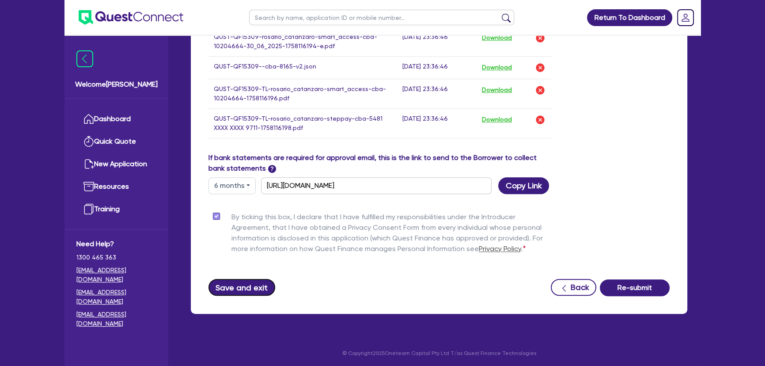
click at [249, 283] on button "Save and exit" at bounding box center [242, 287] width 67 height 17
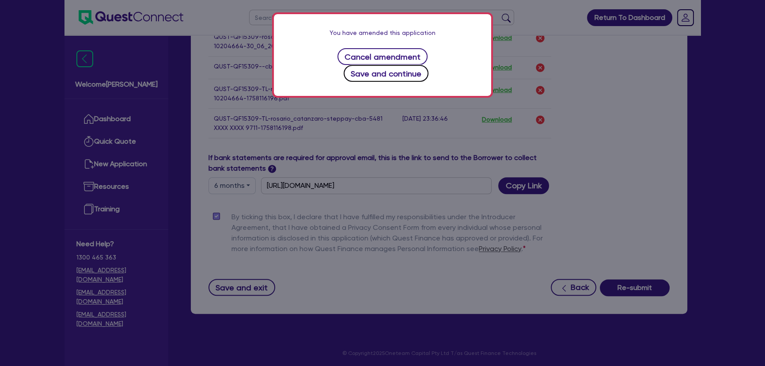
click at [407, 65] on button "Save and continue" at bounding box center [386, 73] width 85 height 17
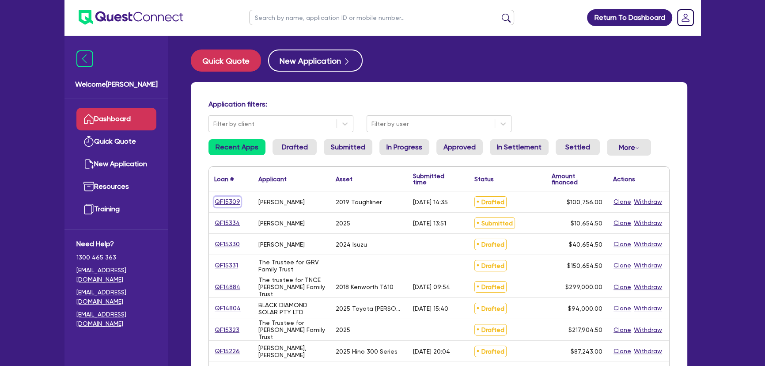
click at [234, 203] on link "QF15309" at bounding box center [227, 202] width 27 height 10
select select "PRIMARY_ASSETS"
select select "HEAVY_TRUCKS"
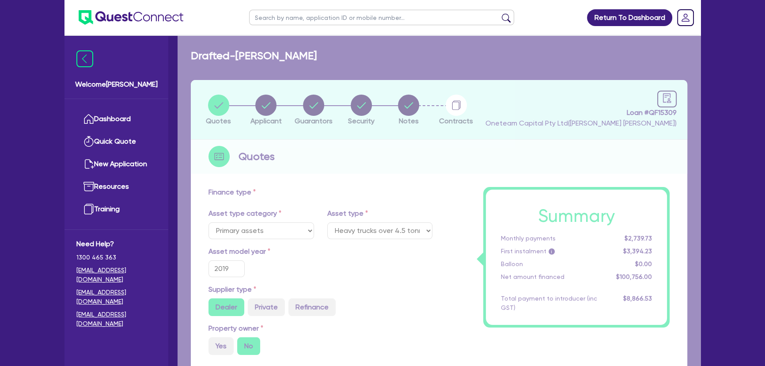
type input "110,756"
type input "10,000"
type input "8,060.48"
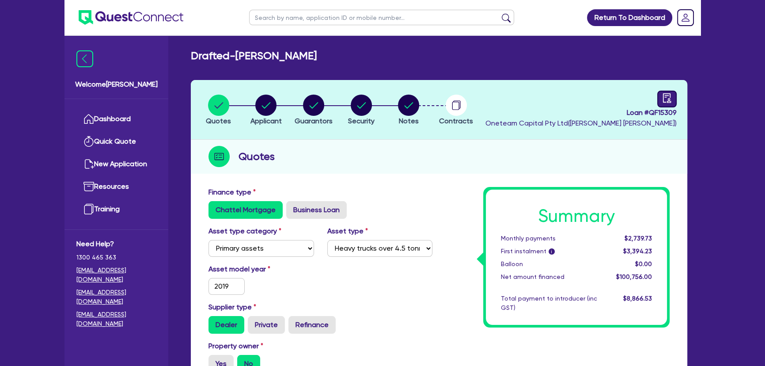
click at [674, 98] on link at bounding box center [667, 99] width 19 height 17
select select "DRAFTED_AMENDED"
select select "Quest Finance - Own Book"
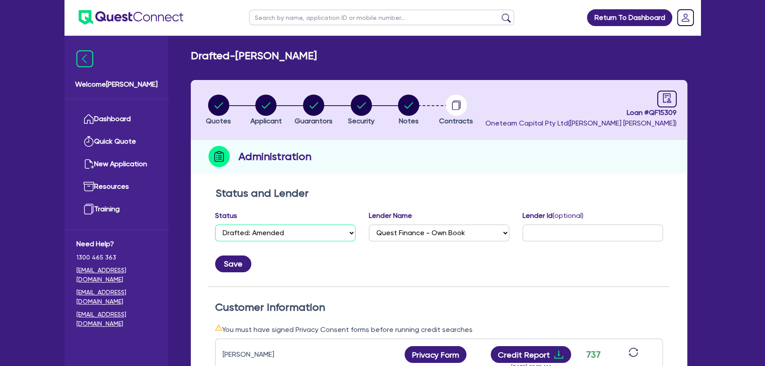
click at [329, 232] on select "Select Quoted Drafted: New Drafted: Amended Submitted: New Submitted: Amended I…" at bounding box center [285, 232] width 141 height 17
select select "SUBMITTED_AMENDED"
click at [215, 224] on select "Select Quoted Drafted: New Drafted: Amended Submitted: New Submitted: Amended I…" at bounding box center [285, 232] width 141 height 17
click at [246, 262] on button "Save" at bounding box center [233, 263] width 36 height 17
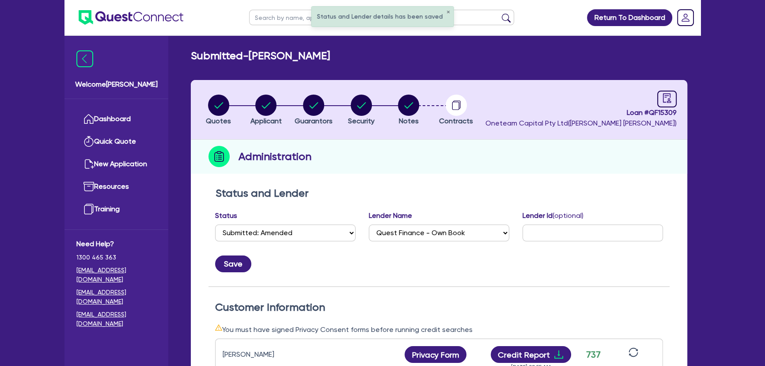
click at [140, 16] on img at bounding box center [131, 17] width 105 height 15
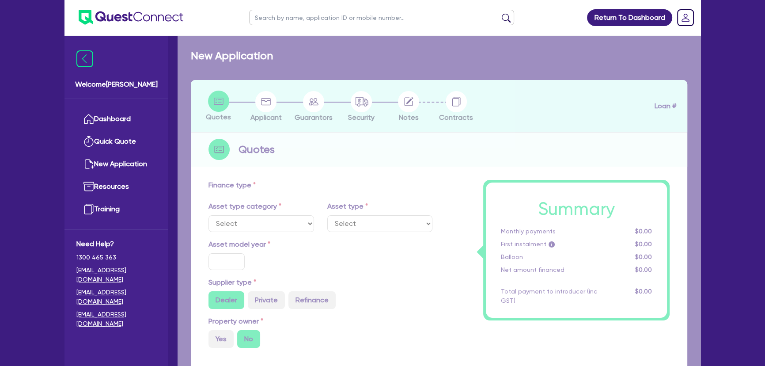
select select "PRIMARY_ASSETS"
type input "2019"
type input "110,756"
type input "10,000"
type input "8"
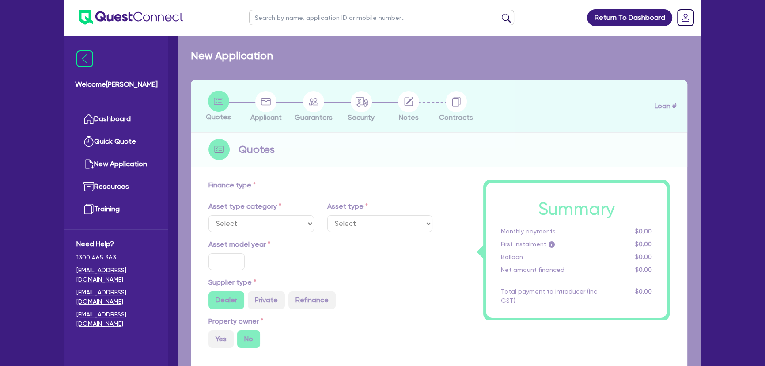
type input "8,060.48"
type input "17.95"
select select "HEAVY_TRUCKS"
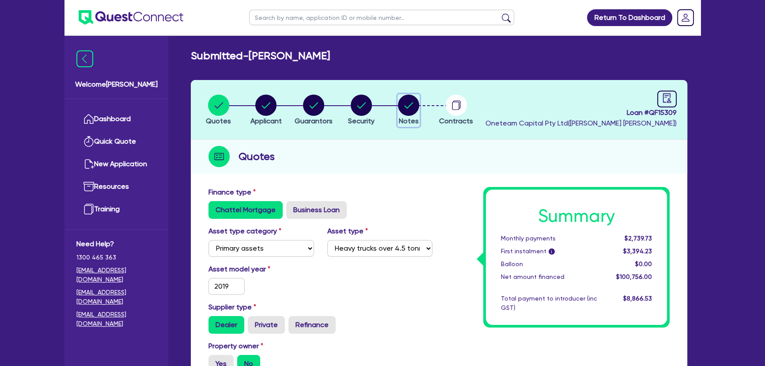
click at [407, 102] on circle "button" at bounding box center [408, 105] width 21 height 21
select select "Quest Finance - Own Book"
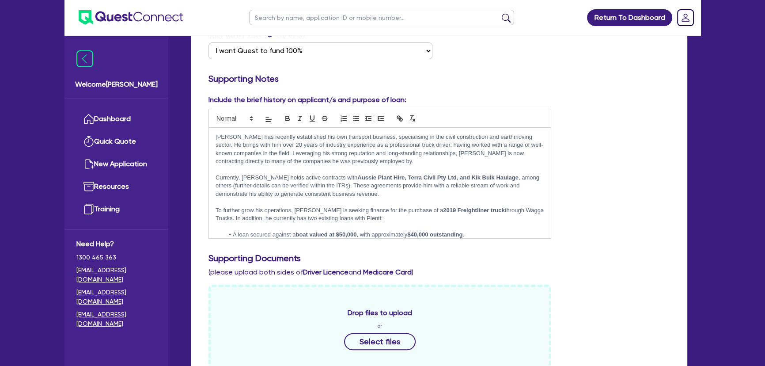
scroll to position [40, 0]
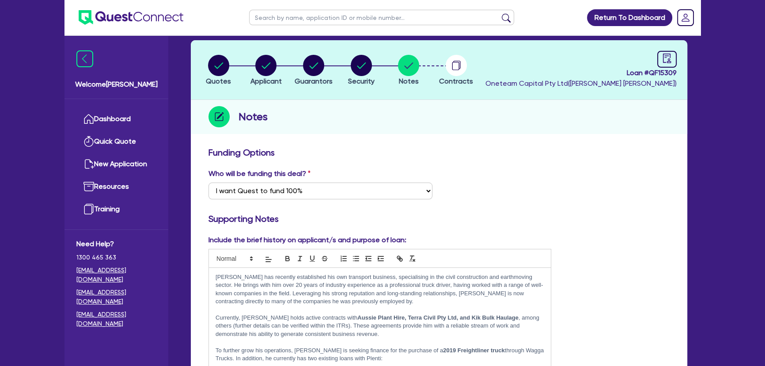
click at [129, 24] on img at bounding box center [131, 17] width 105 height 15
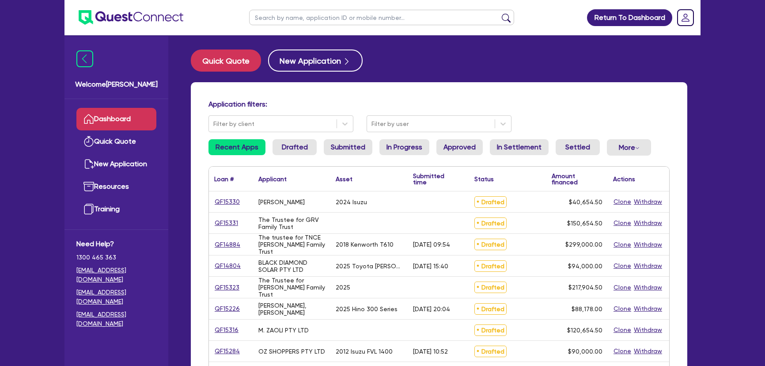
scroll to position [160, 0]
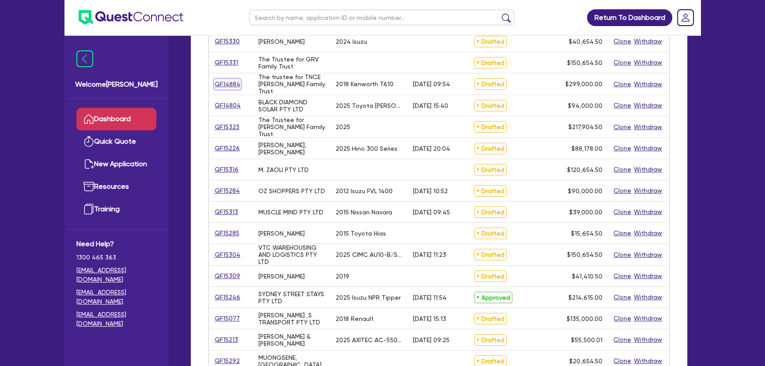
click at [230, 86] on link "QF14884" at bounding box center [227, 84] width 27 height 10
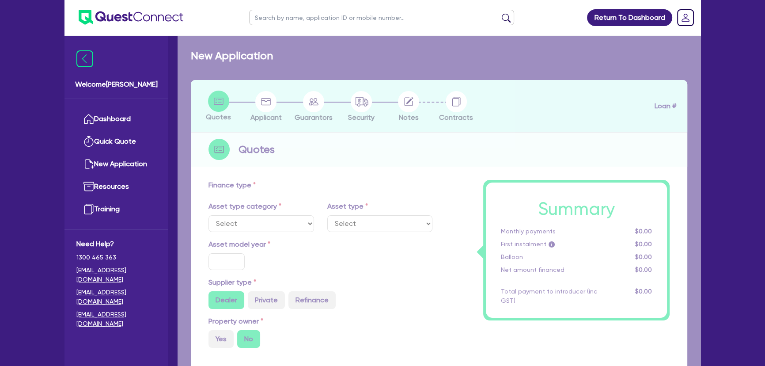
select select "PRIMARY_ASSETS"
type input "2018"
radio input "true"
type input "304,000"
type input "5,000"
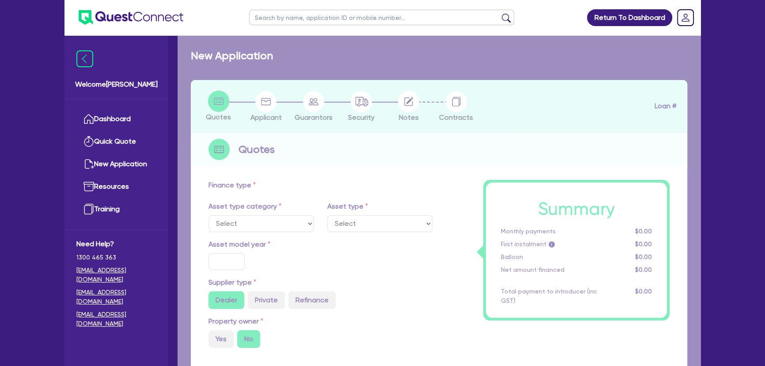
type input "2"
type input "5,980"
type input "6.2"
type input "450"
type input "100"
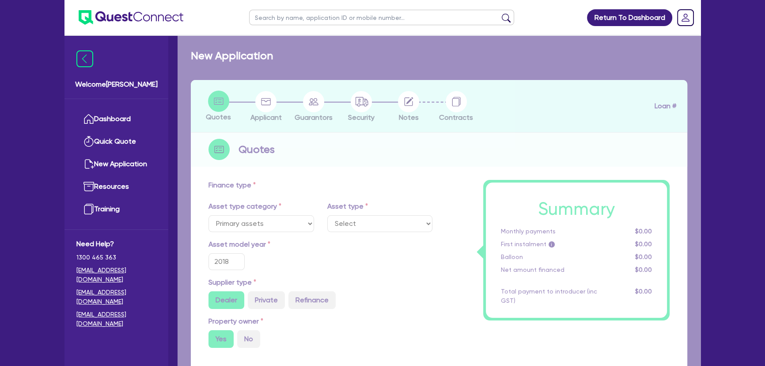
select select "HEAVY_TRUCKS"
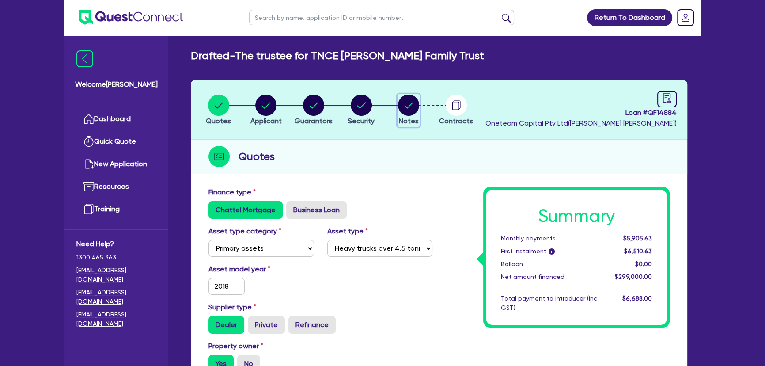
click at [409, 103] on circle "button" at bounding box center [408, 105] width 21 height 21
select select "Other"
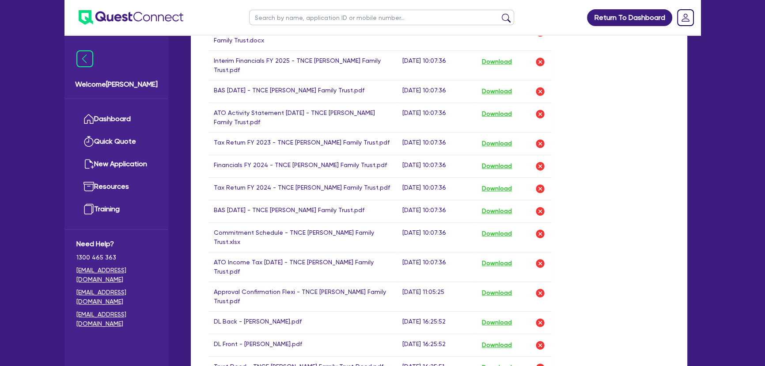
scroll to position [683, 0]
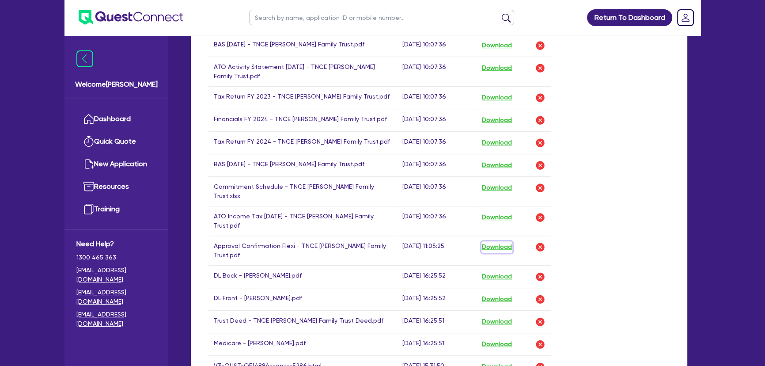
click at [502, 241] on button "Download" at bounding box center [497, 246] width 31 height 11
